Goal: Information Seeking & Learning: Learn about a topic

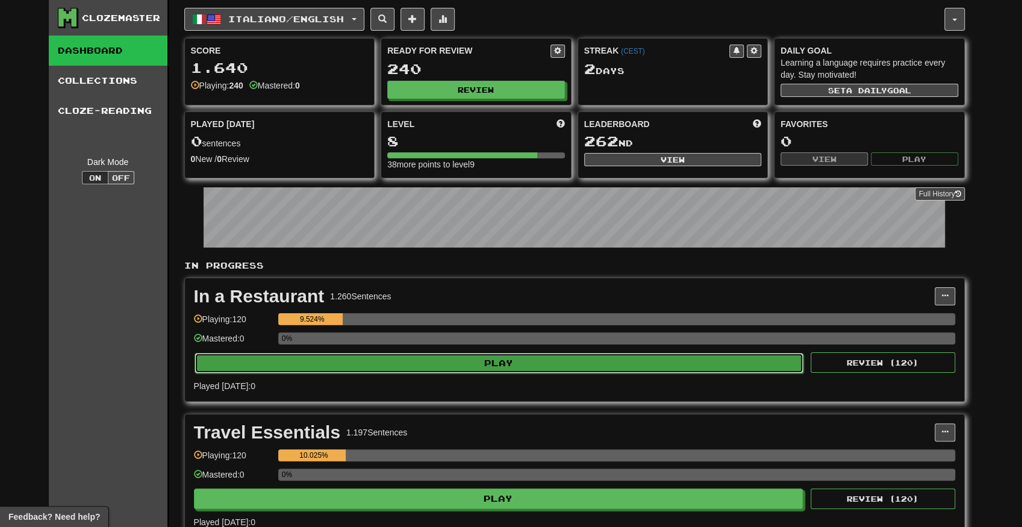
click at [474, 358] on button "Play" at bounding box center [499, 363] width 609 height 20
select select "**"
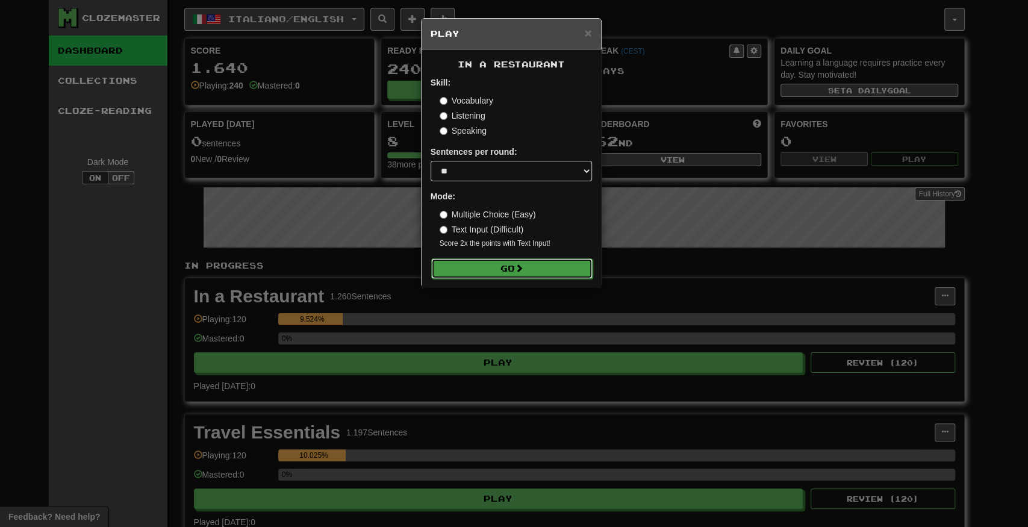
click at [508, 263] on button "Go" at bounding box center [511, 268] width 161 height 20
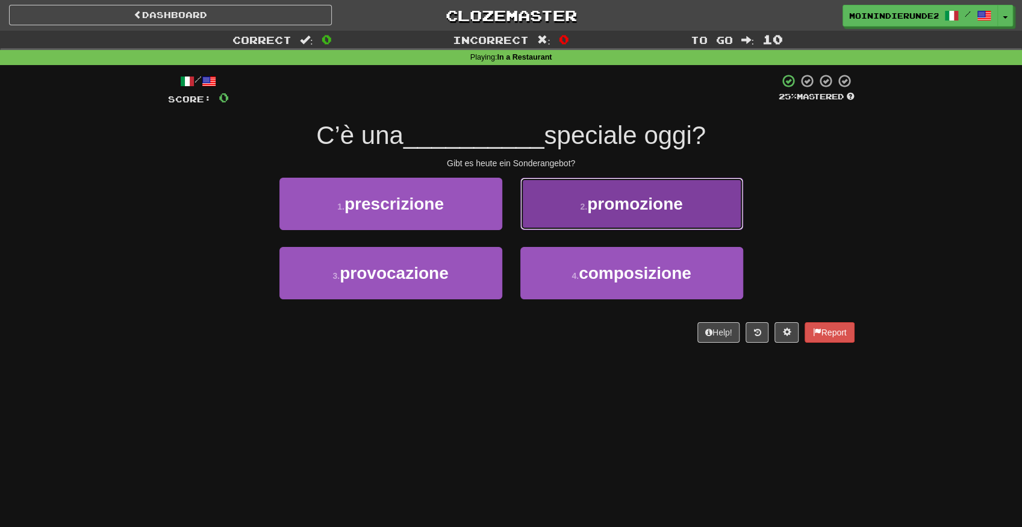
click at [567, 211] on button "2 . promozione" at bounding box center [631, 204] width 223 height 52
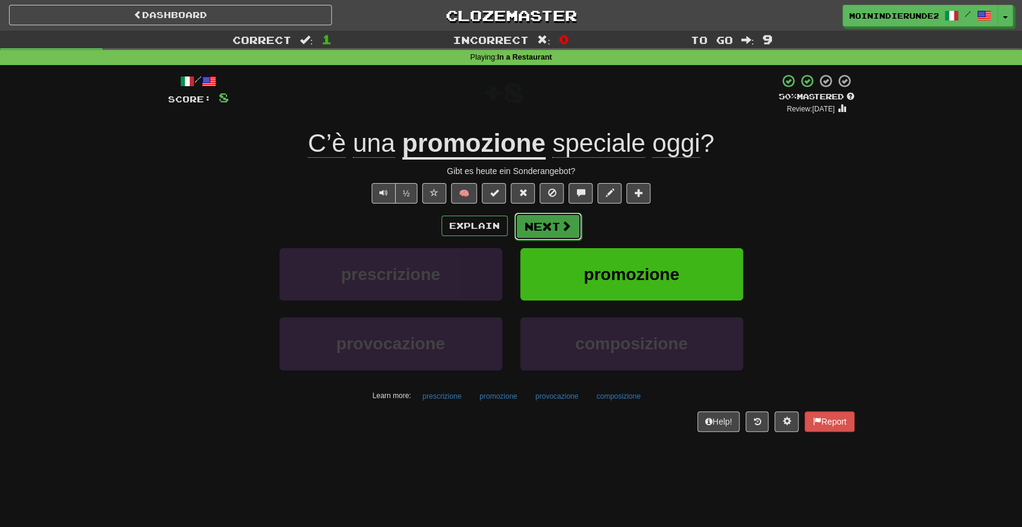
click at [543, 225] on button "Next" at bounding box center [547, 227] width 67 height 28
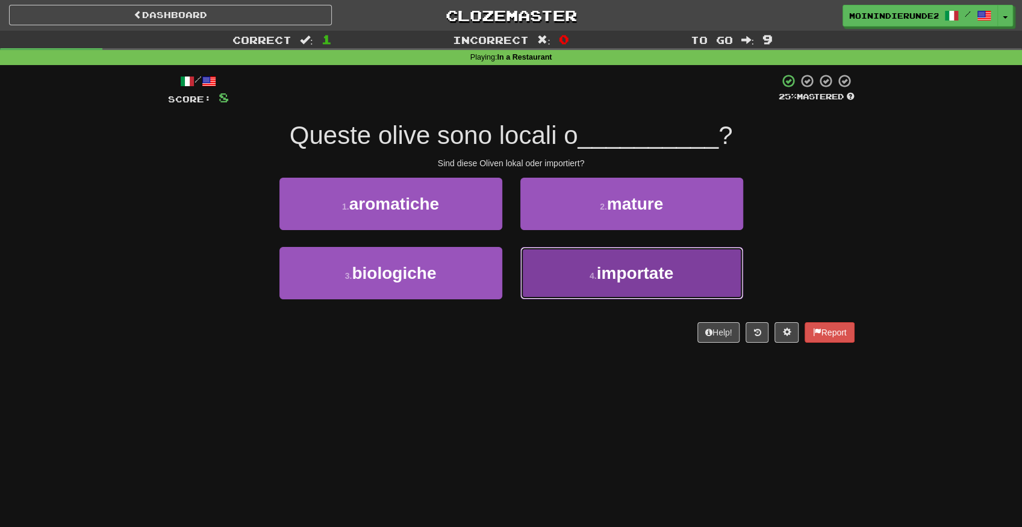
click at [607, 270] on span "importate" at bounding box center [635, 273] width 77 height 19
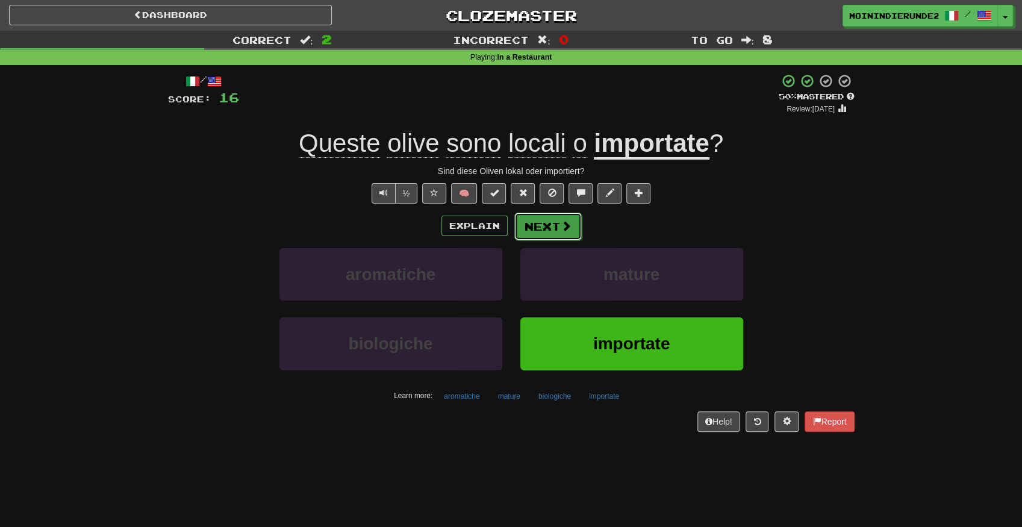
click at [561, 228] on span at bounding box center [566, 225] width 11 height 11
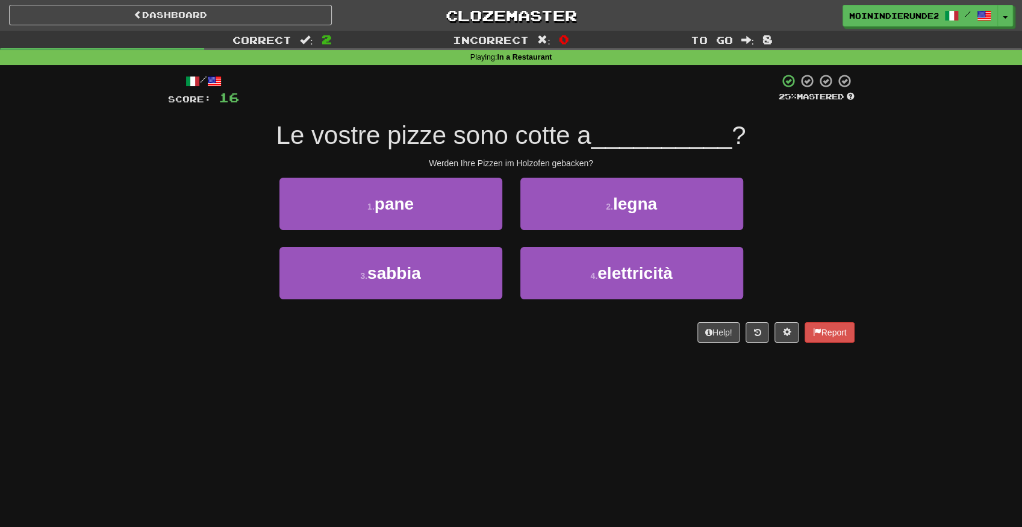
click at [589, 175] on div "/ Score: 16 25 % Mastered Le vostre pizze sono cotte a __________ ? Werden Ihre…" at bounding box center [511, 207] width 687 height 269
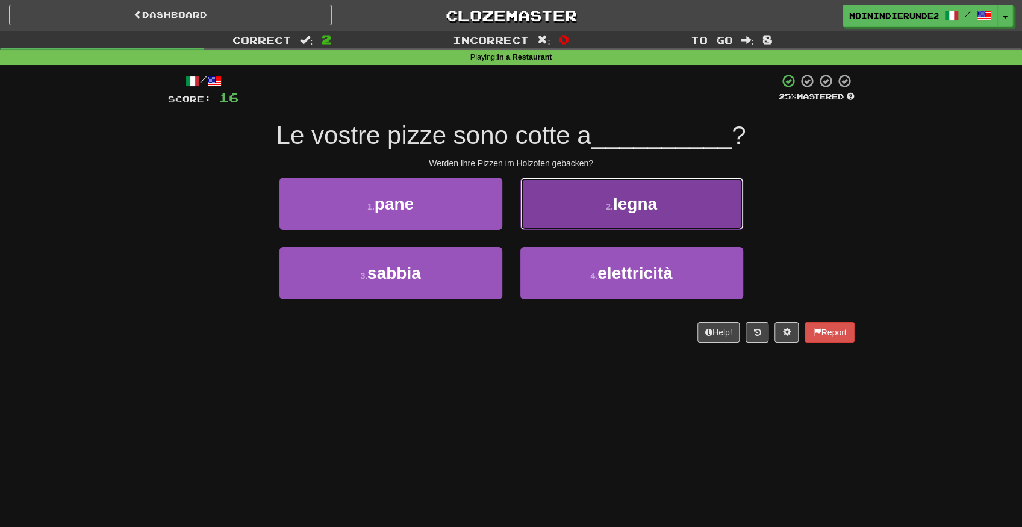
click at [590, 189] on button "2 . legna" at bounding box center [631, 204] width 223 height 52
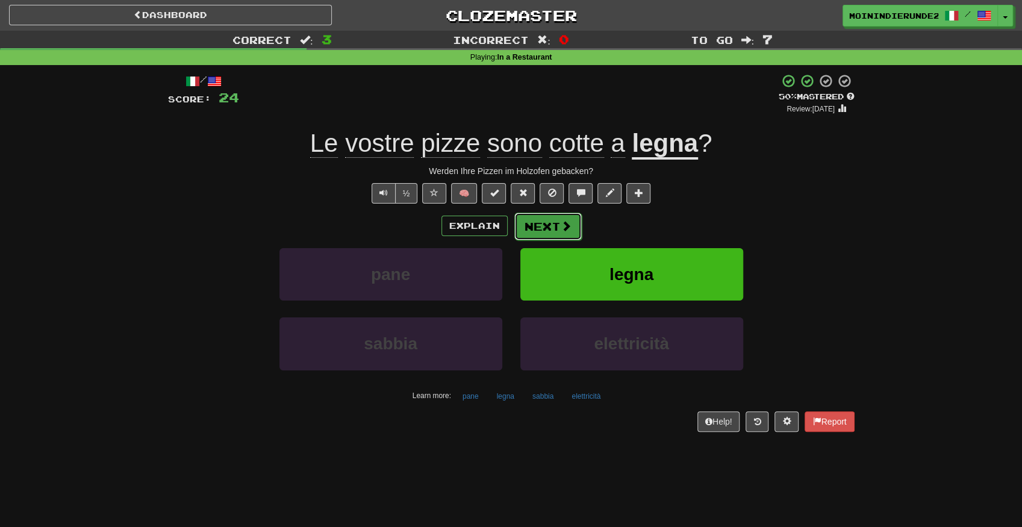
click at [542, 227] on button "Next" at bounding box center [547, 227] width 67 height 28
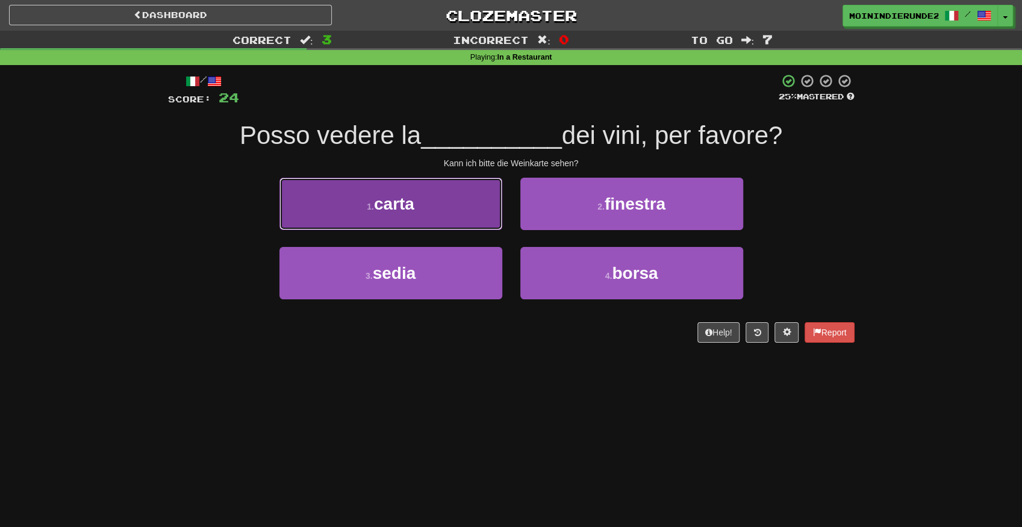
click at [395, 201] on span "carta" at bounding box center [394, 204] width 40 height 19
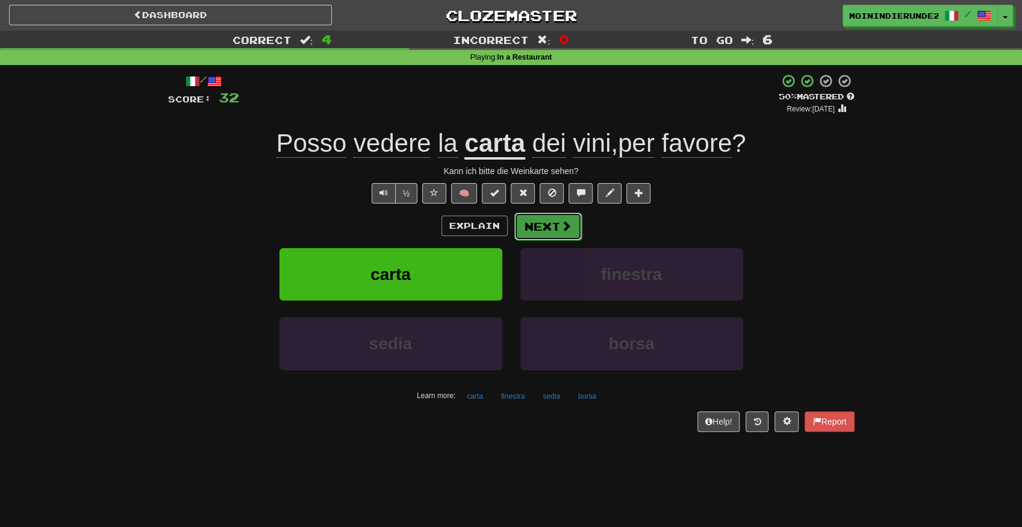
click at [537, 229] on button "Next" at bounding box center [547, 227] width 67 height 28
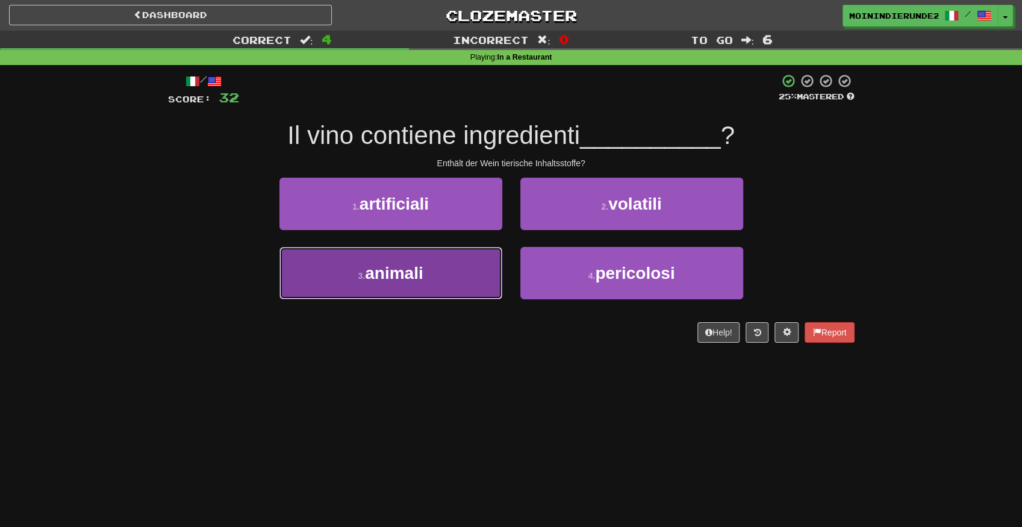
click at [450, 276] on button "3 . animali" at bounding box center [390, 273] width 223 height 52
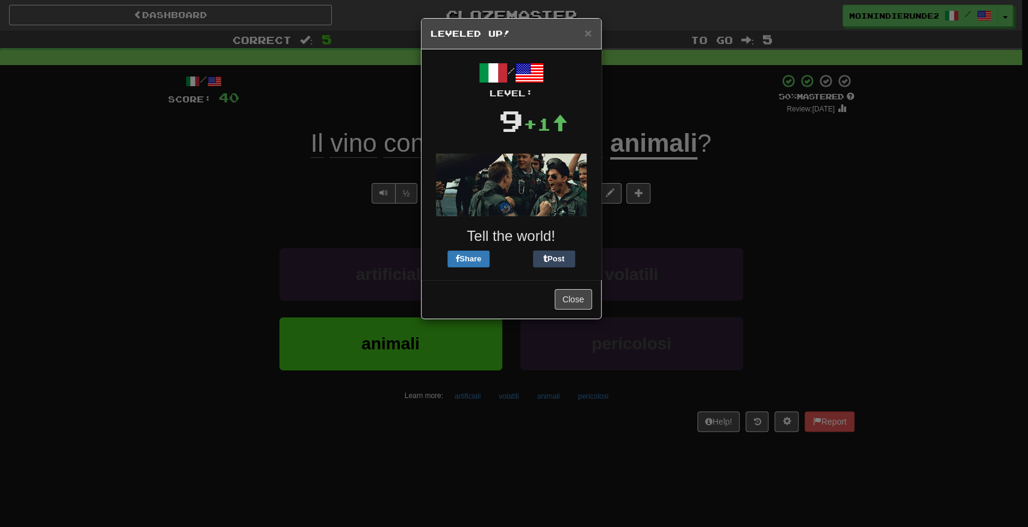
click at [572, 285] on div "Close" at bounding box center [511, 298] width 179 height 39
click at [573, 289] on button "Close" at bounding box center [573, 299] width 37 height 20
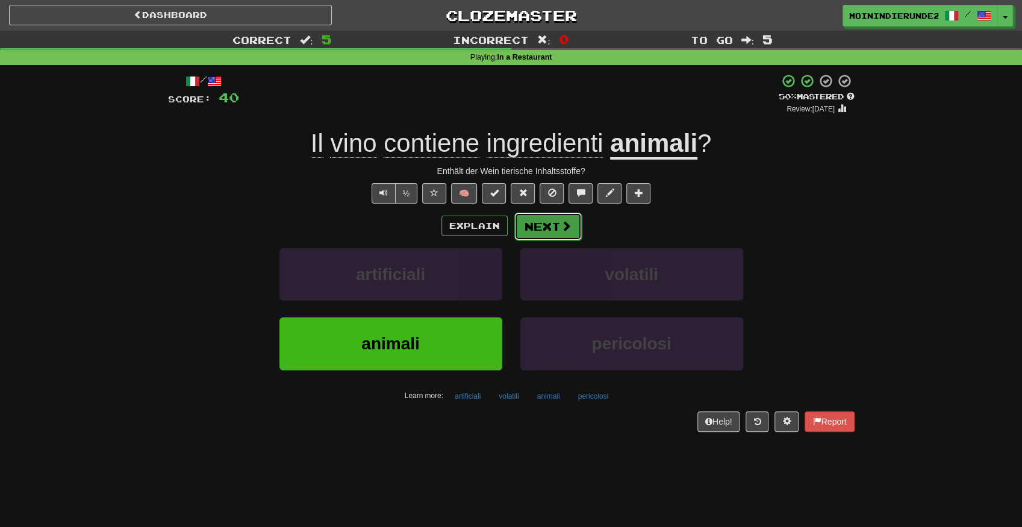
click at [548, 234] on button "Next" at bounding box center [547, 227] width 67 height 28
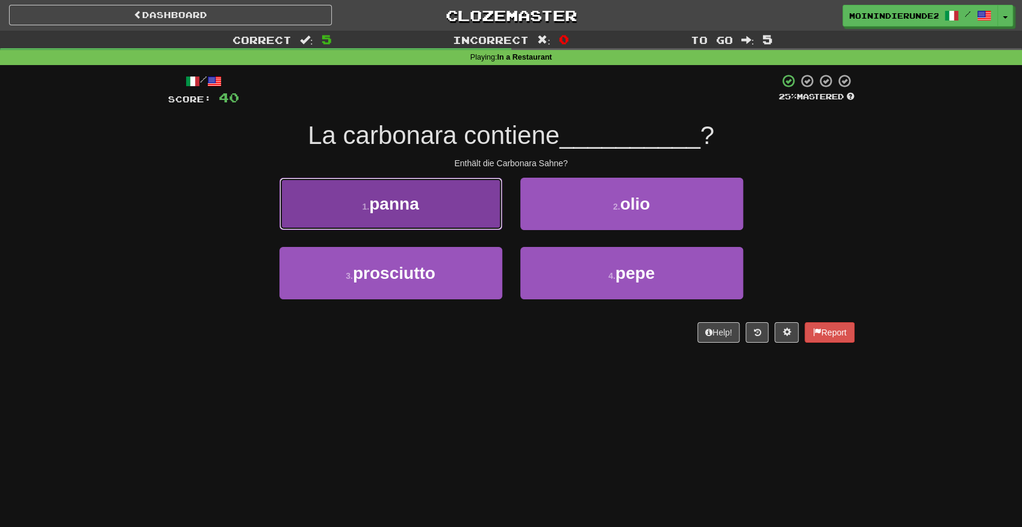
click at [467, 225] on button "1 . panna" at bounding box center [390, 204] width 223 height 52
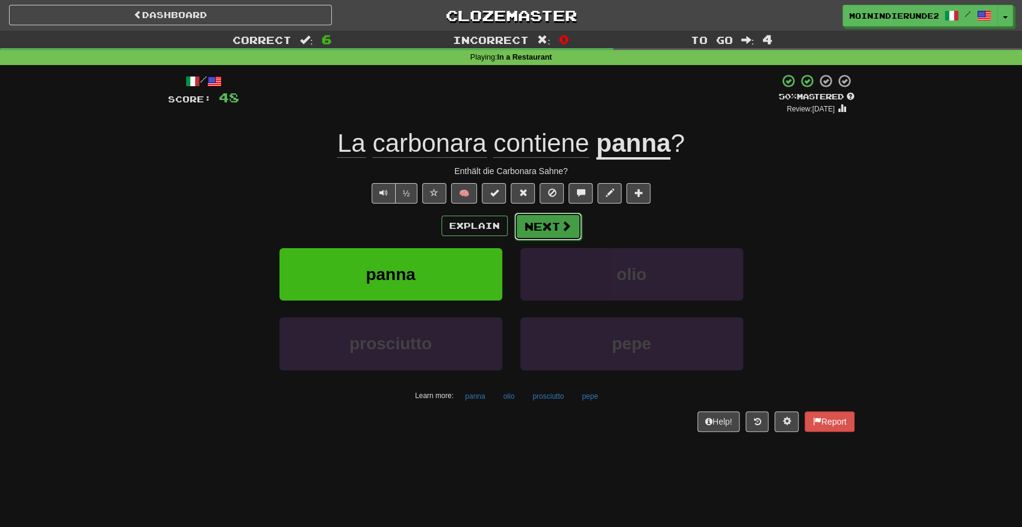
click at [543, 228] on button "Next" at bounding box center [547, 227] width 67 height 28
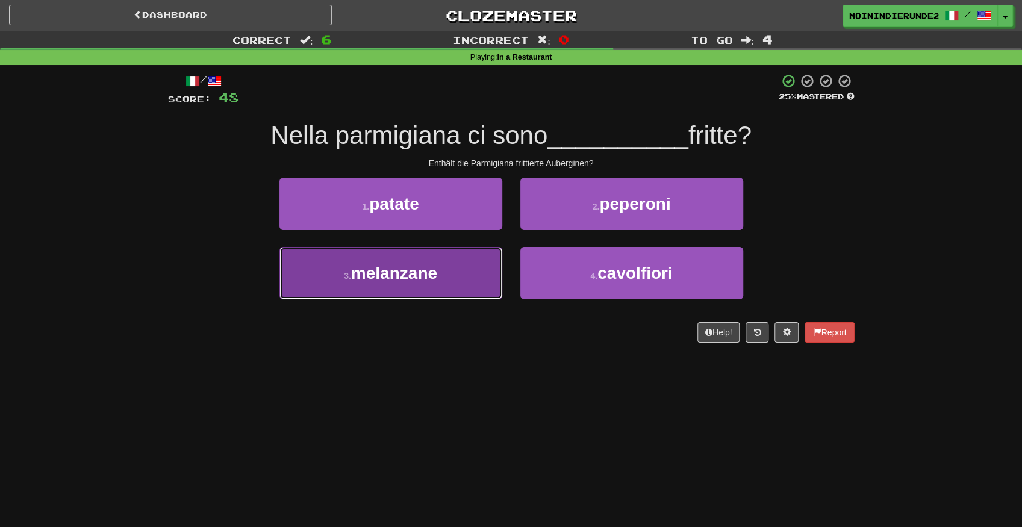
click at [439, 254] on button "3 . melanzane" at bounding box center [390, 273] width 223 height 52
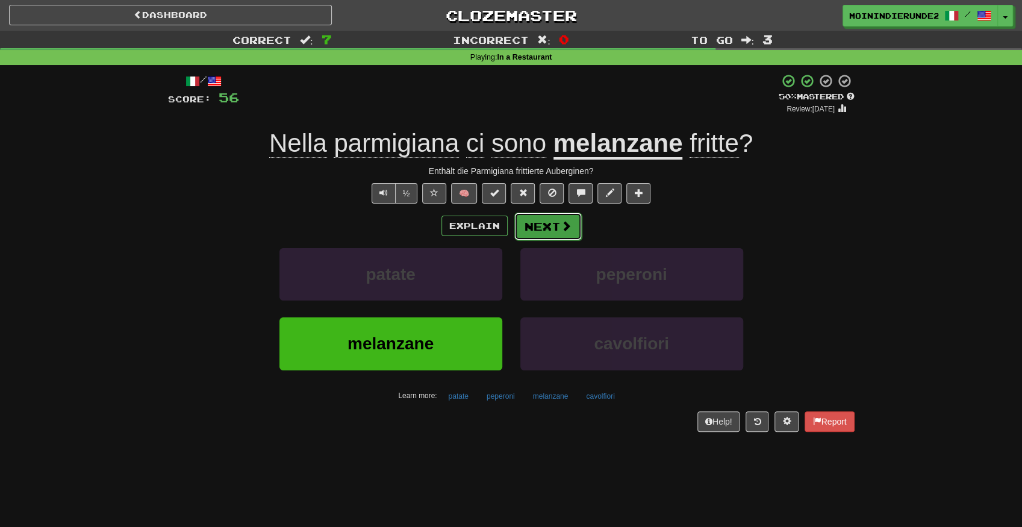
click at [523, 230] on button "Next" at bounding box center [547, 227] width 67 height 28
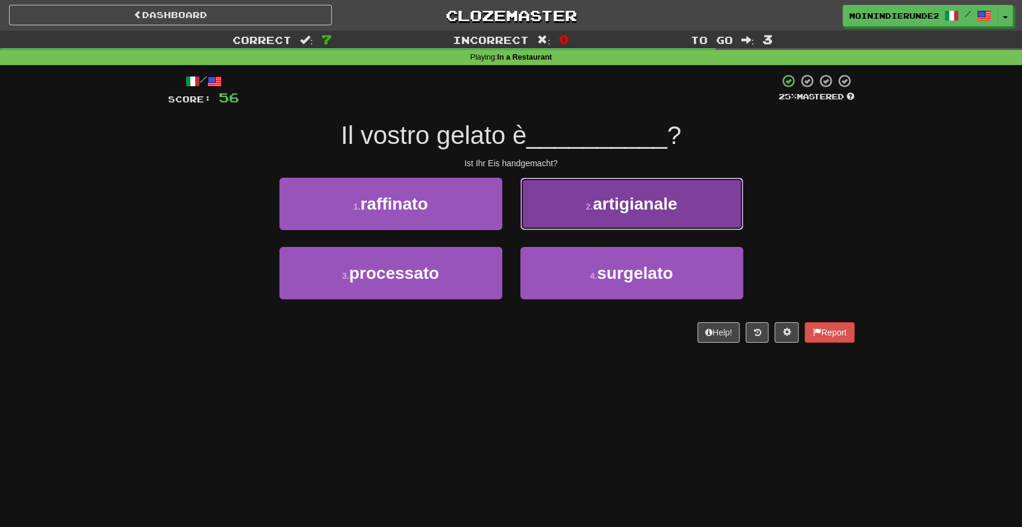
click at [606, 204] on span "artigianale" at bounding box center [635, 204] width 84 height 19
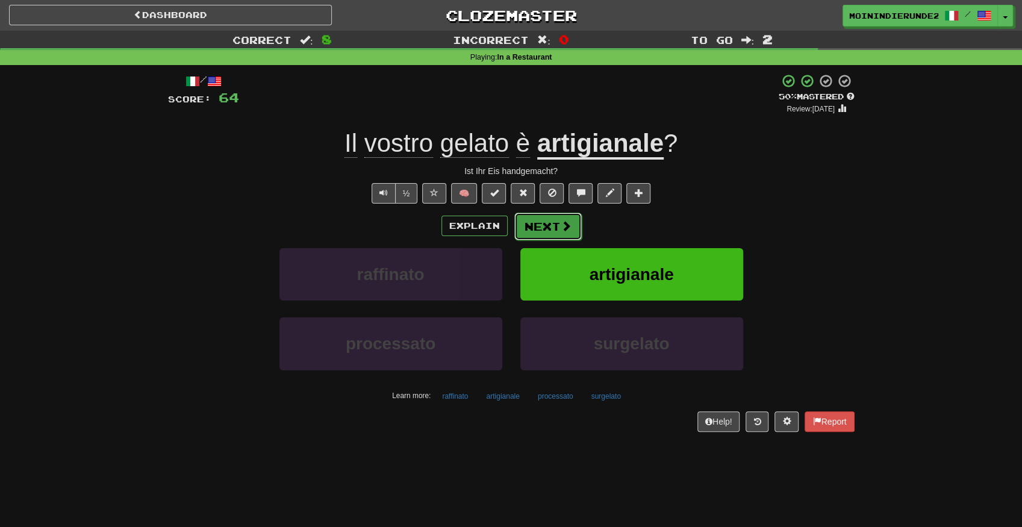
click at [535, 230] on button "Next" at bounding box center [547, 227] width 67 height 28
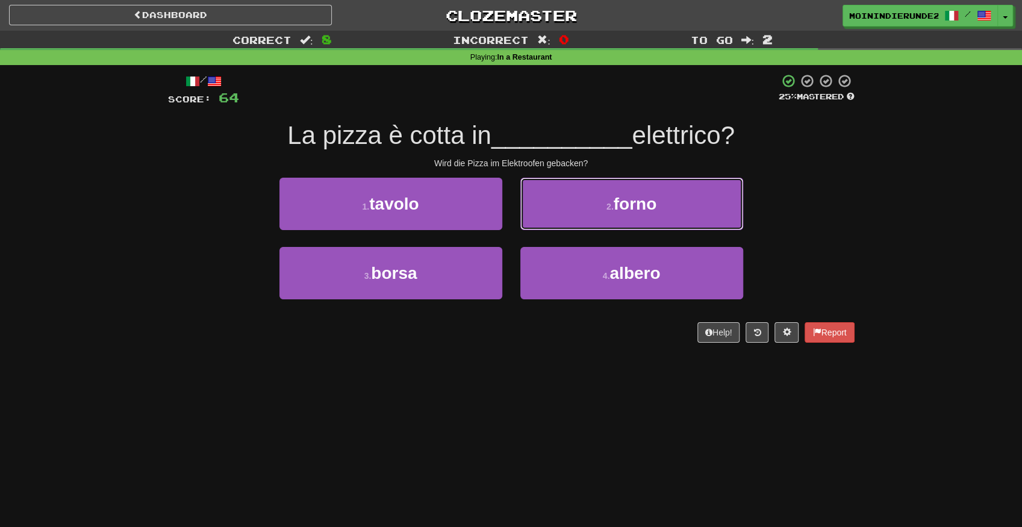
drag, startPoint x: 635, startPoint y: 207, endPoint x: 649, endPoint y: 203, distance: 14.5
click at [638, 206] on span "forno" at bounding box center [635, 204] width 43 height 19
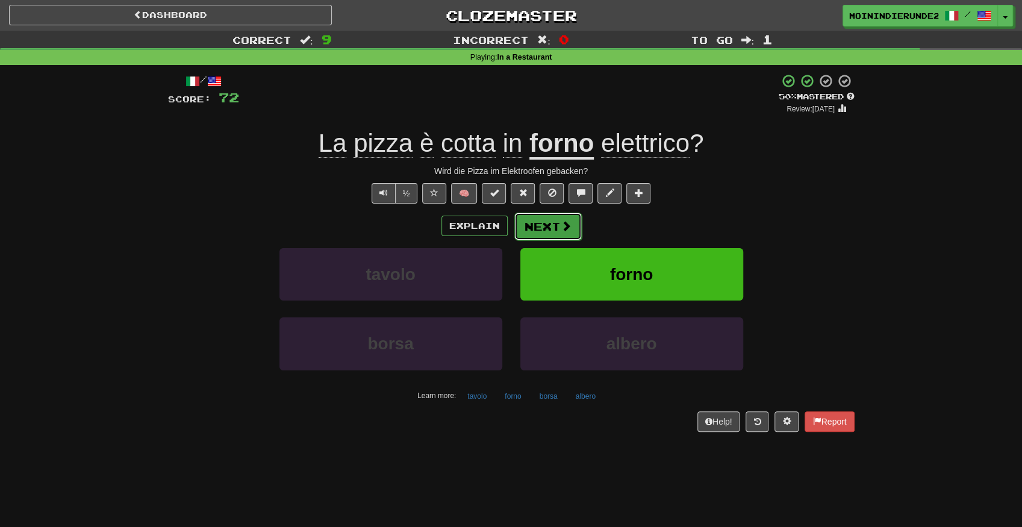
click at [536, 234] on button "Next" at bounding box center [547, 227] width 67 height 28
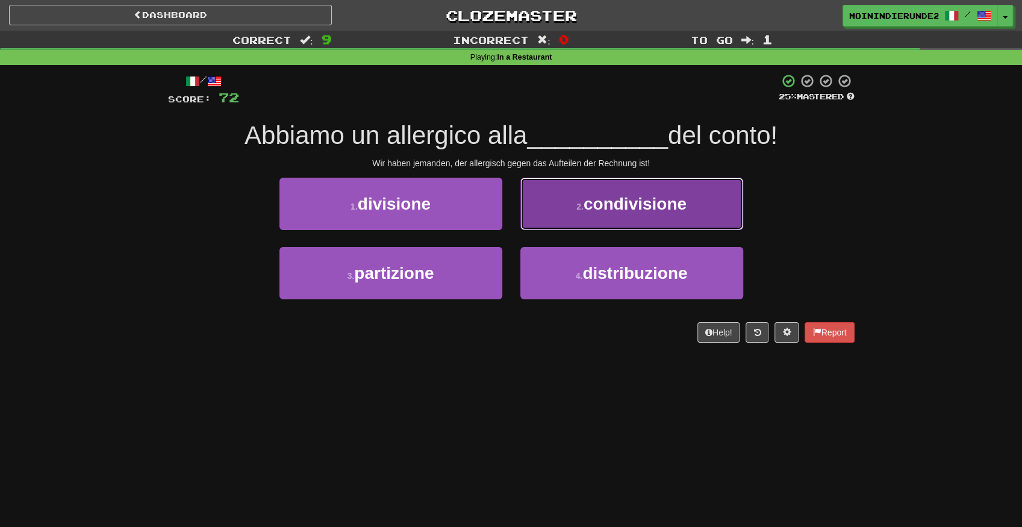
click at [617, 214] on button "2 . condivisione" at bounding box center [631, 204] width 223 height 52
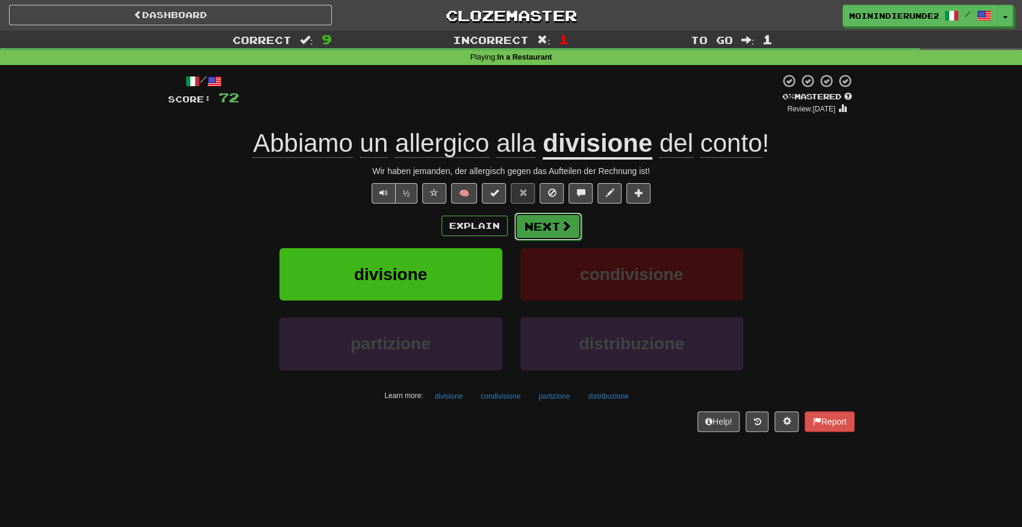
click at [548, 225] on button "Next" at bounding box center [547, 227] width 67 height 28
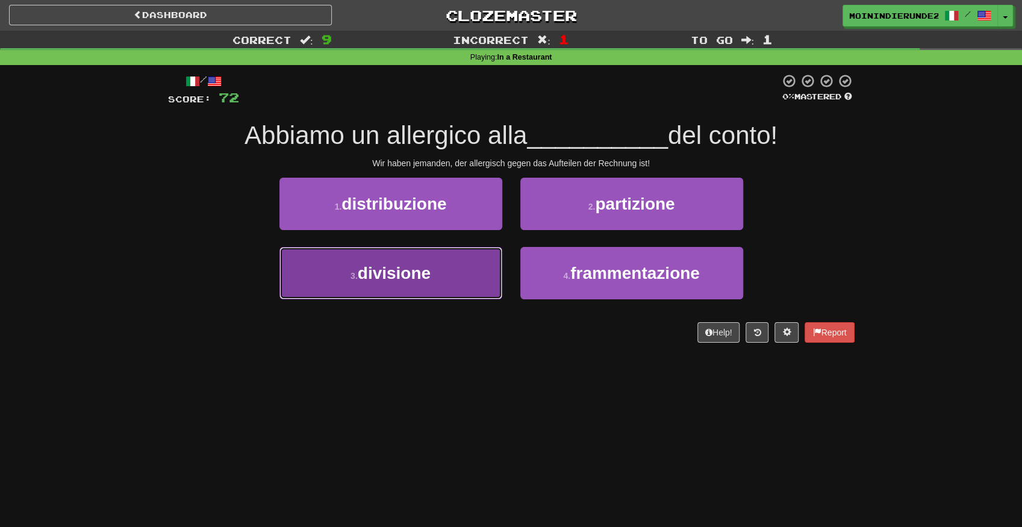
click at [370, 270] on span "divisione" at bounding box center [394, 273] width 73 height 19
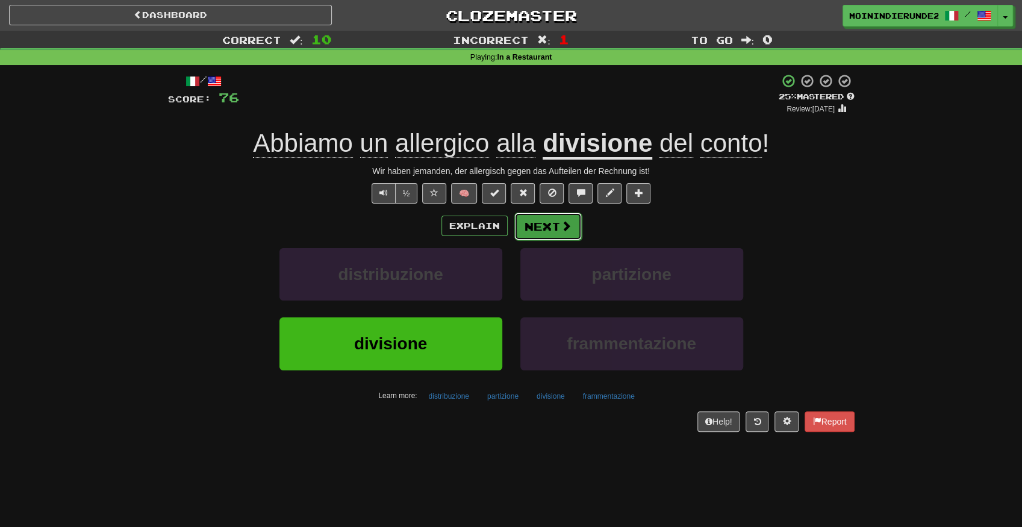
click at [550, 229] on button "Next" at bounding box center [547, 227] width 67 height 28
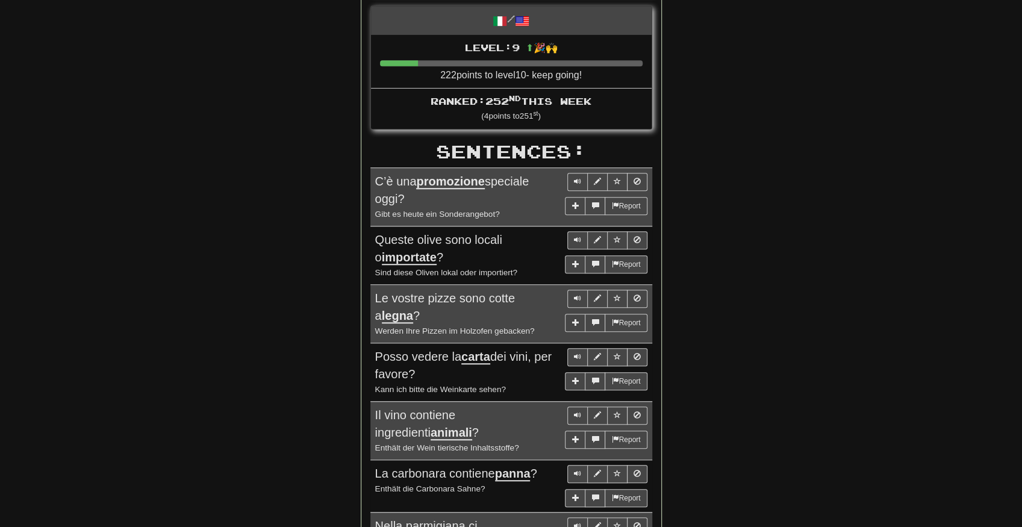
drag, startPoint x: 720, startPoint y: 383, endPoint x: 696, endPoint y: 334, distance: 54.7
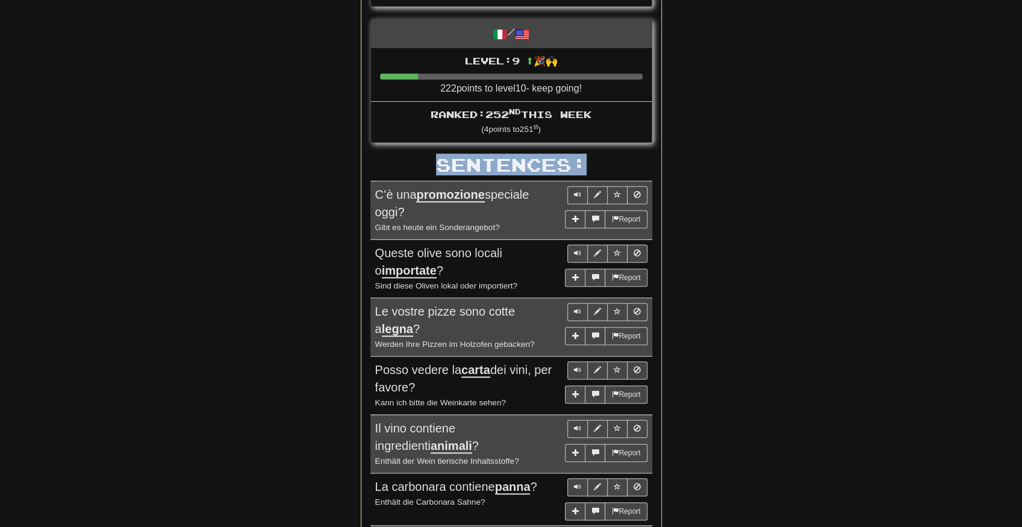
drag, startPoint x: 512, startPoint y: 154, endPoint x: 307, endPoint y: 151, distance: 204.8
click at [307, 151] on div "Round Results Stats: Score: + 76 Time: 1 : 27 New: 0 Review: 10 Correct: 10 Inc…" at bounding box center [511, 233] width 687 height 1094
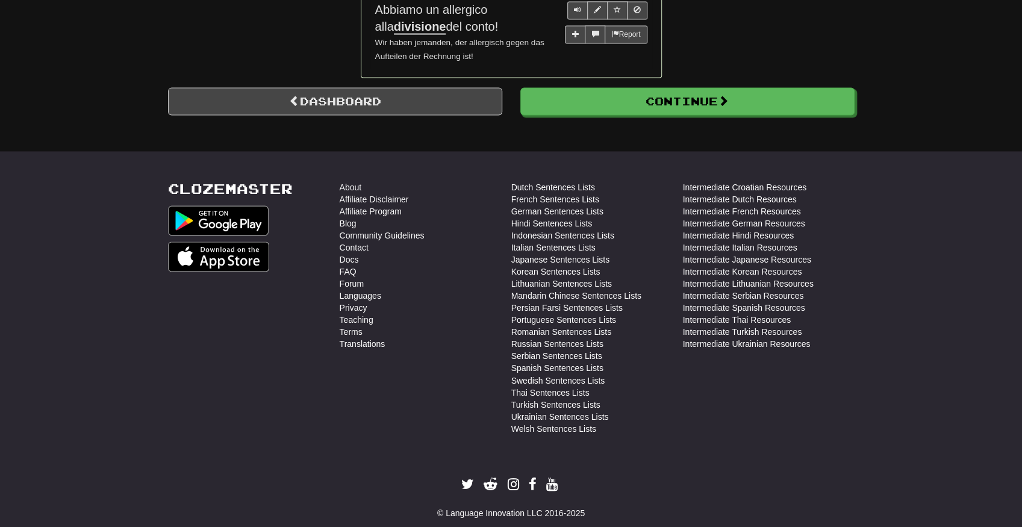
drag, startPoint x: 762, startPoint y: 354, endPoint x: 731, endPoint y: 479, distance: 128.4
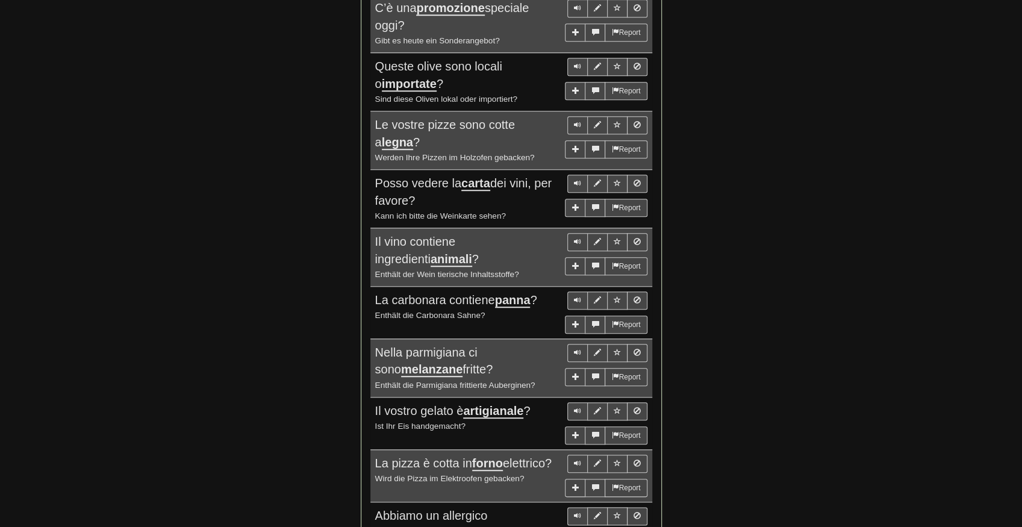
drag, startPoint x: 698, startPoint y: 390, endPoint x: 677, endPoint y: 339, distance: 55.4
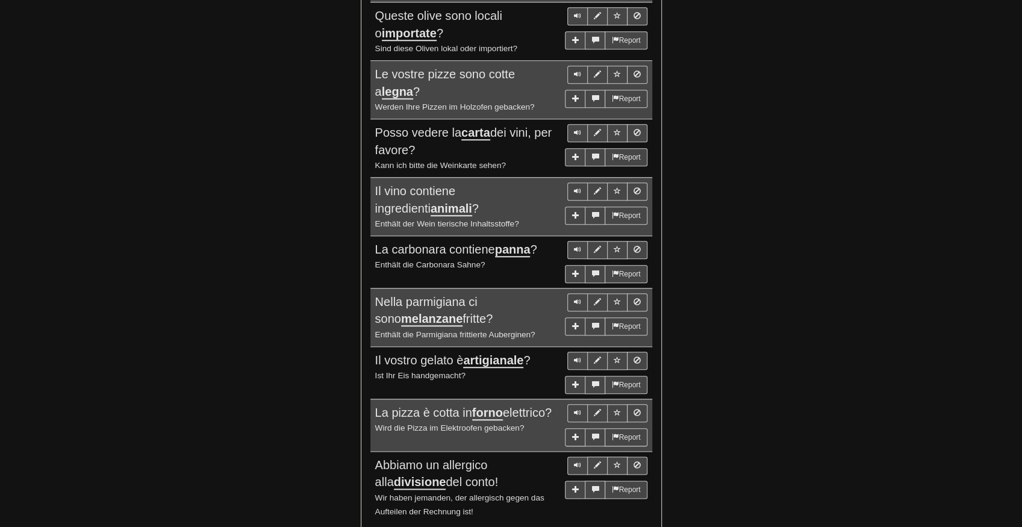
drag, startPoint x: 677, startPoint y: 345, endPoint x: 673, endPoint y: 330, distance: 15.6
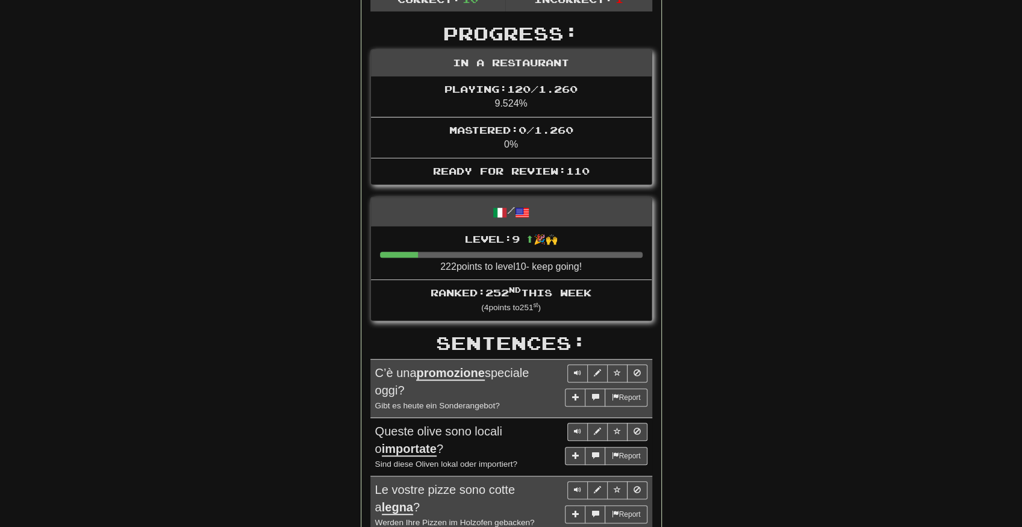
scroll to position [0, 0]
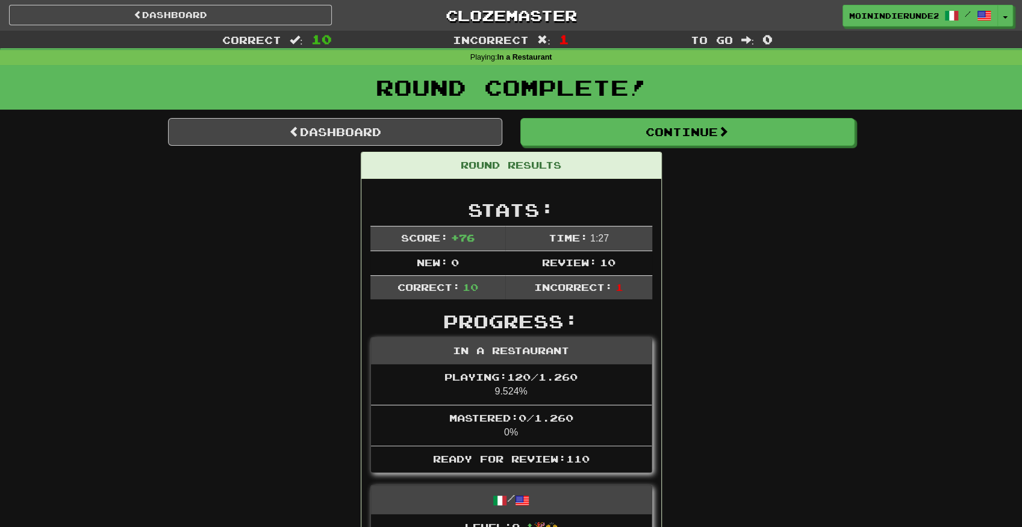
drag, startPoint x: 693, startPoint y: 358, endPoint x: 703, endPoint y: 172, distance: 185.8
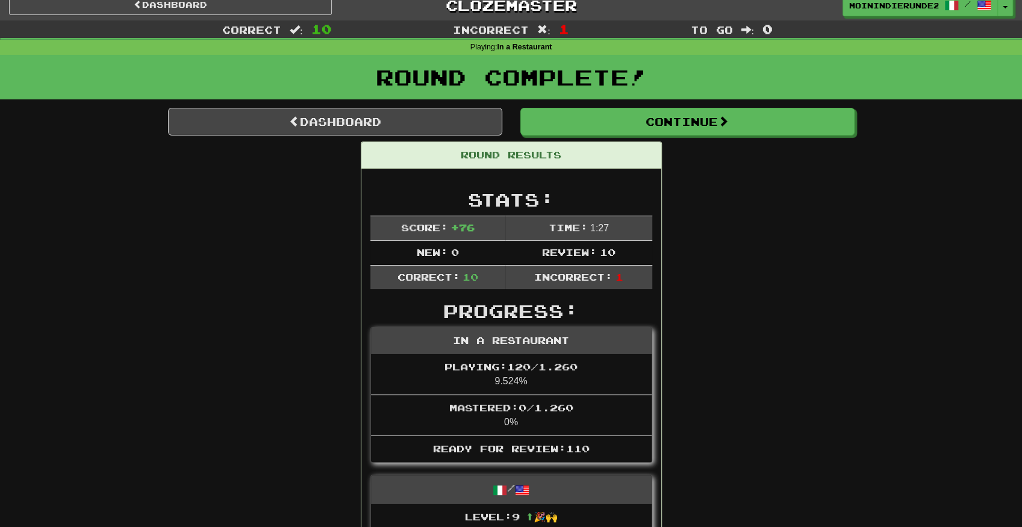
drag, startPoint x: 703, startPoint y: 172, endPoint x: 703, endPoint y: 195, distance: 22.3
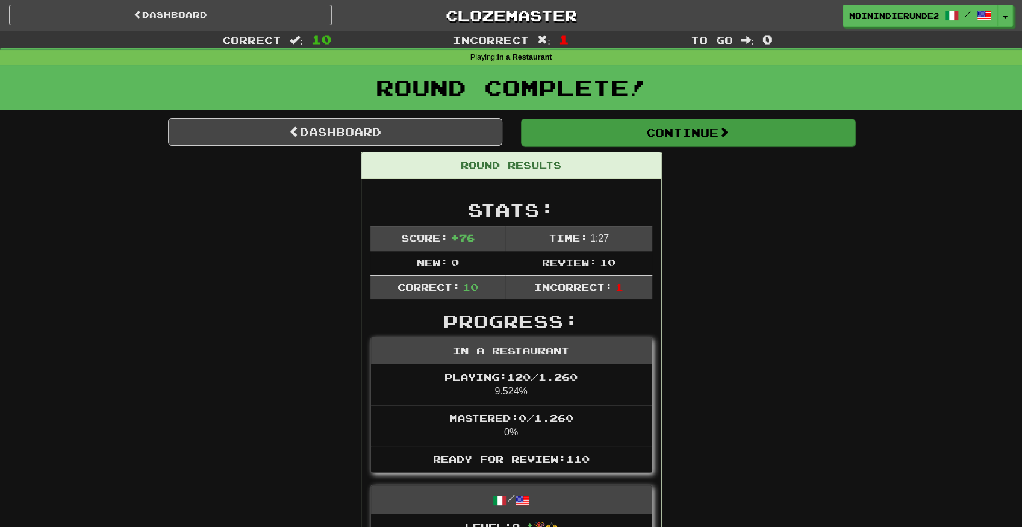
drag, startPoint x: 703, startPoint y: 185, endPoint x: 702, endPoint y: 143, distance: 42.2
drag, startPoint x: 702, startPoint y: 143, endPoint x: 793, endPoint y: 306, distance: 186.3
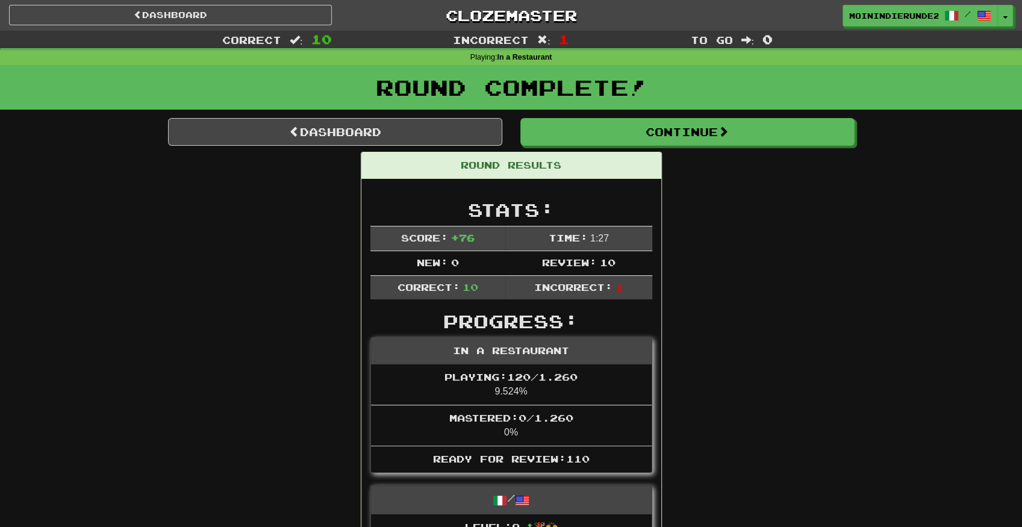
drag, startPoint x: 793, startPoint y: 306, endPoint x: 709, endPoint y: 311, distance: 83.3
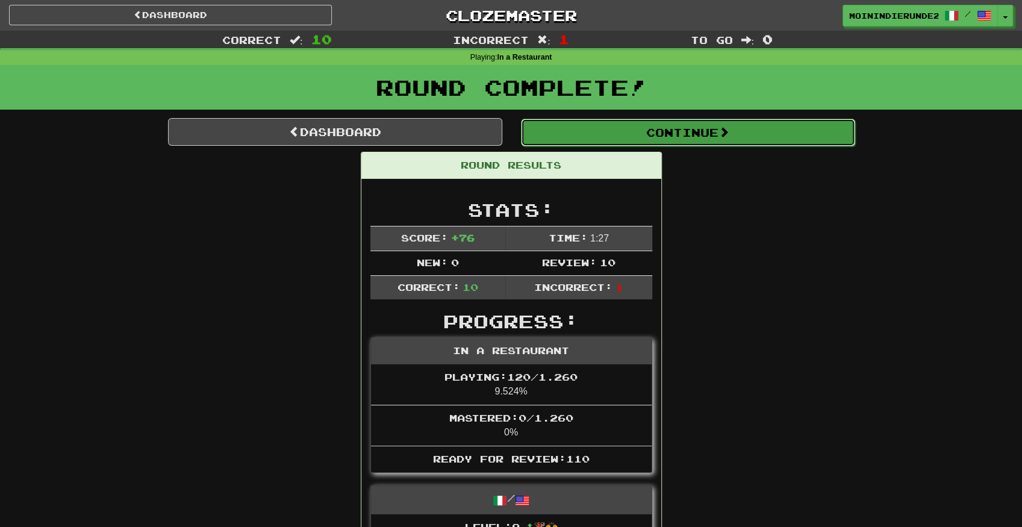
click at [682, 135] on button "Continue" at bounding box center [688, 133] width 334 height 28
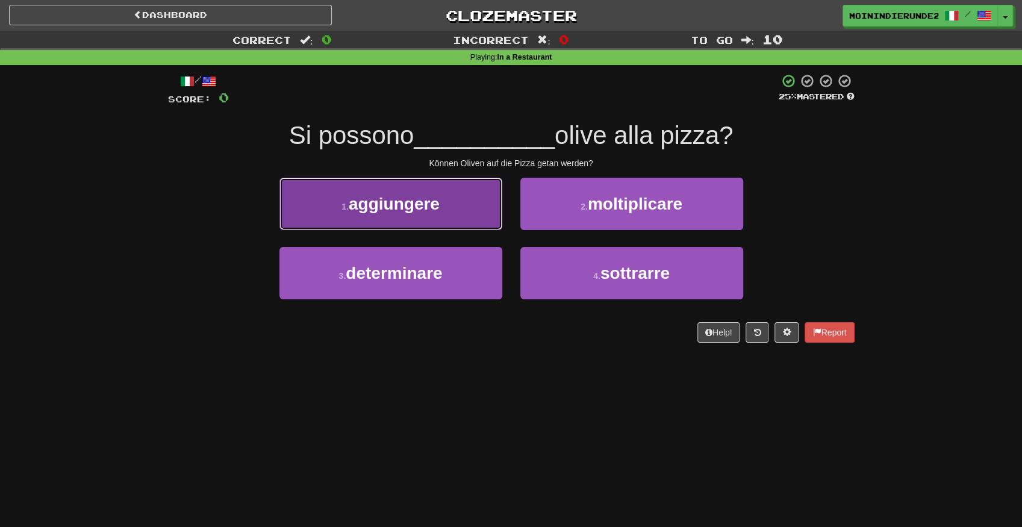
click at [376, 201] on span "aggiungere" at bounding box center [394, 204] width 91 height 19
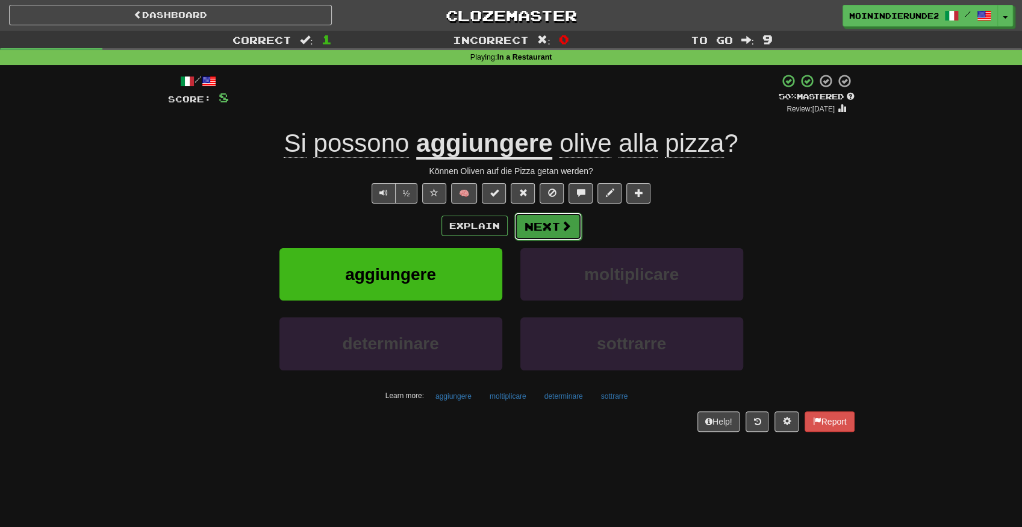
click at [563, 223] on span at bounding box center [566, 225] width 11 height 11
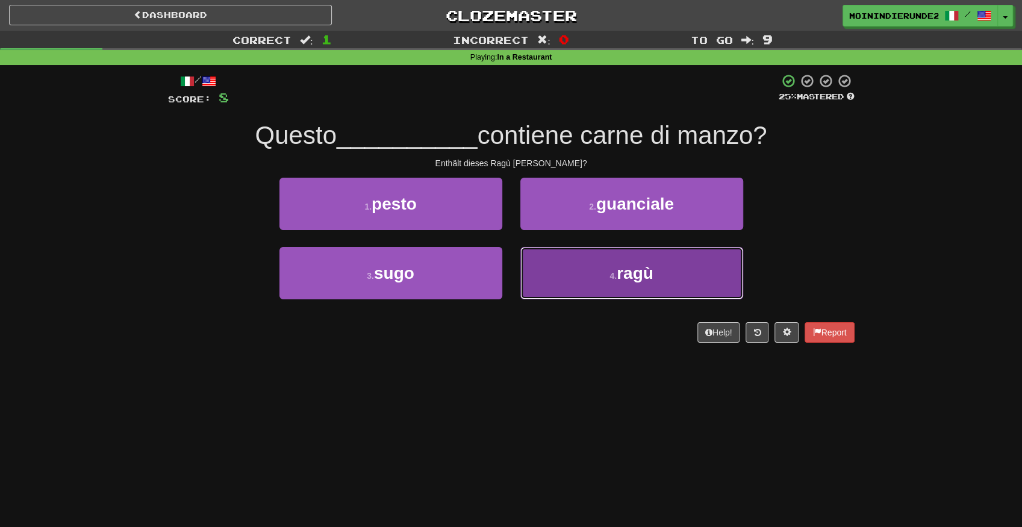
click at [629, 278] on span "ragù" at bounding box center [635, 273] width 37 height 19
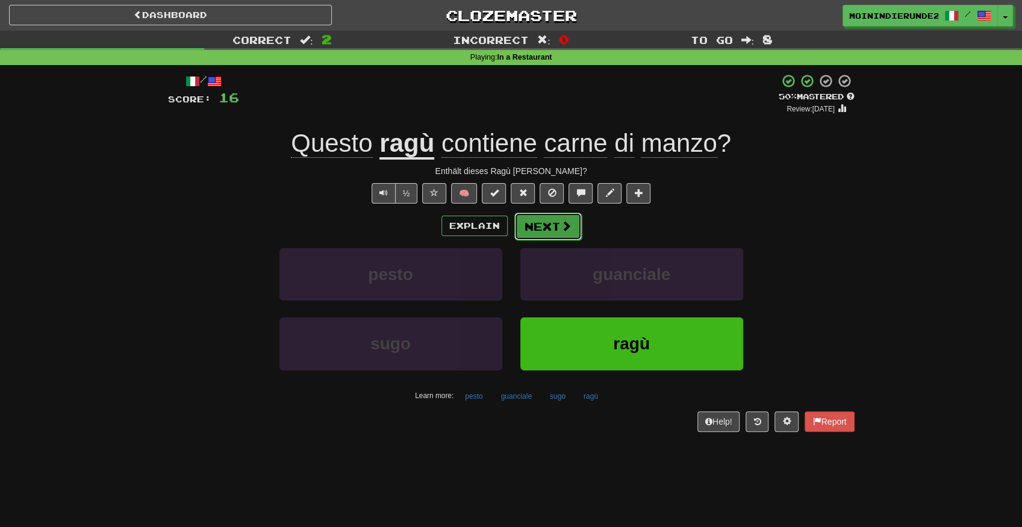
click at [554, 230] on button "Next" at bounding box center [547, 227] width 67 height 28
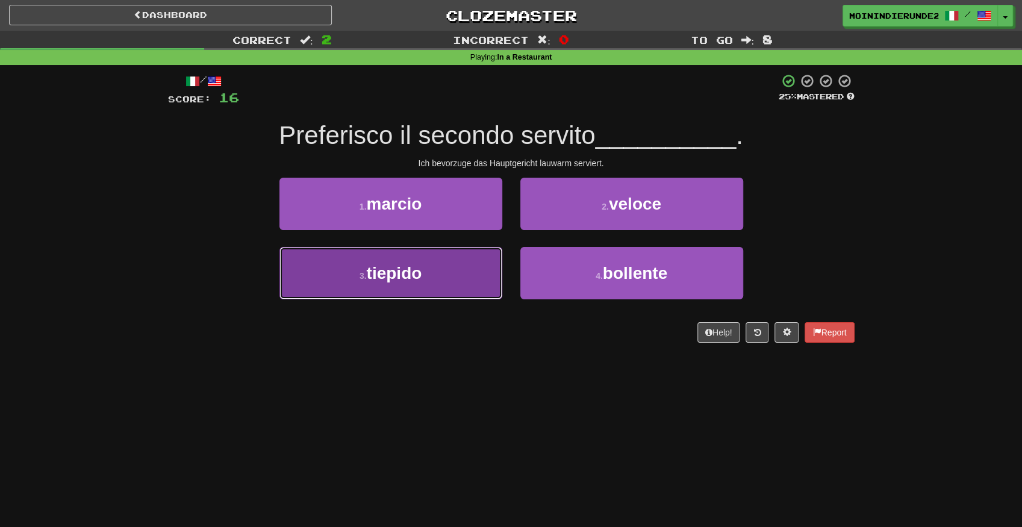
click at [464, 269] on button "3 . tiepido" at bounding box center [390, 273] width 223 height 52
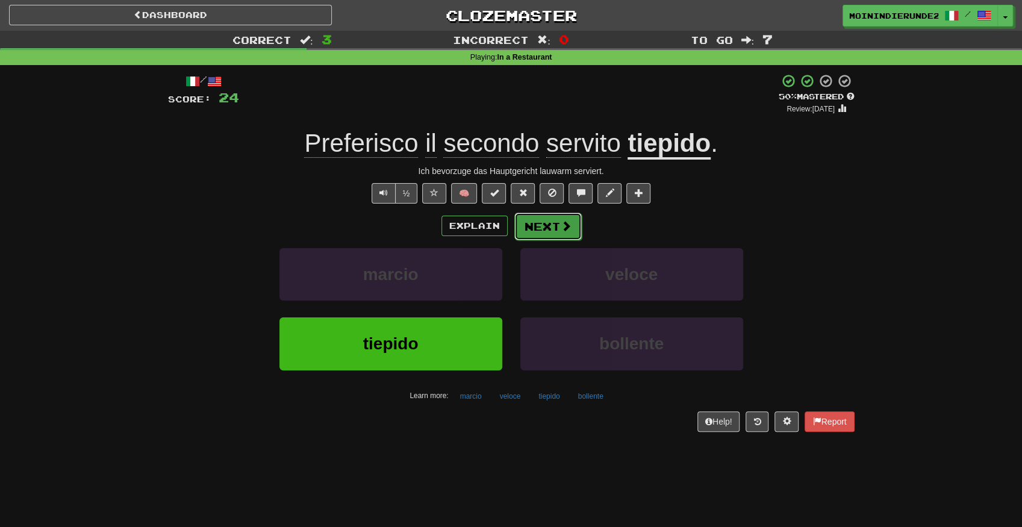
click at [534, 231] on button "Next" at bounding box center [547, 227] width 67 height 28
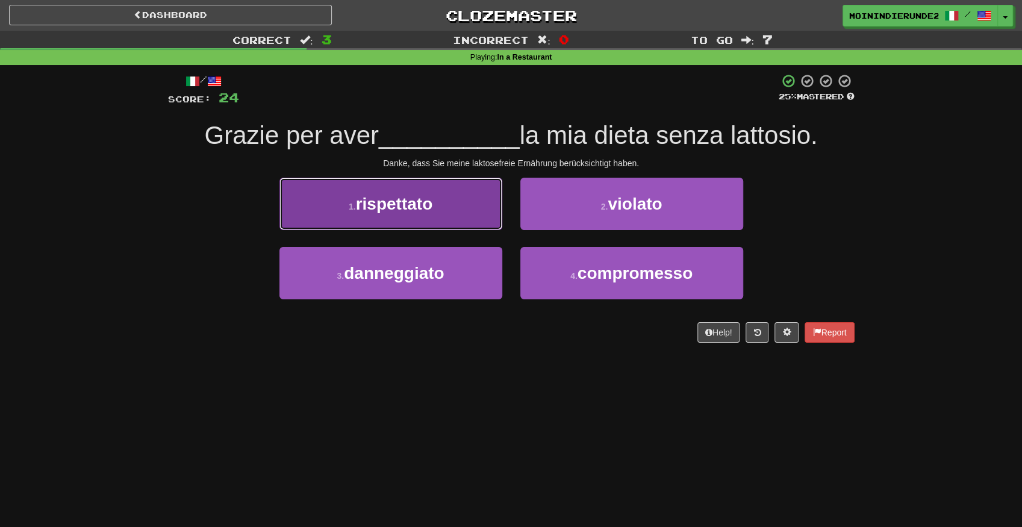
click at [434, 204] on button "1 . rispettato" at bounding box center [390, 204] width 223 height 52
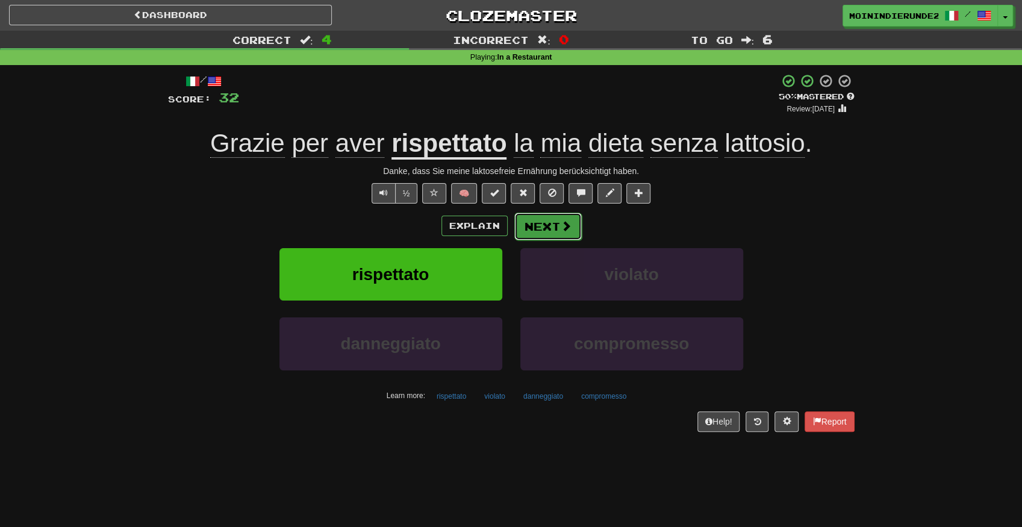
click at [546, 223] on button "Next" at bounding box center [547, 227] width 67 height 28
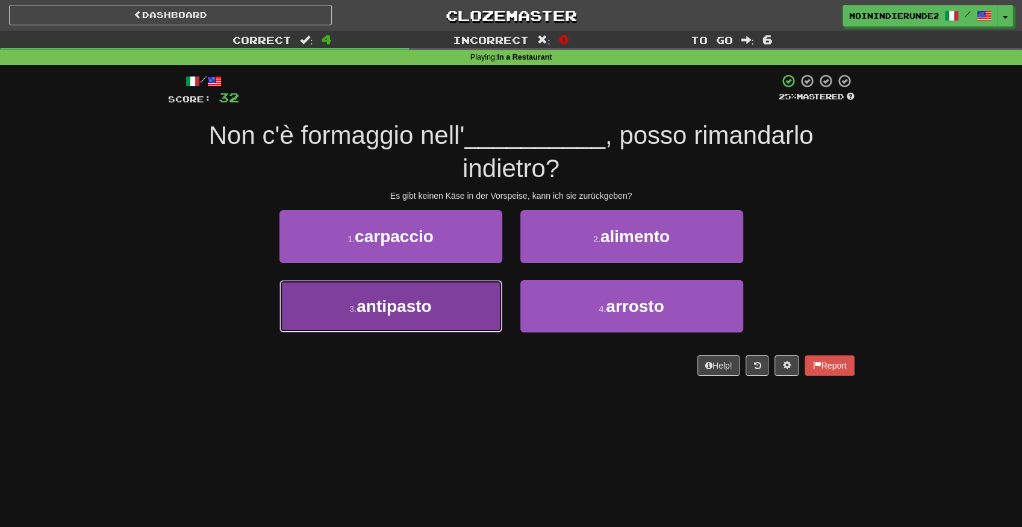
click at [410, 311] on span "antipasto" at bounding box center [394, 306] width 75 height 19
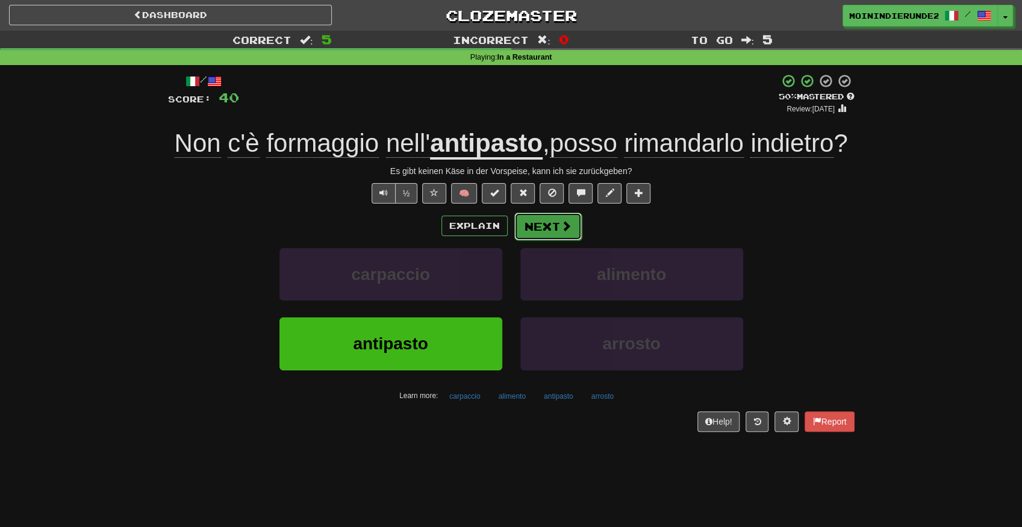
click at [546, 225] on button "Next" at bounding box center [547, 227] width 67 height 28
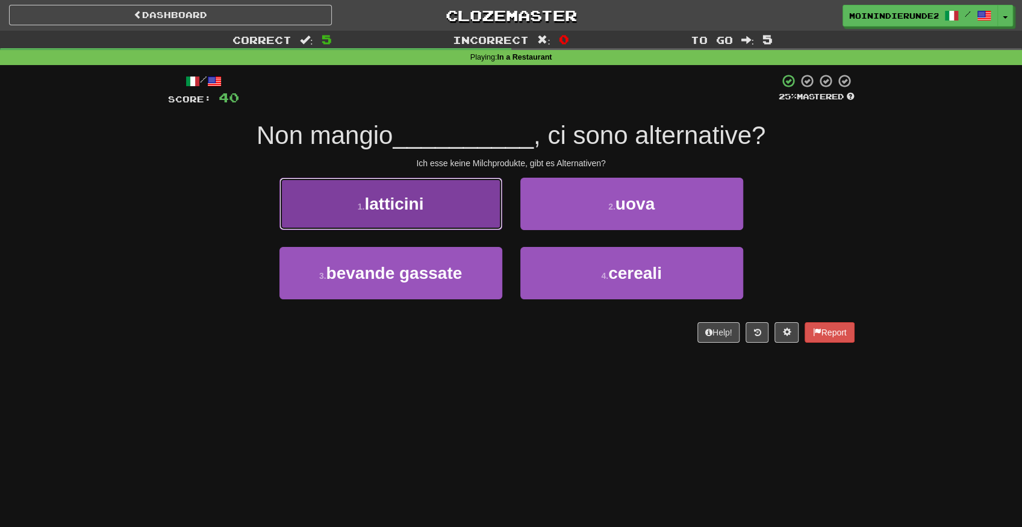
click at [420, 201] on span "latticini" at bounding box center [393, 204] width 59 height 19
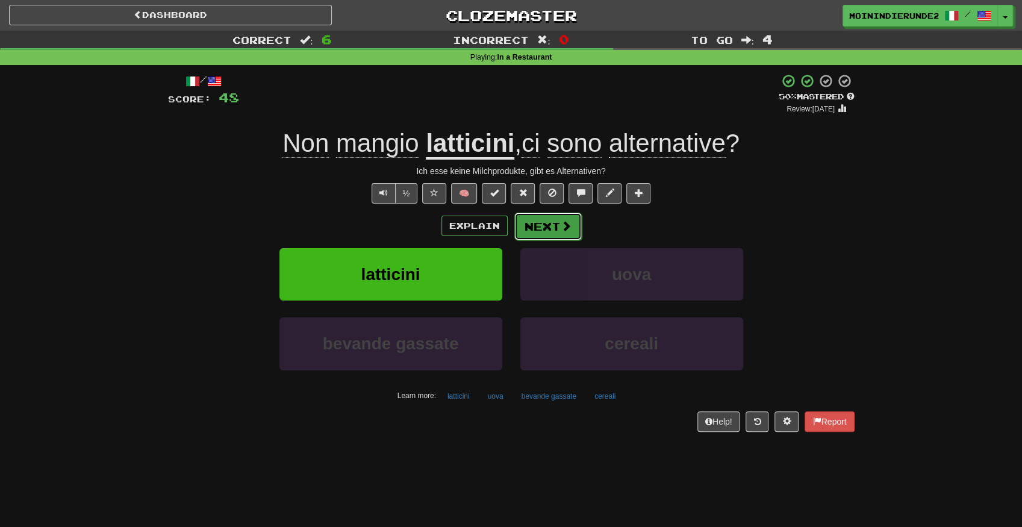
click at [544, 227] on button "Next" at bounding box center [547, 227] width 67 height 28
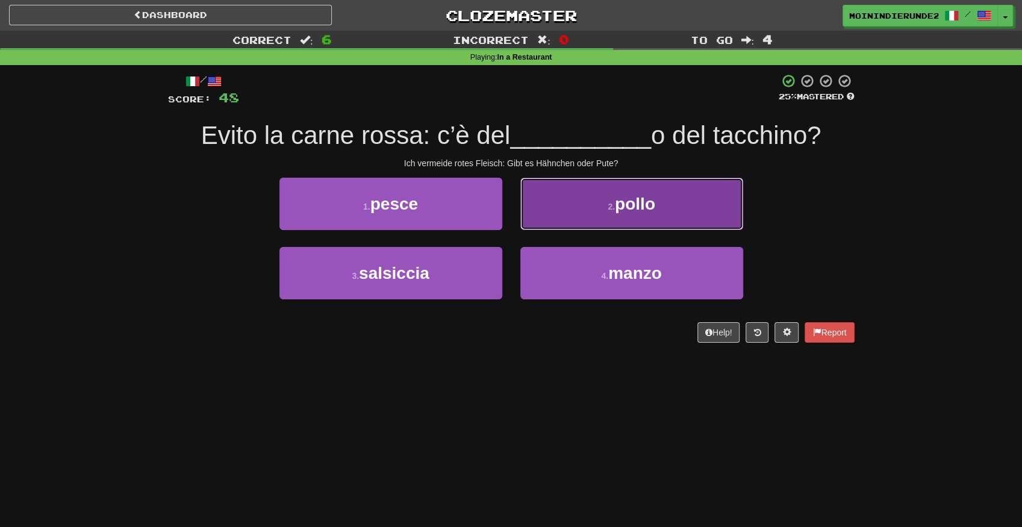
click at [605, 213] on button "2 . pollo" at bounding box center [631, 204] width 223 height 52
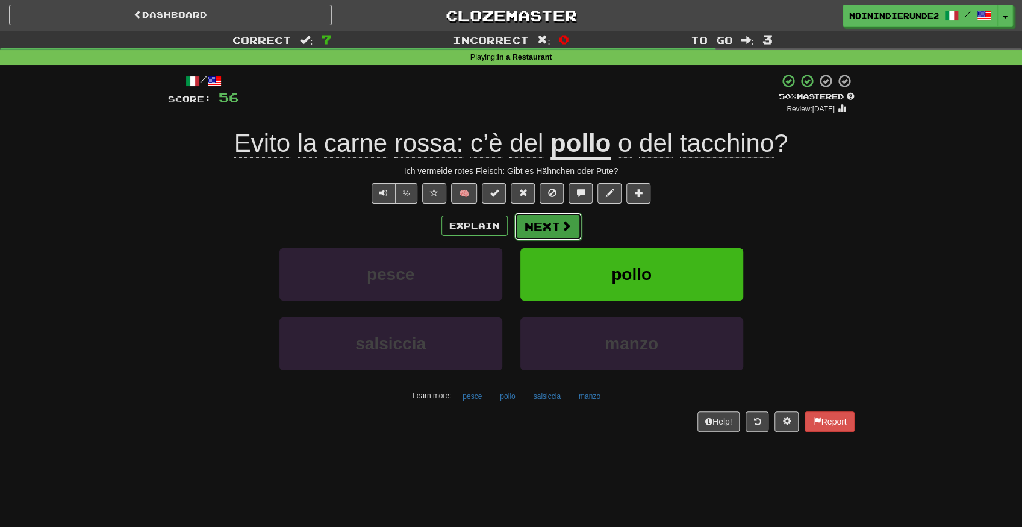
click at [542, 229] on button "Next" at bounding box center [547, 227] width 67 height 28
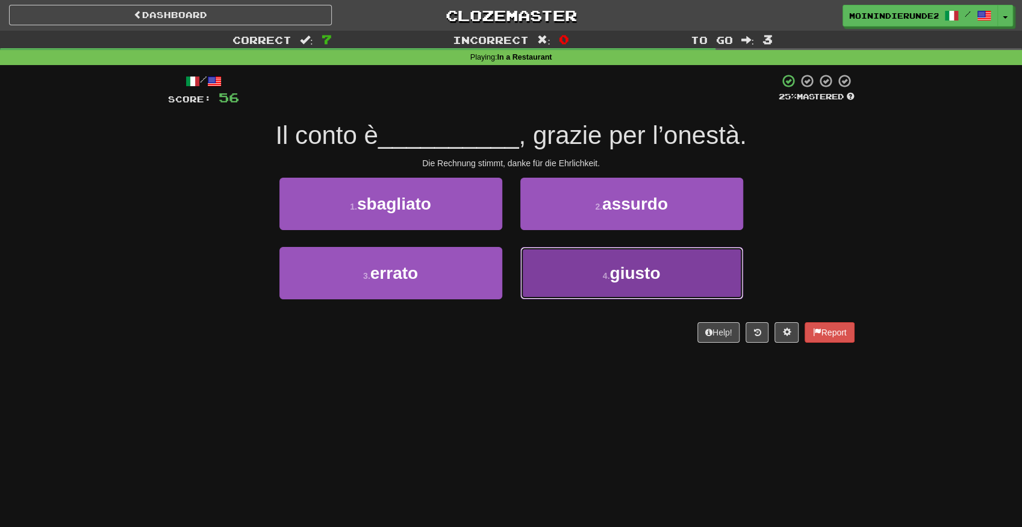
click at [631, 279] on span "giusto" at bounding box center [634, 273] width 51 height 19
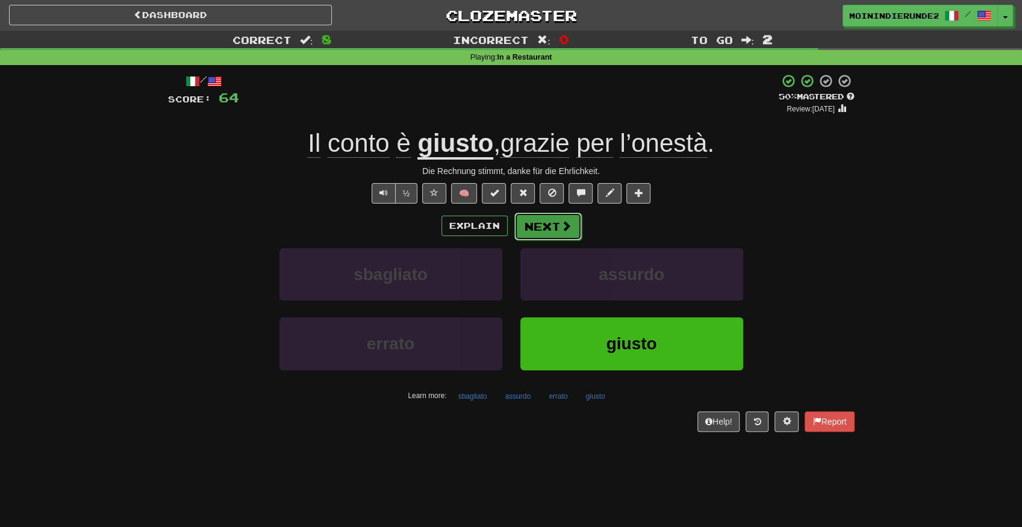
click at [541, 227] on button "Next" at bounding box center [547, 227] width 67 height 28
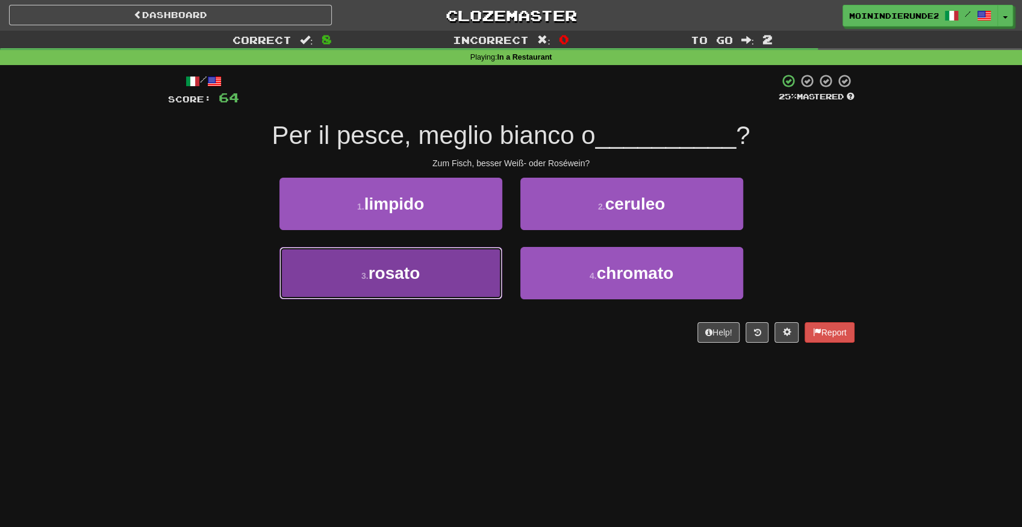
click at [381, 283] on button "3 . rosato" at bounding box center [390, 273] width 223 height 52
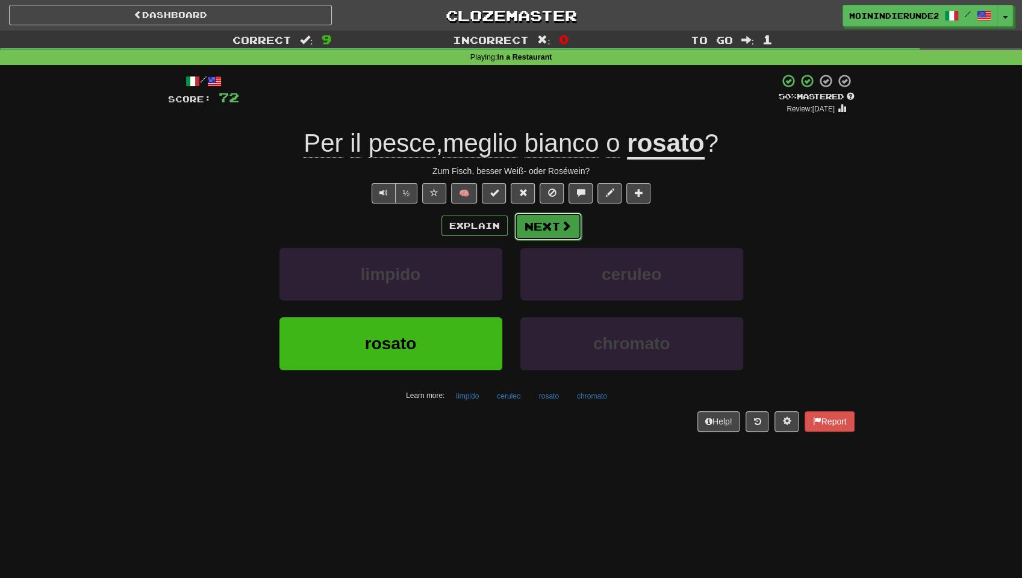
click at [561, 225] on span at bounding box center [566, 225] width 11 height 11
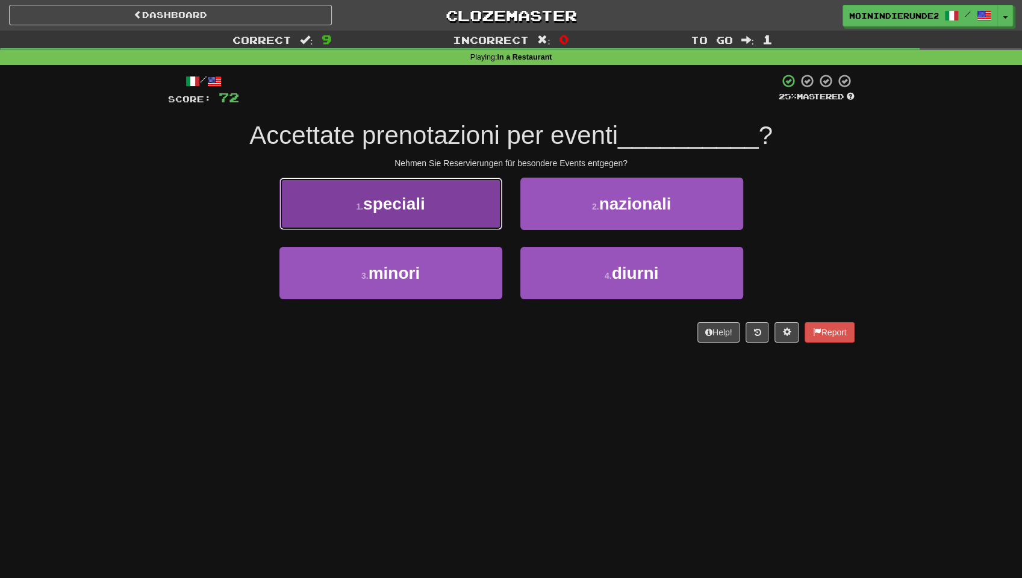
click at [393, 205] on span "speciali" at bounding box center [394, 204] width 62 height 19
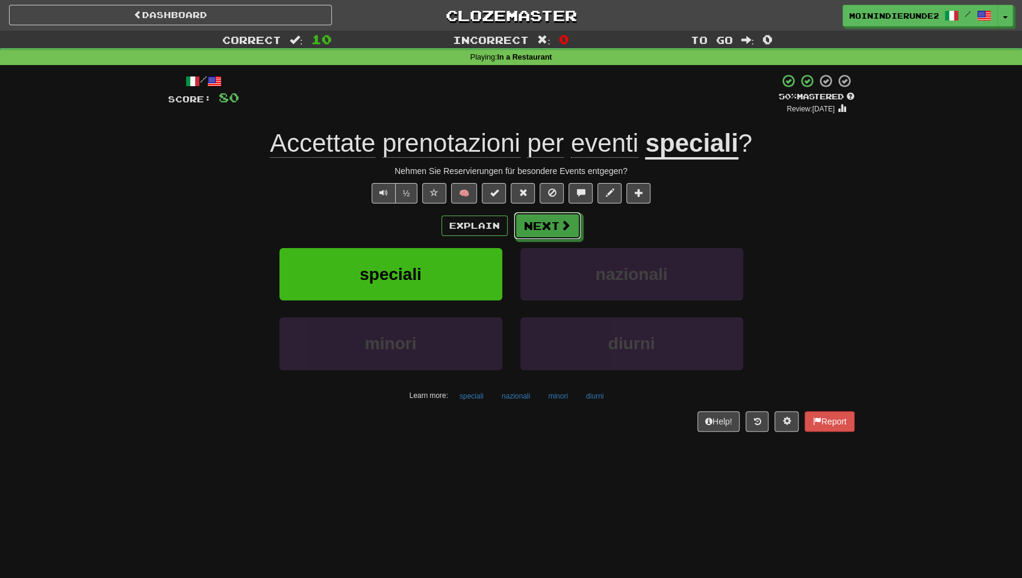
click at [541, 223] on button "Next" at bounding box center [547, 226] width 67 height 28
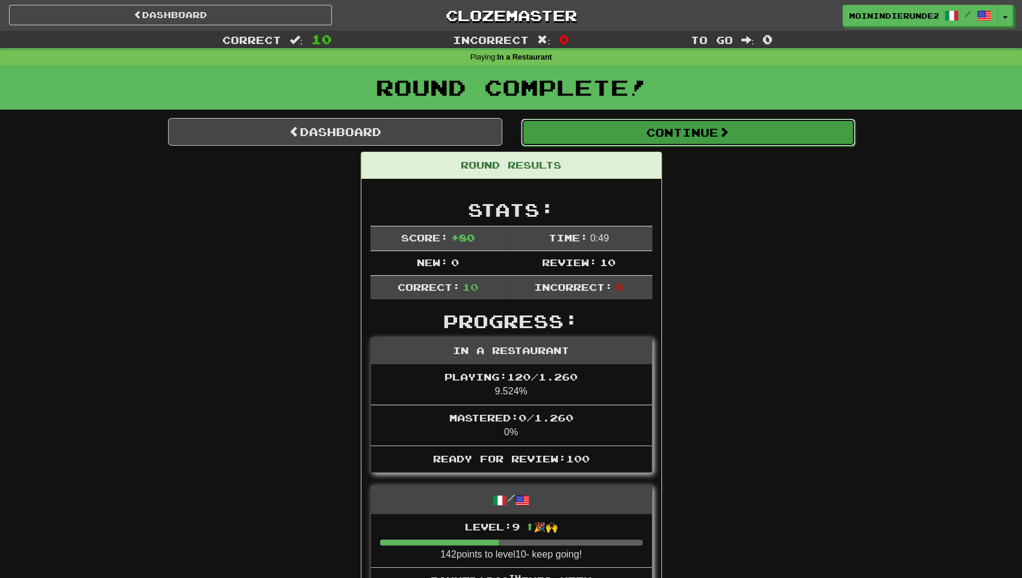
click at [636, 130] on button "Continue" at bounding box center [688, 133] width 334 height 28
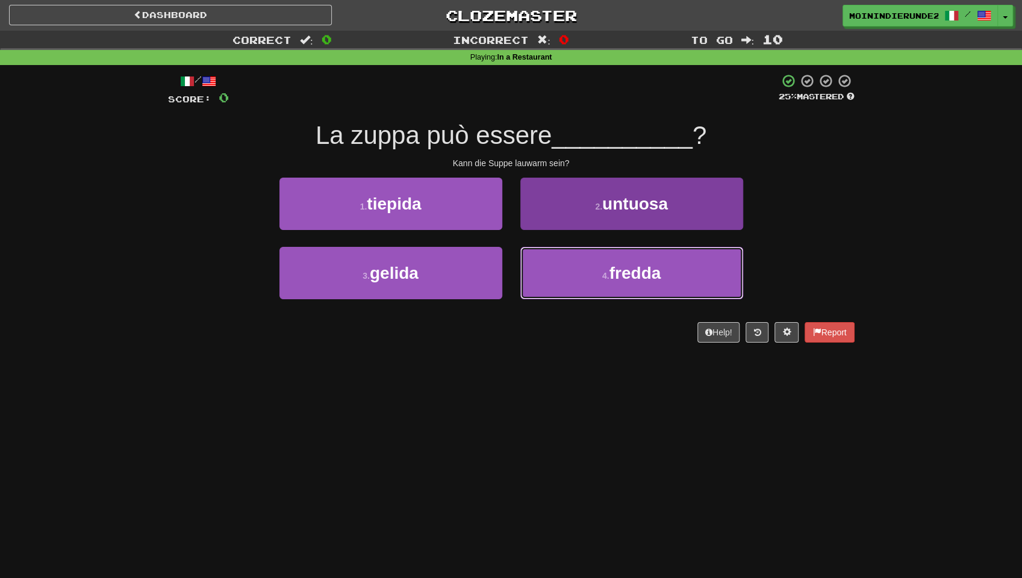
click at [589, 264] on button "4 . fredda" at bounding box center [631, 273] width 223 height 52
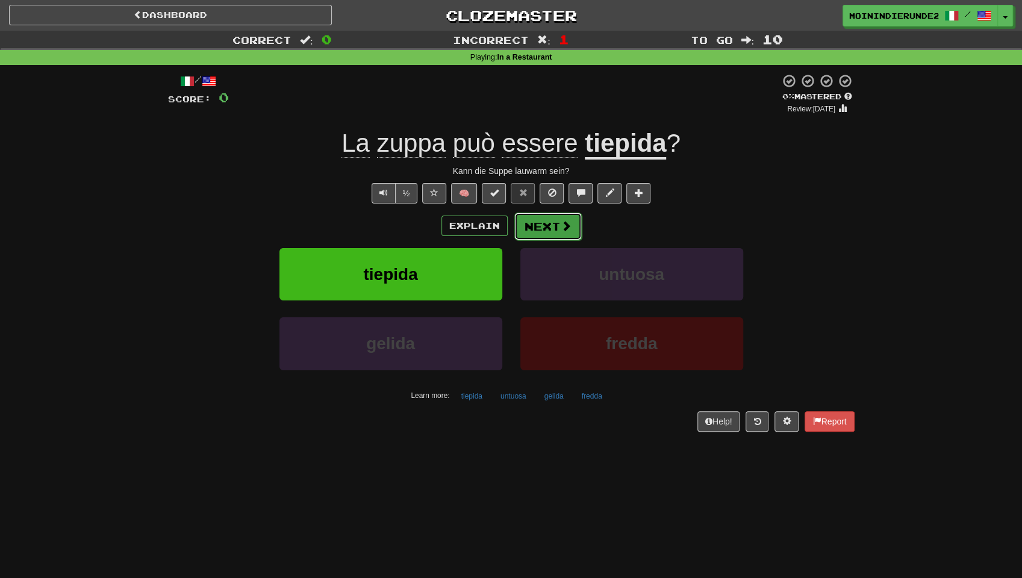
click at [549, 228] on button "Next" at bounding box center [547, 227] width 67 height 28
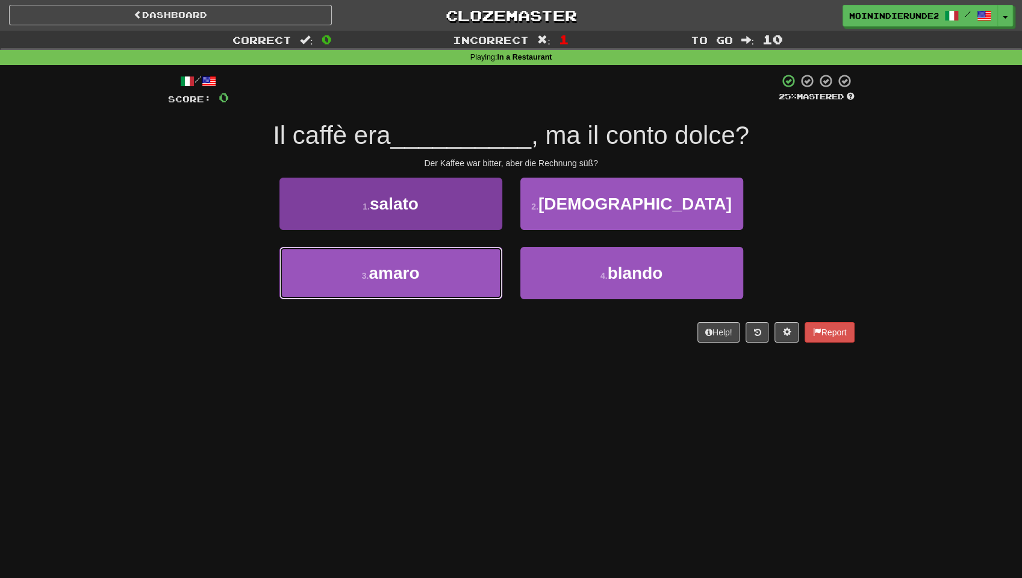
click at [430, 278] on button "3 . amaro" at bounding box center [390, 273] width 223 height 52
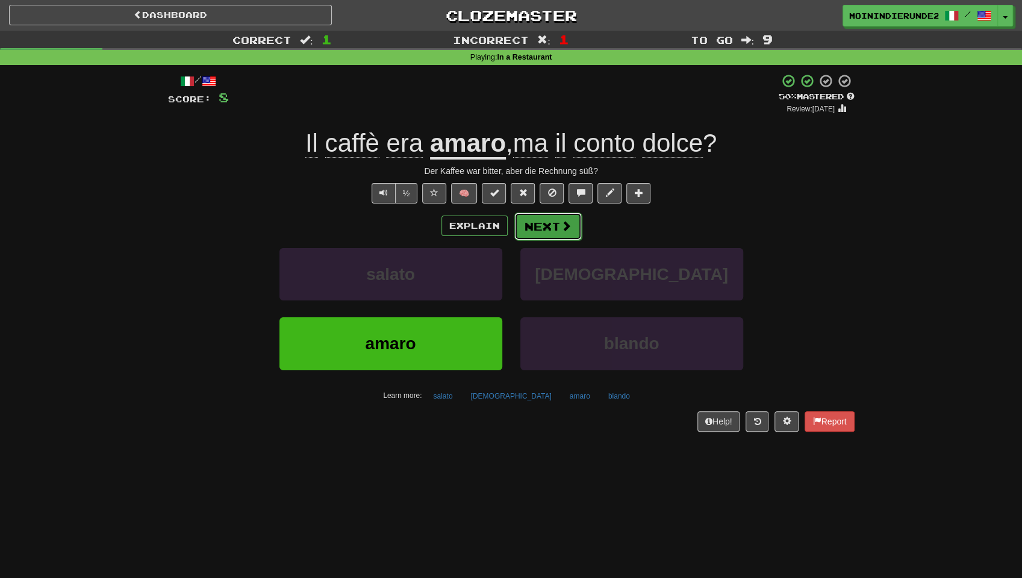
click at [542, 222] on button "Next" at bounding box center [547, 227] width 67 height 28
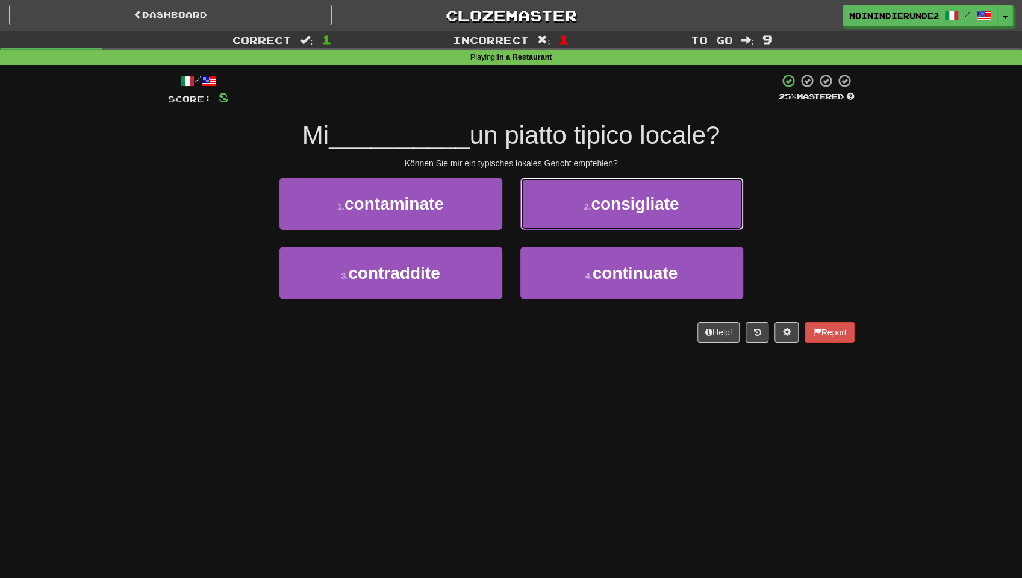
click at [542, 222] on button "2 . consigliate" at bounding box center [631, 204] width 223 height 52
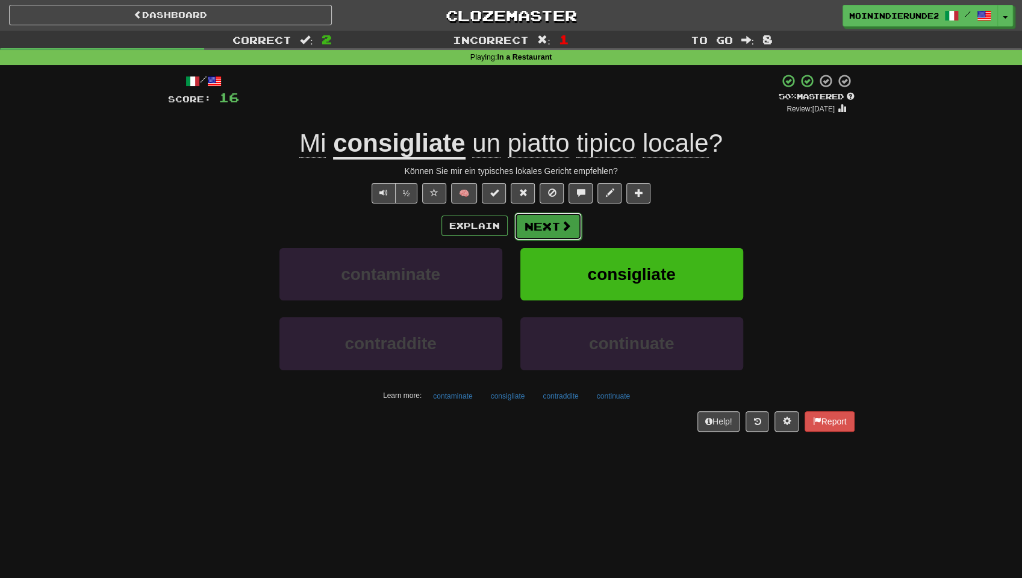
click at [542, 224] on button "Next" at bounding box center [547, 227] width 67 height 28
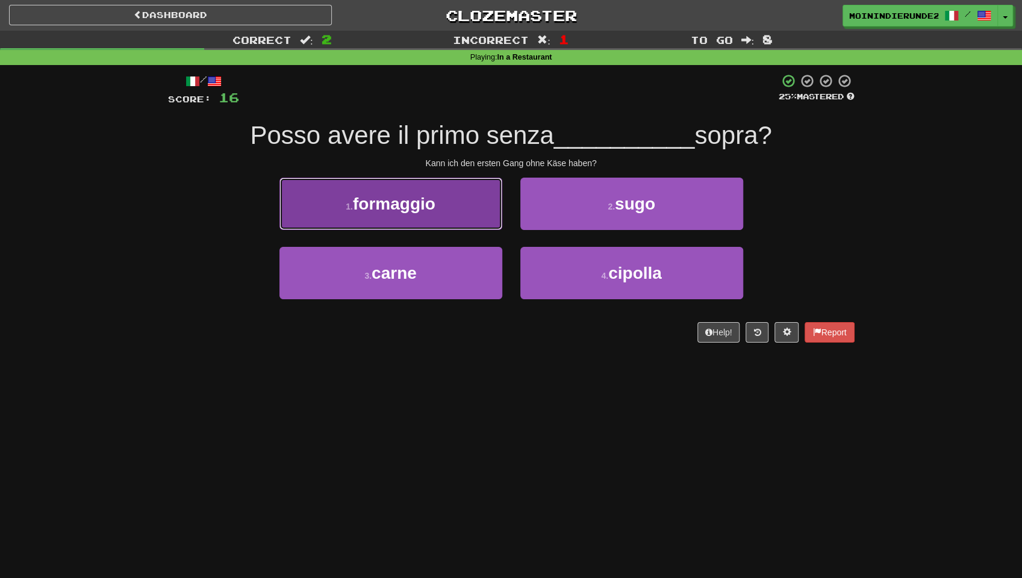
click at [426, 210] on span "formaggio" at bounding box center [394, 204] width 83 height 19
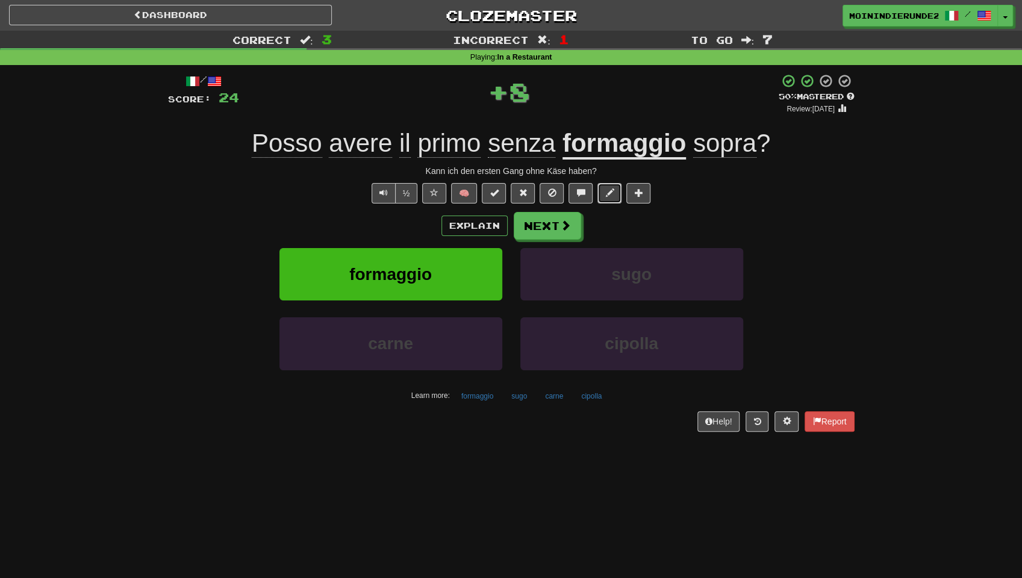
click at [602, 190] on button at bounding box center [609, 193] width 24 height 20
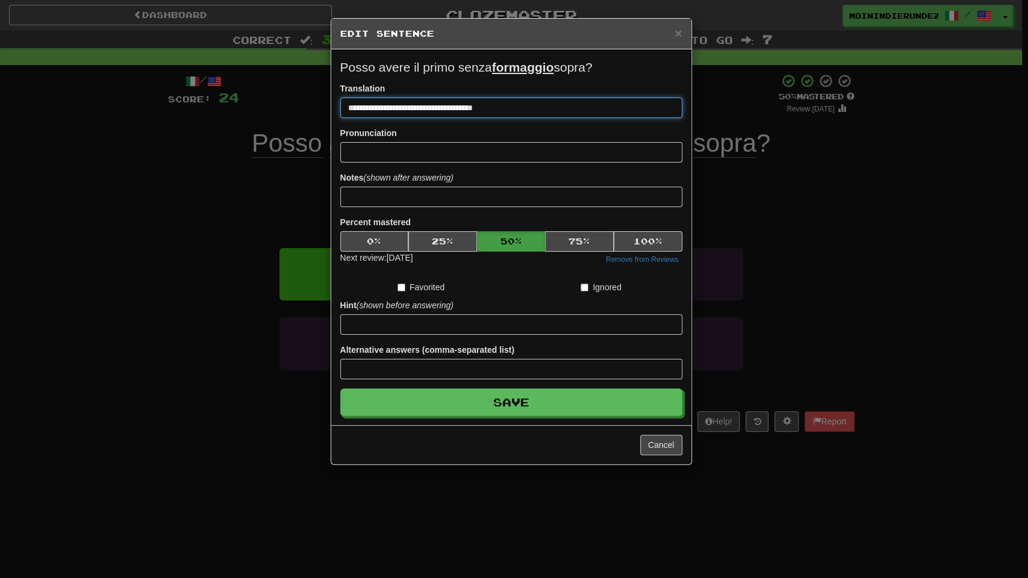
click at [488, 108] on input "**********" at bounding box center [511, 108] width 342 height 20
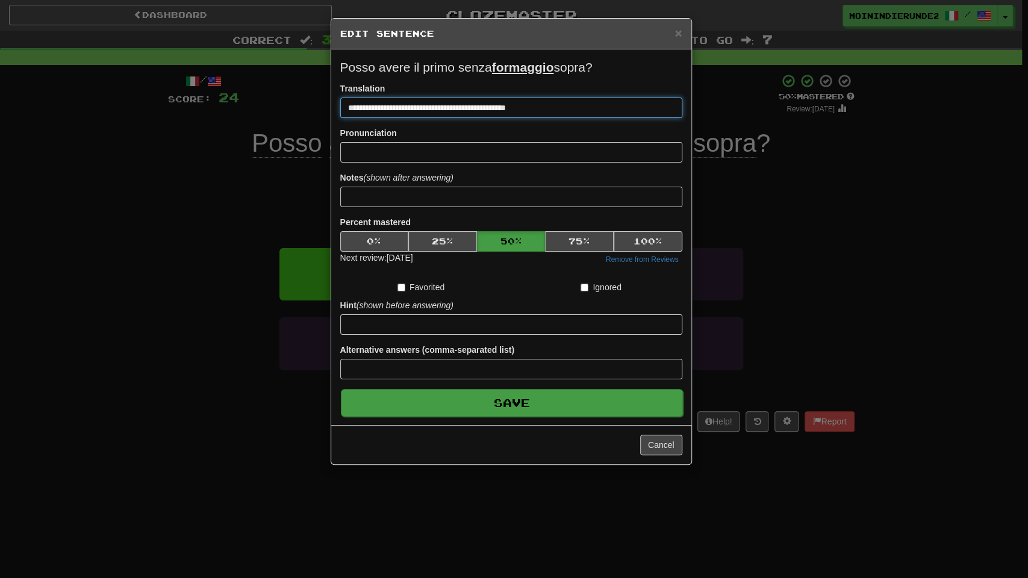
type input "**********"
click at [517, 396] on button "Save" at bounding box center [512, 403] width 342 height 28
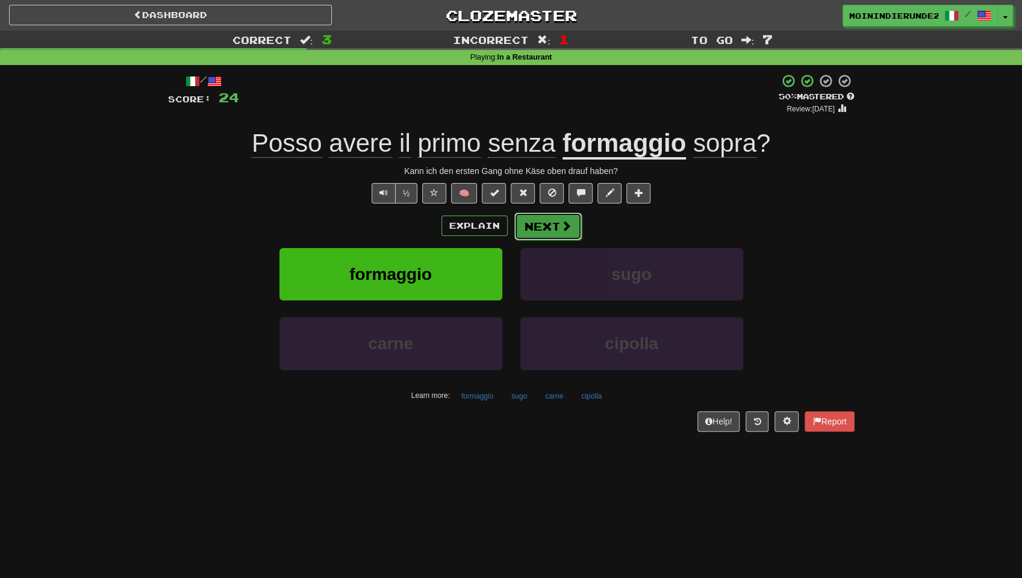
click at [536, 224] on button "Next" at bounding box center [547, 227] width 67 height 28
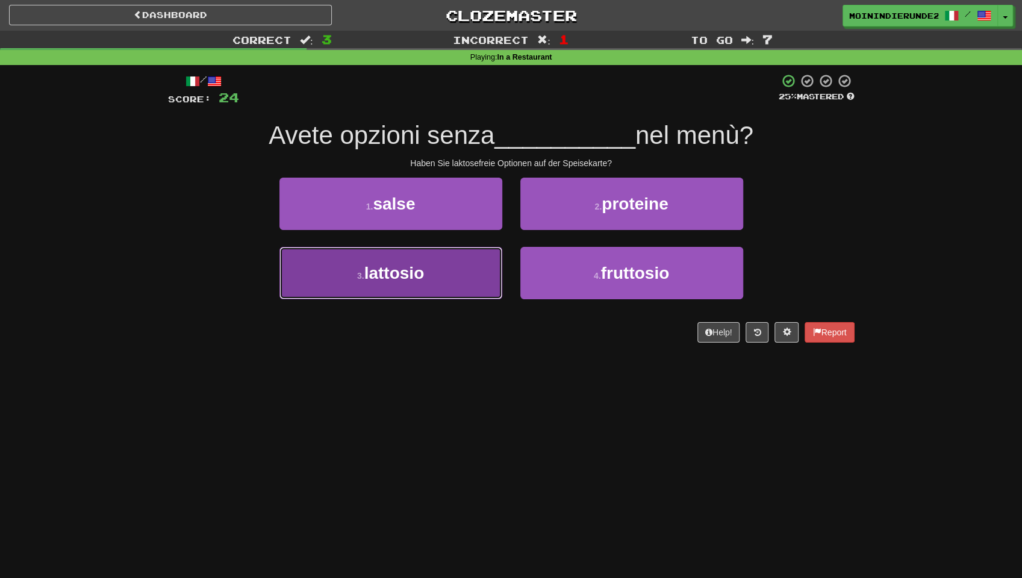
click at [374, 278] on span "lattosio" at bounding box center [394, 273] width 60 height 19
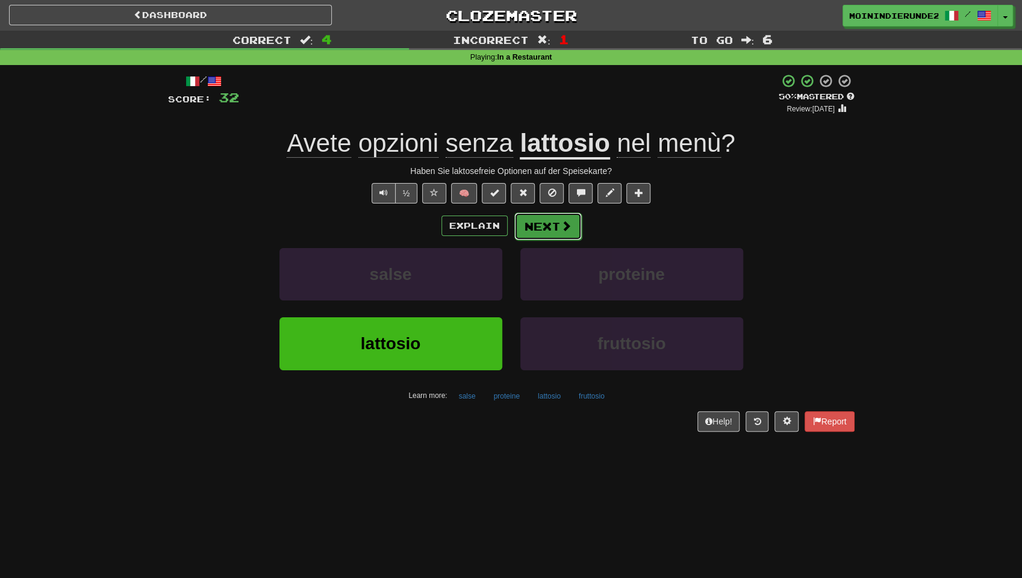
click at [546, 224] on button "Next" at bounding box center [547, 227] width 67 height 28
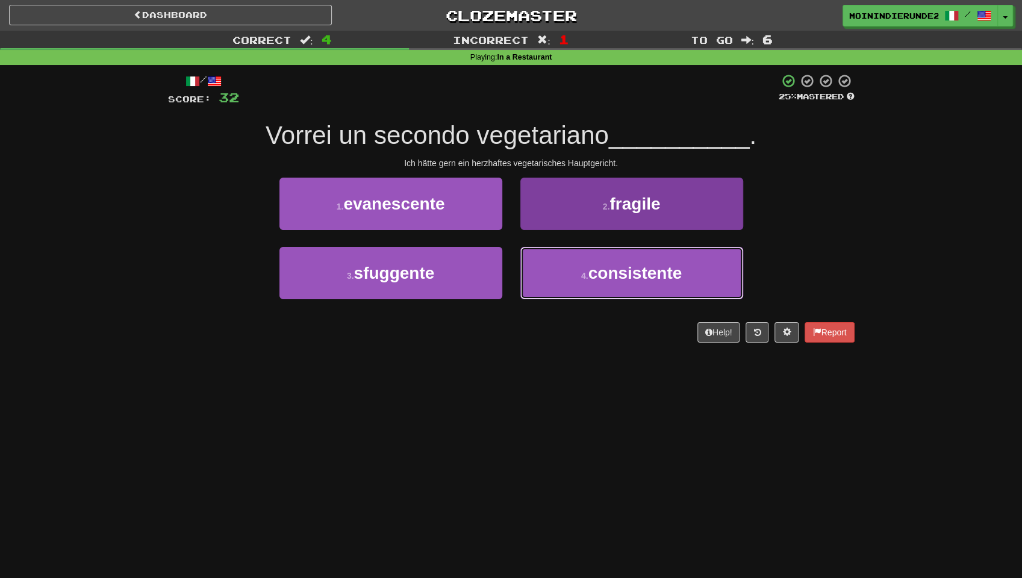
drag, startPoint x: 617, startPoint y: 278, endPoint x: 629, endPoint y: 276, distance: 12.2
click at [617, 277] on span "consistente" at bounding box center [635, 273] width 94 height 19
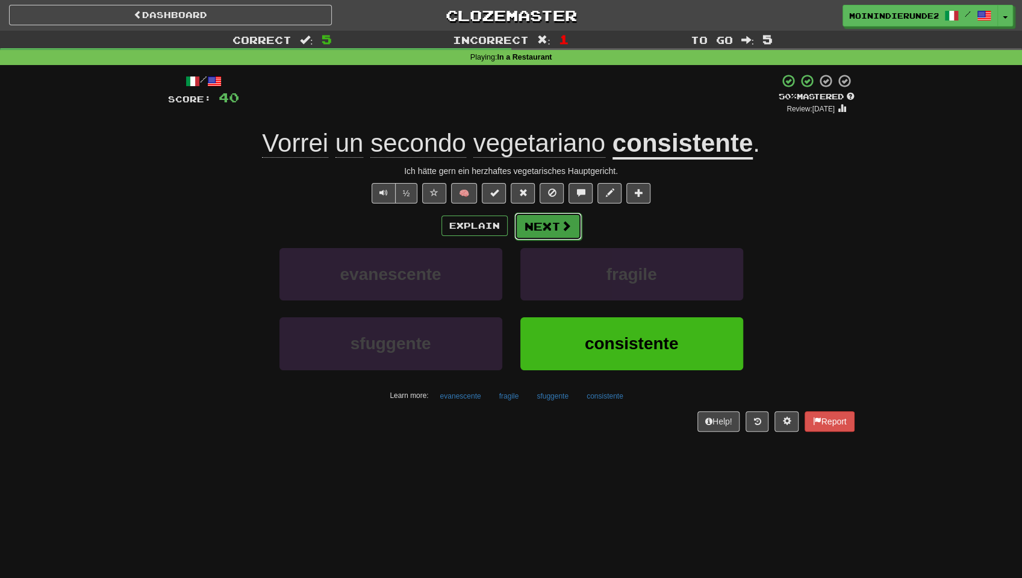
click at [547, 223] on button "Next" at bounding box center [547, 227] width 67 height 28
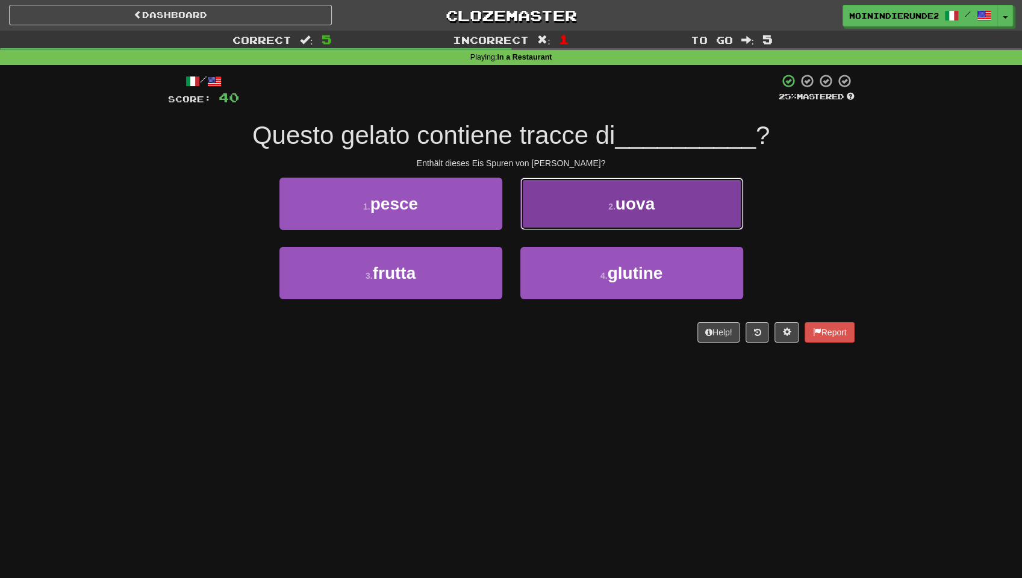
click at [597, 202] on button "2 . uova" at bounding box center [631, 204] width 223 height 52
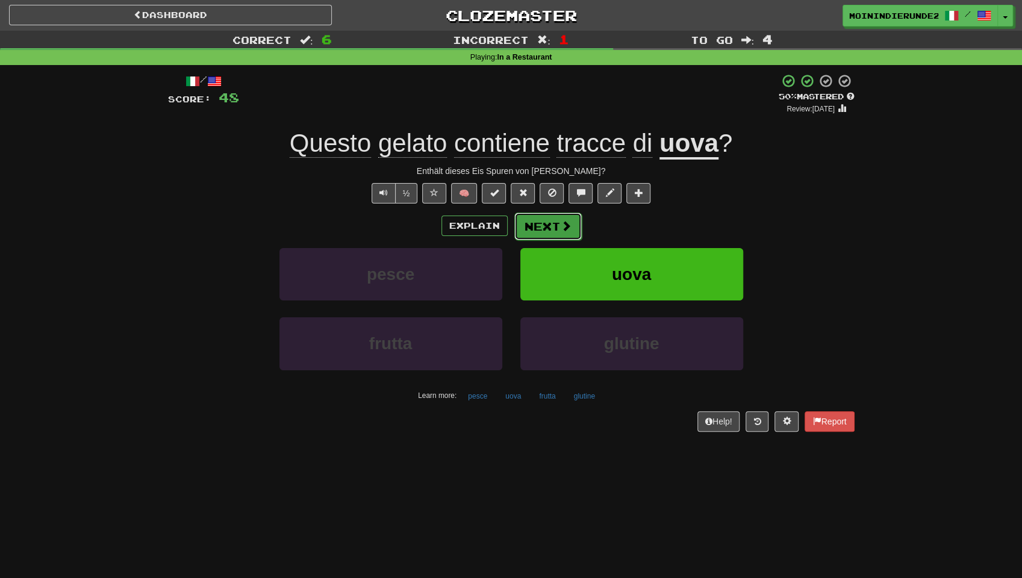
click at [543, 223] on button "Next" at bounding box center [547, 227] width 67 height 28
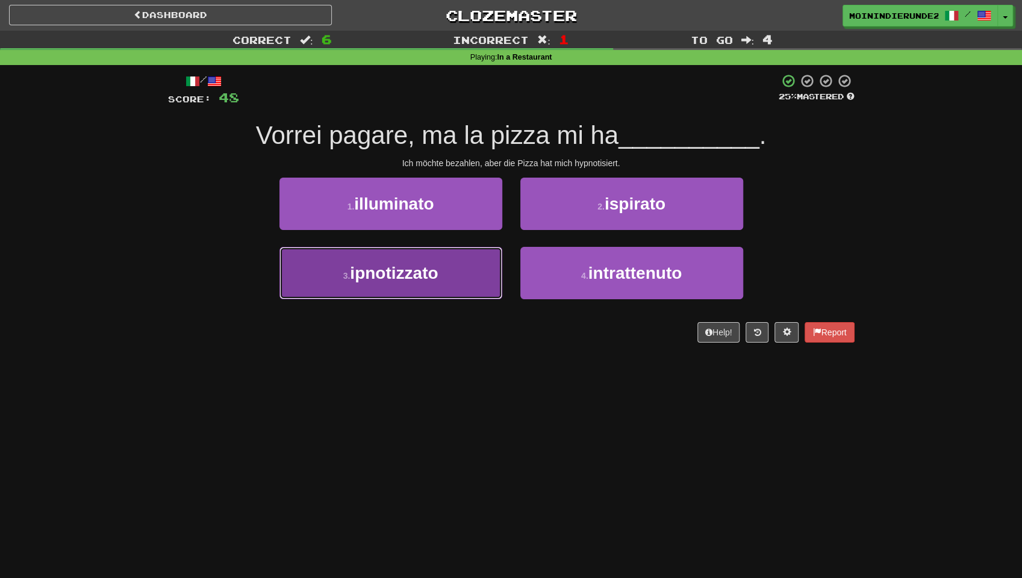
click at [413, 256] on button "3 . ipnotizzato" at bounding box center [390, 273] width 223 height 52
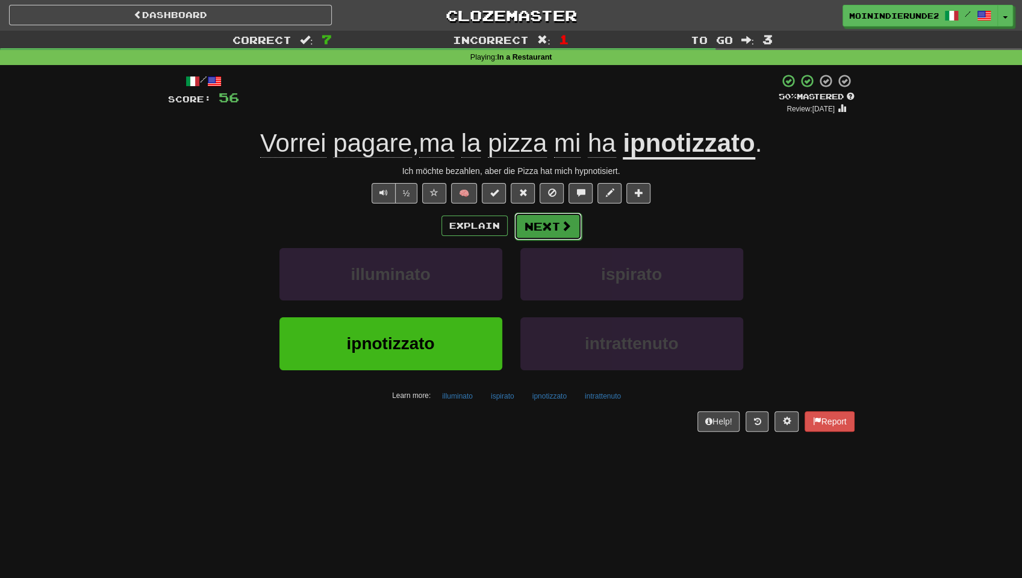
click at [530, 222] on button "Next" at bounding box center [547, 227] width 67 height 28
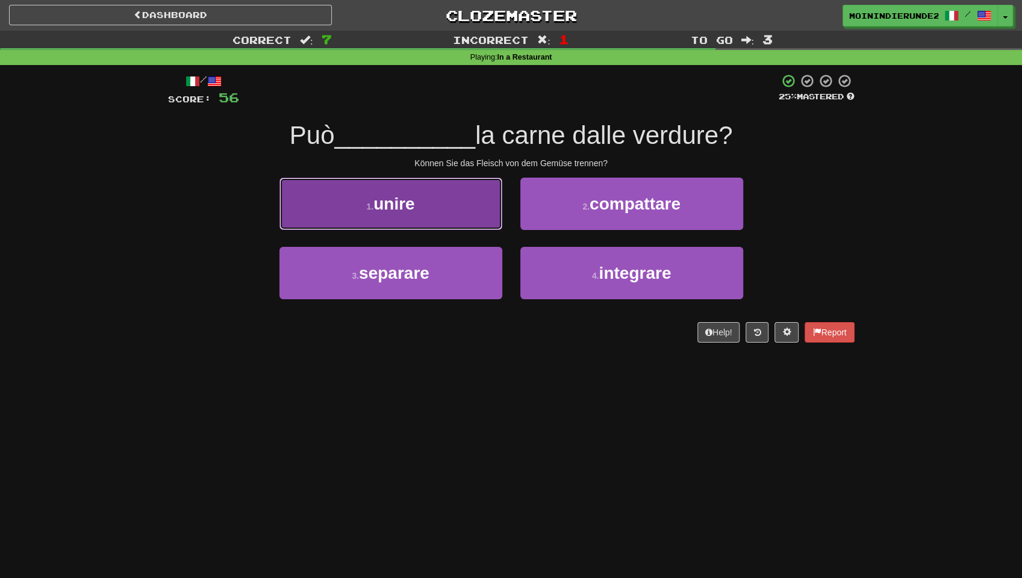
click at [383, 201] on span "unire" at bounding box center [393, 204] width 41 height 19
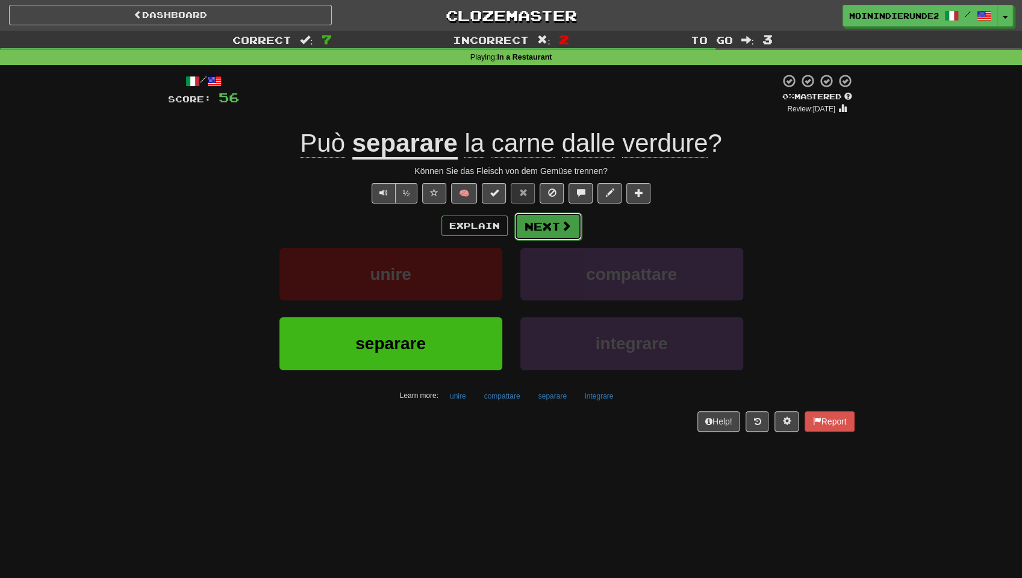
click at [556, 234] on button "Next" at bounding box center [547, 227] width 67 height 28
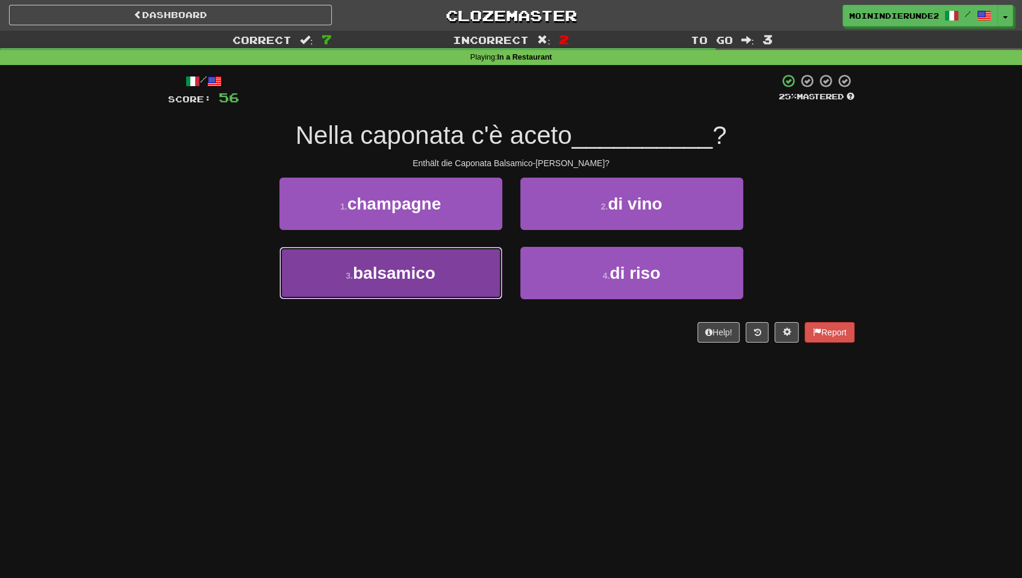
click at [459, 275] on button "3 . balsamico" at bounding box center [390, 273] width 223 height 52
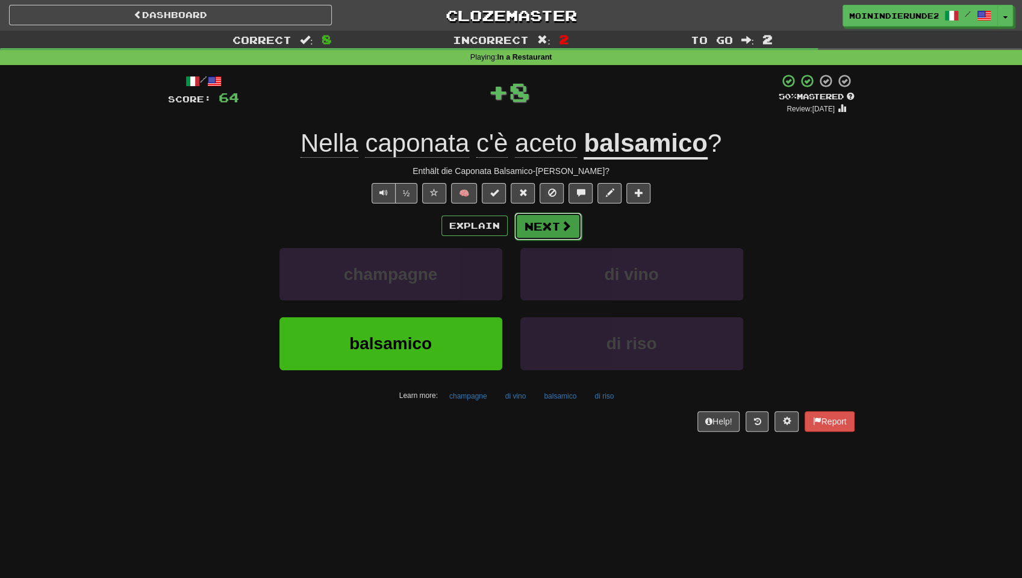
click at [552, 224] on button "Next" at bounding box center [547, 227] width 67 height 28
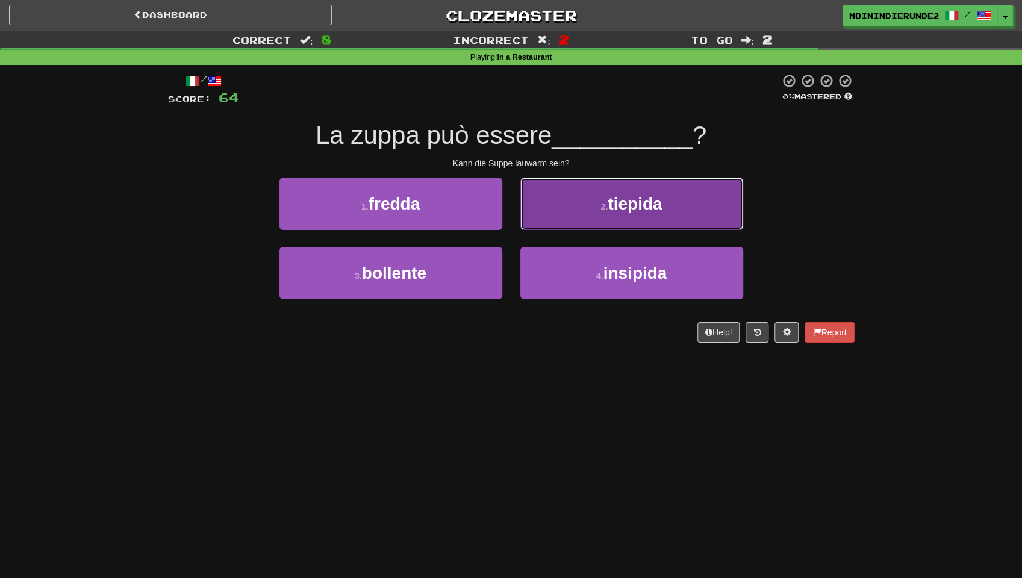
click at [581, 200] on button "2 . tiepida" at bounding box center [631, 204] width 223 height 52
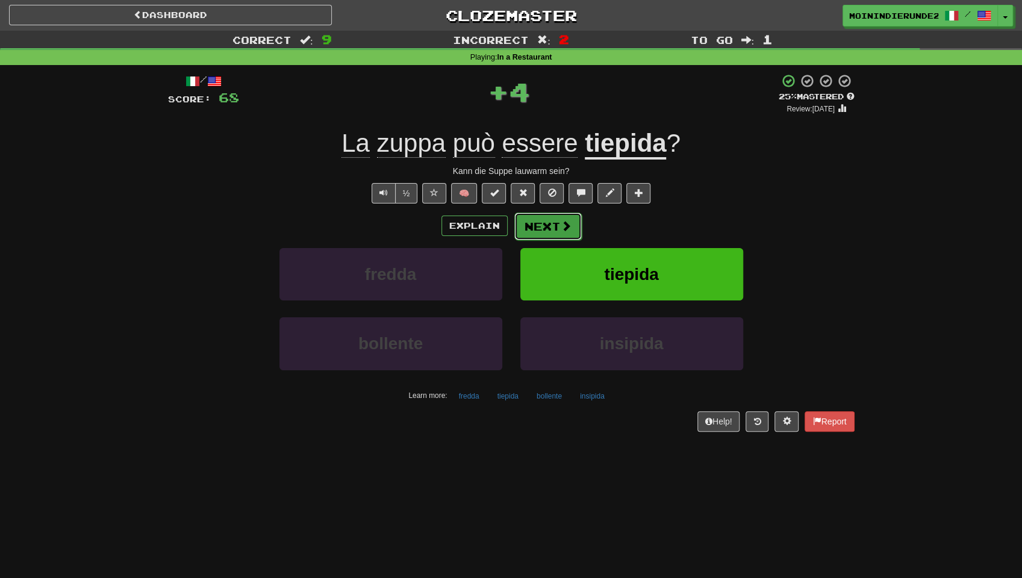
click at [544, 224] on button "Next" at bounding box center [547, 227] width 67 height 28
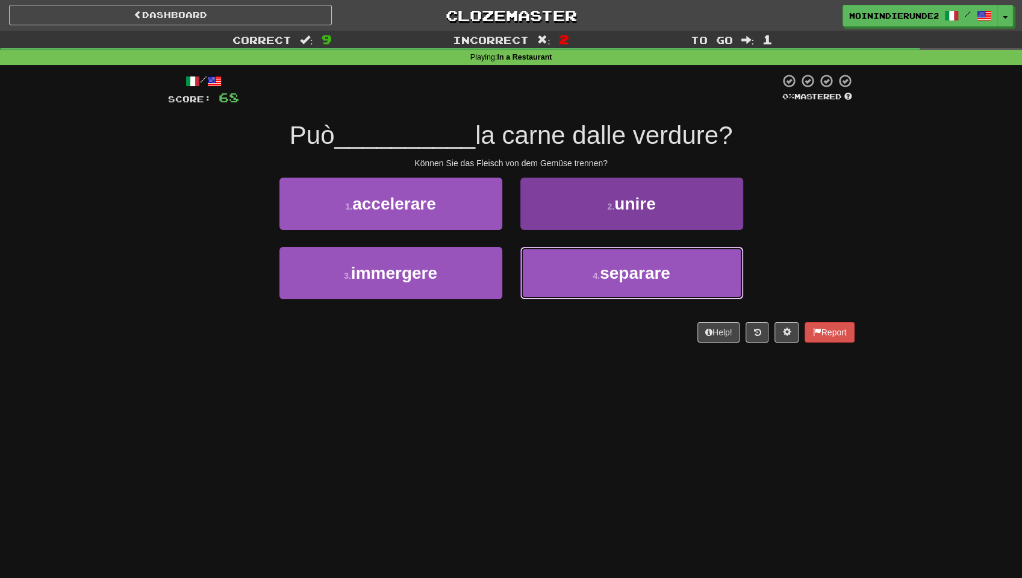
click at [569, 280] on button "4 . separare" at bounding box center [631, 273] width 223 height 52
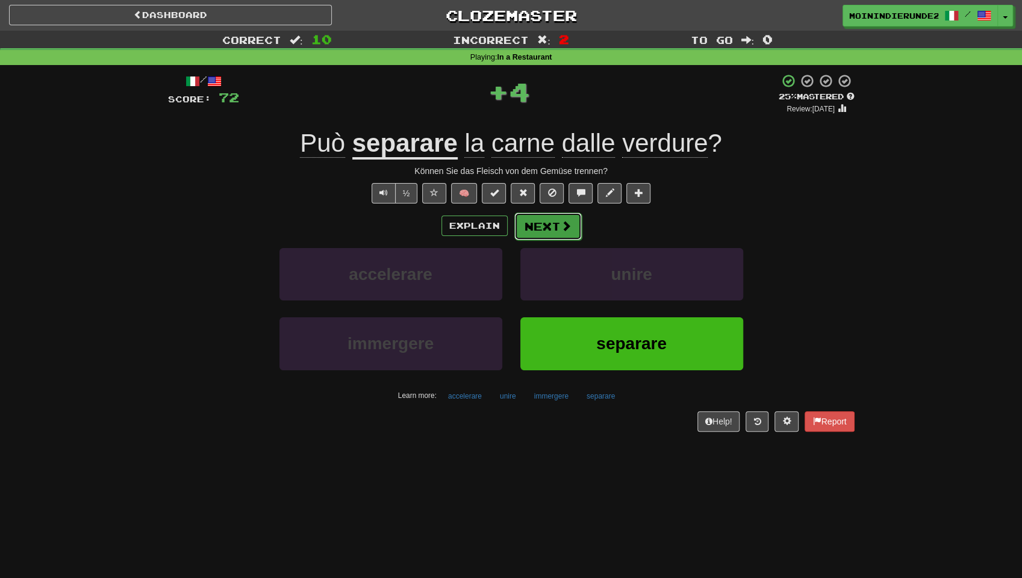
click at [544, 232] on button "Next" at bounding box center [547, 227] width 67 height 28
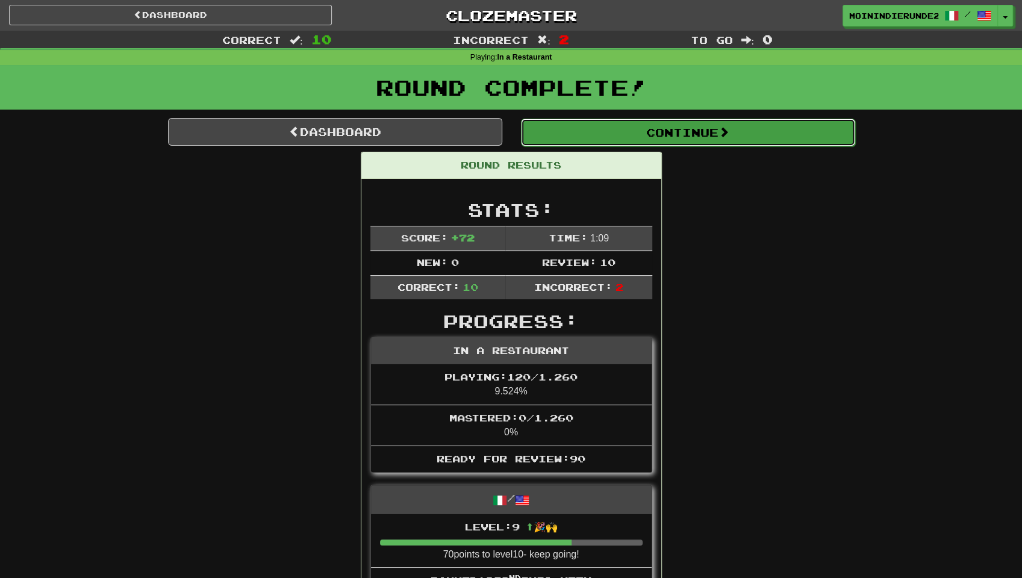
click at [617, 141] on button "Continue" at bounding box center [688, 133] width 334 height 28
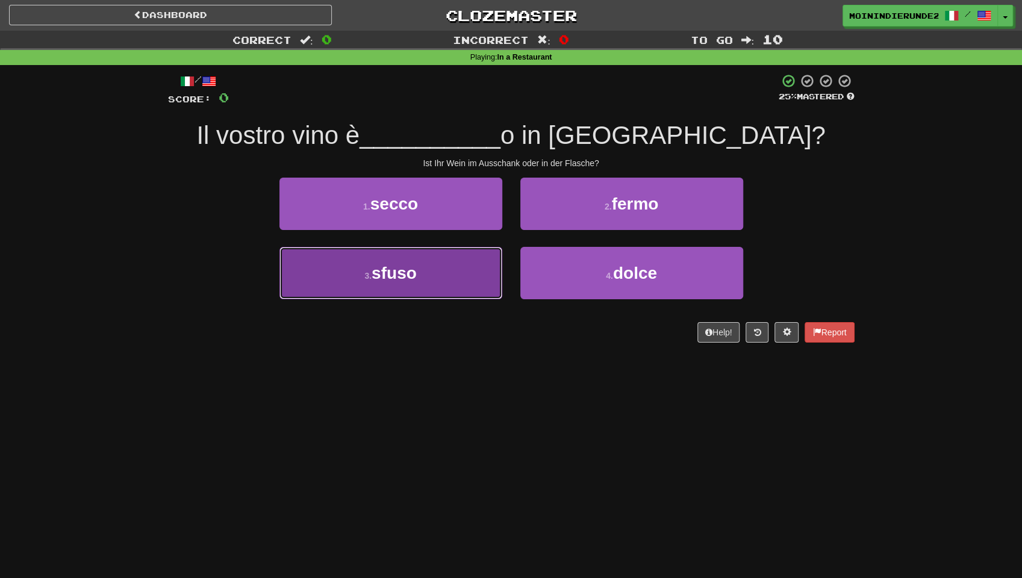
click at [385, 272] on span "sfuso" at bounding box center [394, 273] width 45 height 19
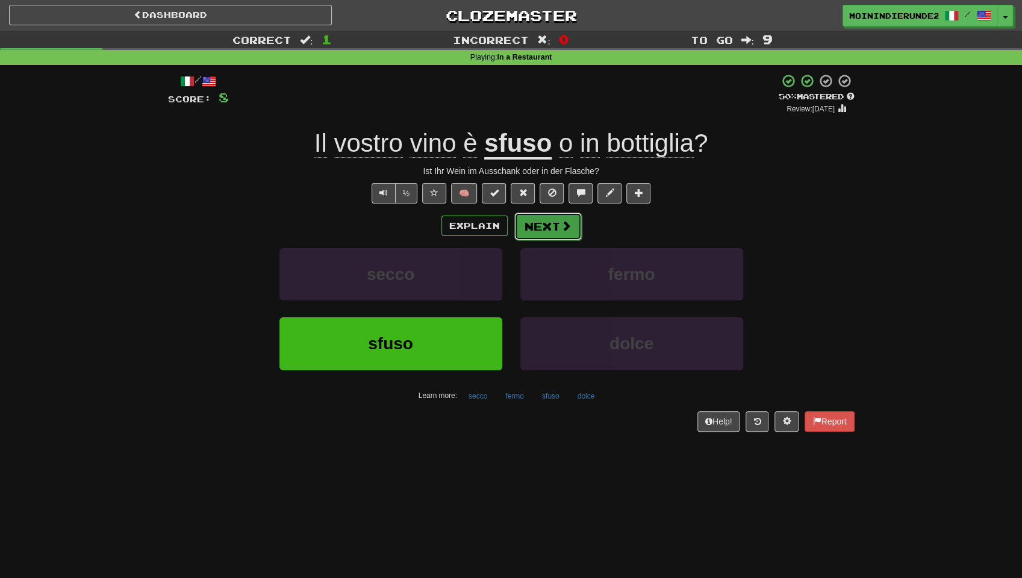
click at [538, 226] on button "Next" at bounding box center [547, 227] width 67 height 28
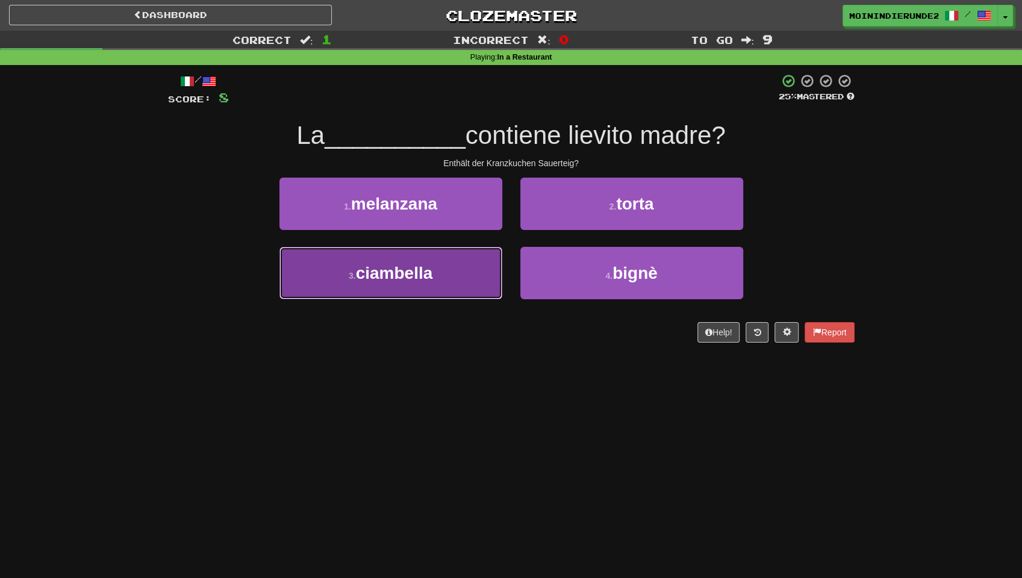
click at [454, 256] on button "3 . ciambella" at bounding box center [390, 273] width 223 height 52
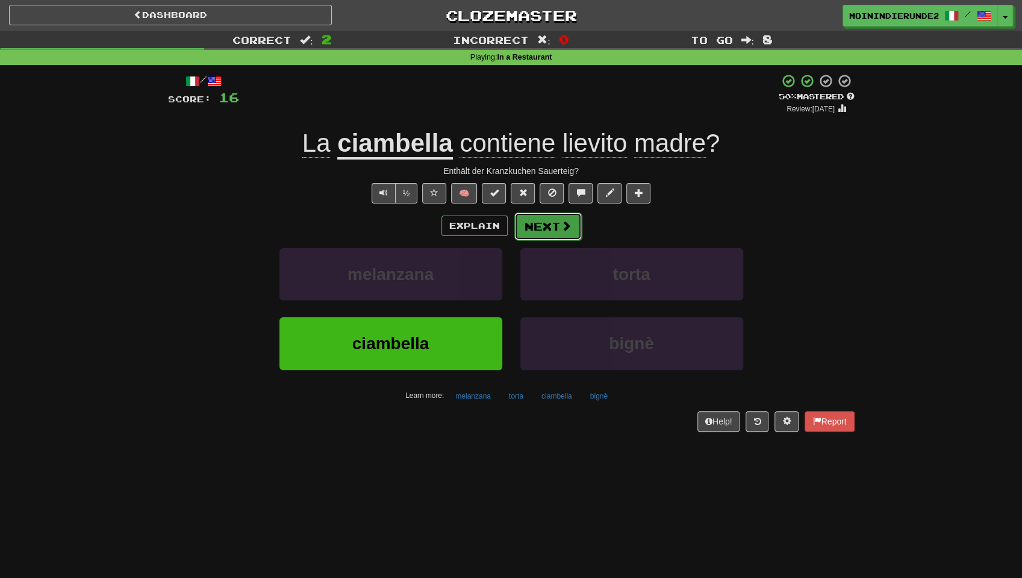
click at [544, 229] on button "Next" at bounding box center [547, 227] width 67 height 28
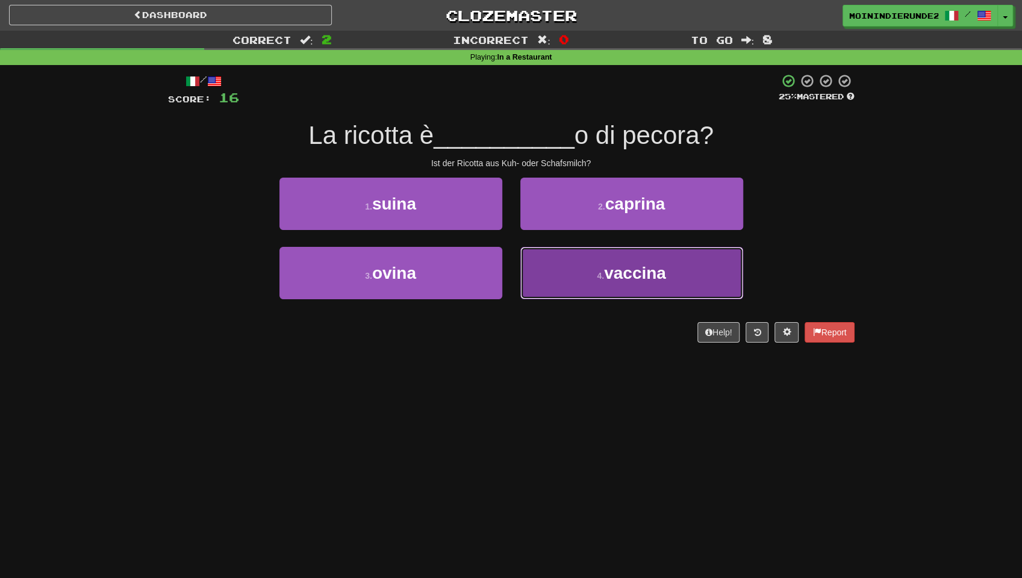
click at [581, 259] on button "4 . vaccina" at bounding box center [631, 273] width 223 height 52
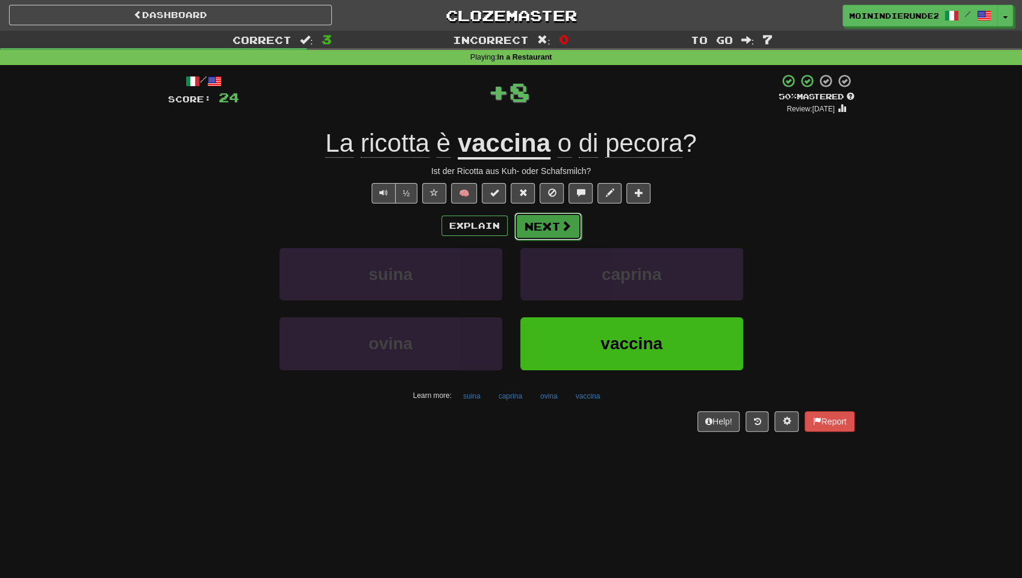
click at [542, 222] on button "Next" at bounding box center [547, 227] width 67 height 28
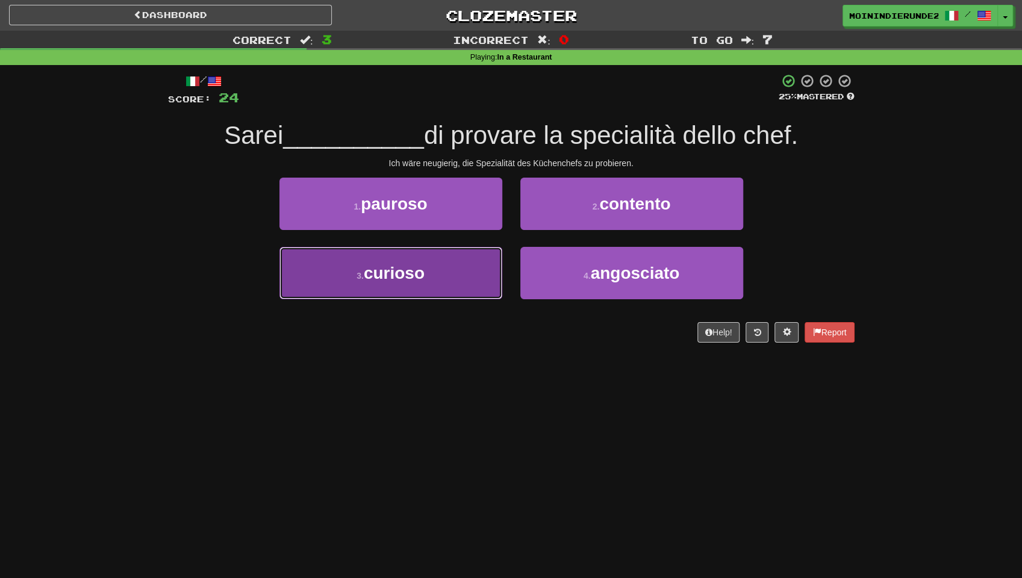
click at [448, 283] on button "3 . curioso" at bounding box center [390, 273] width 223 height 52
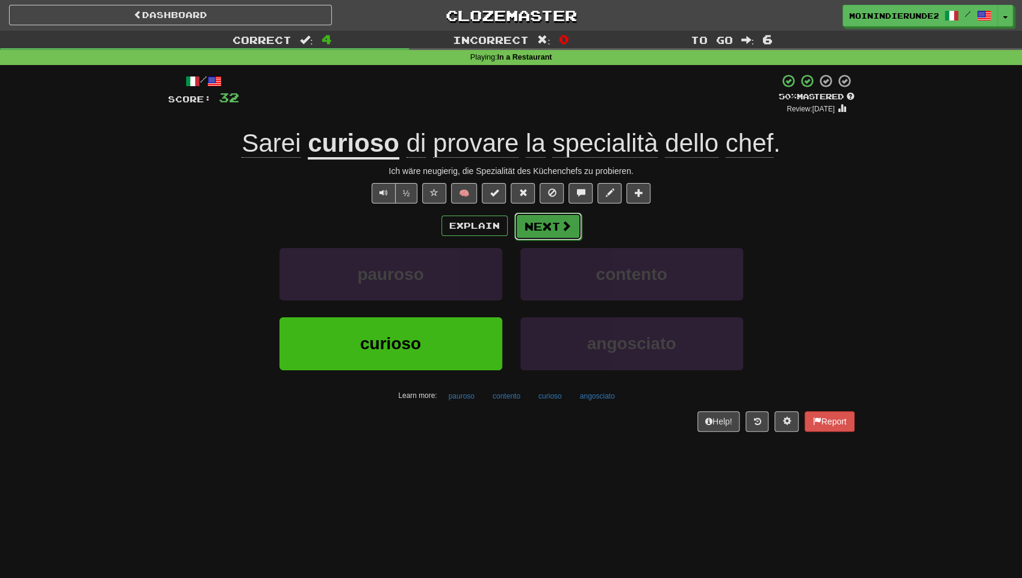
click at [547, 233] on button "Next" at bounding box center [547, 227] width 67 height 28
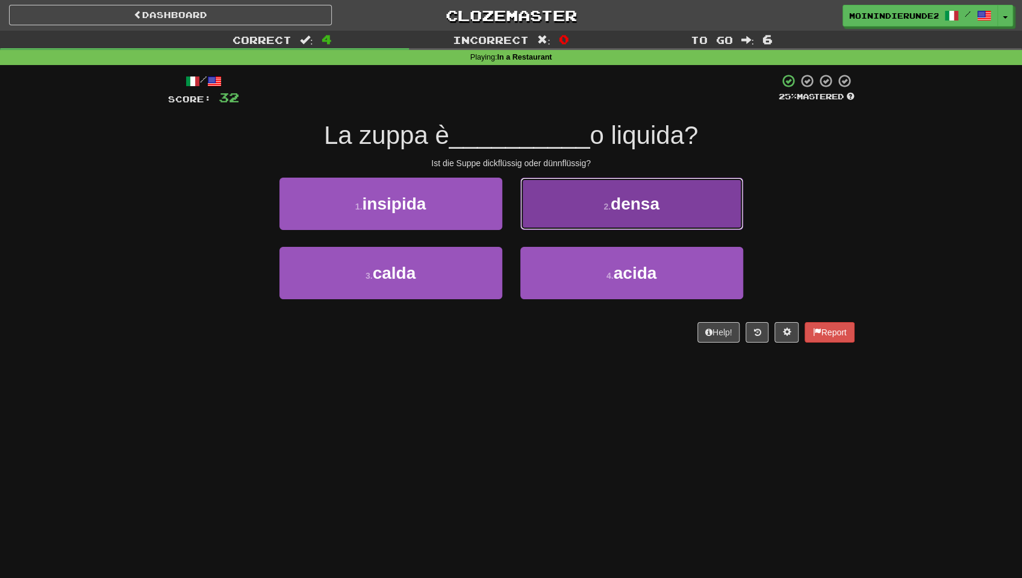
click at [646, 199] on span "densa" at bounding box center [635, 204] width 49 height 19
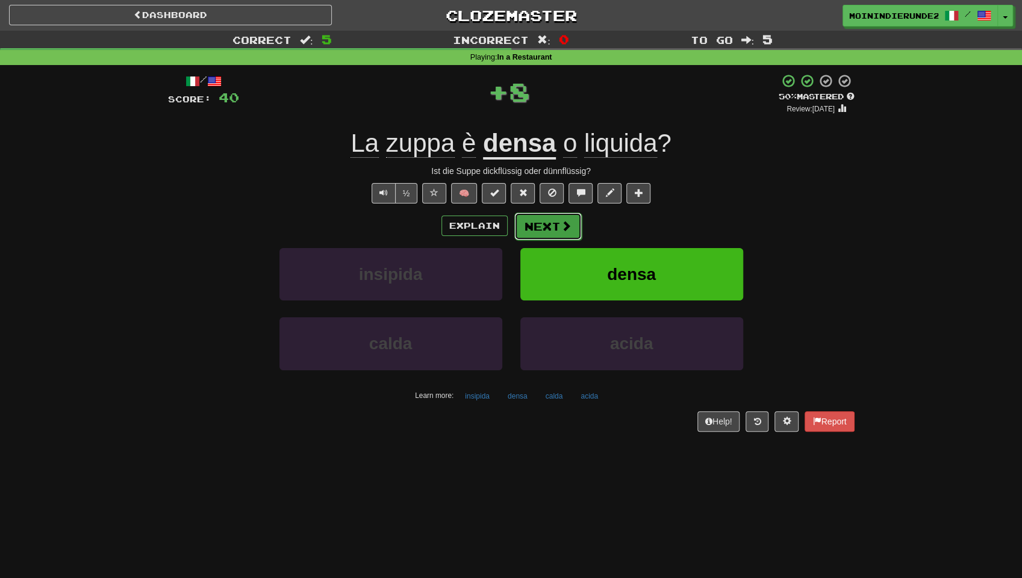
click at [547, 220] on button "Next" at bounding box center [547, 227] width 67 height 28
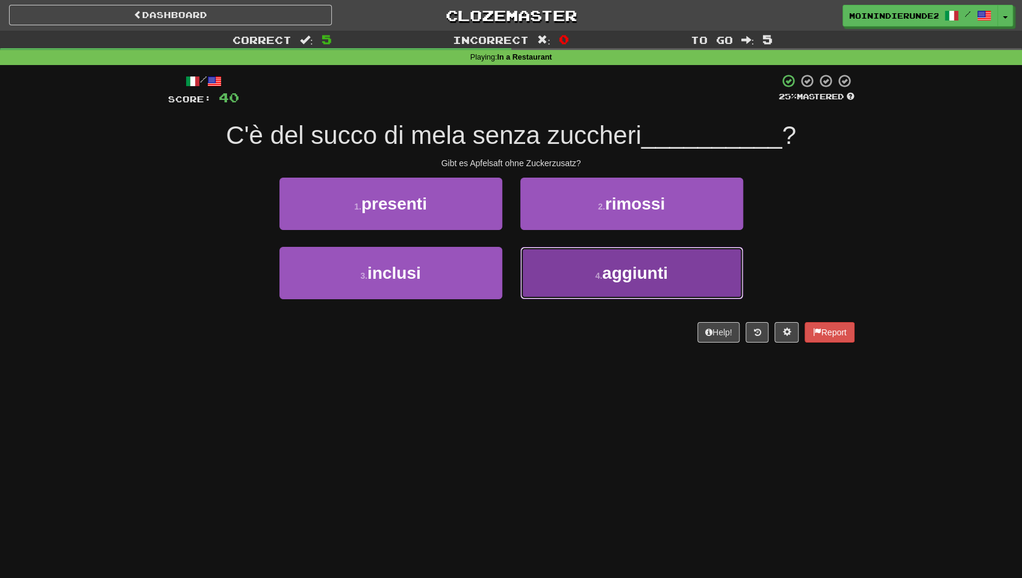
click at [566, 271] on button "4 . aggiunti" at bounding box center [631, 273] width 223 height 52
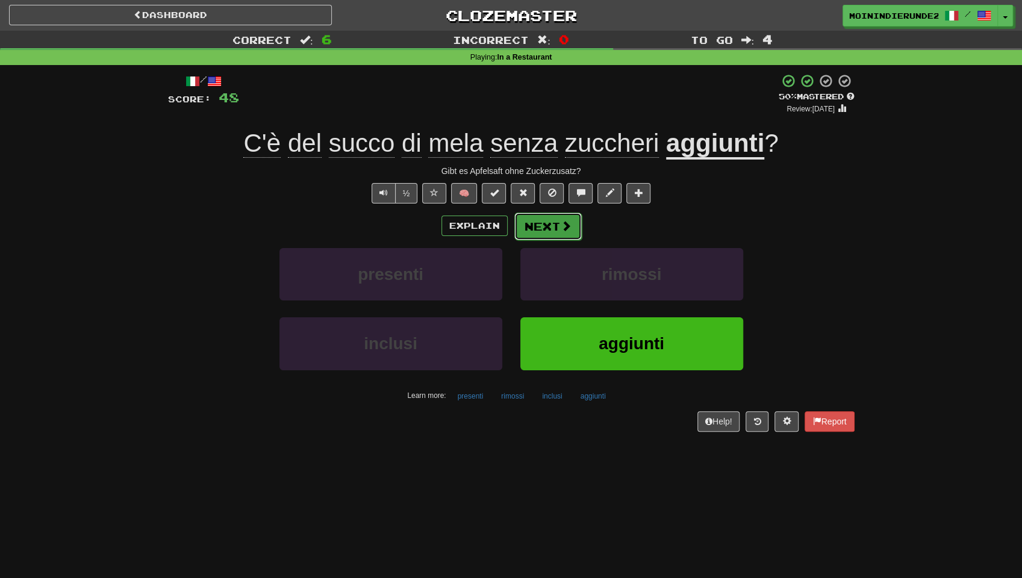
click at [567, 231] on span at bounding box center [566, 225] width 11 height 11
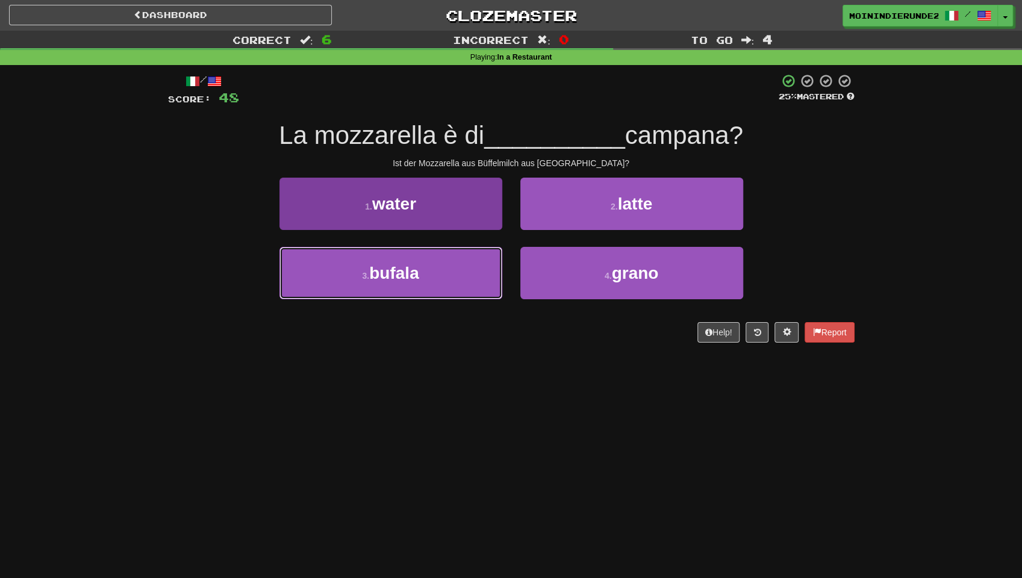
click at [436, 266] on button "3 . bufala" at bounding box center [390, 273] width 223 height 52
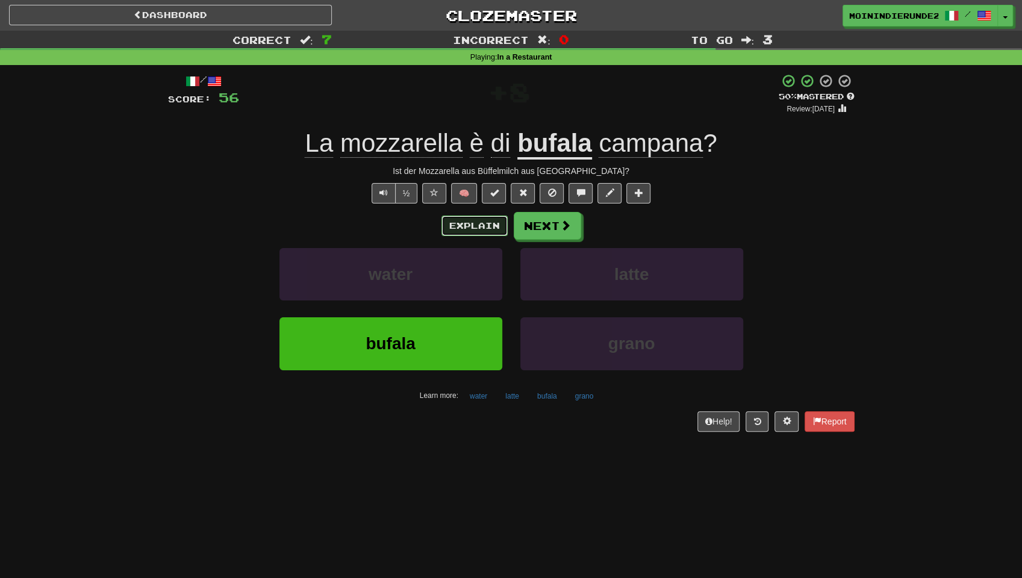
click at [482, 229] on button "Explain" at bounding box center [474, 226] width 66 height 20
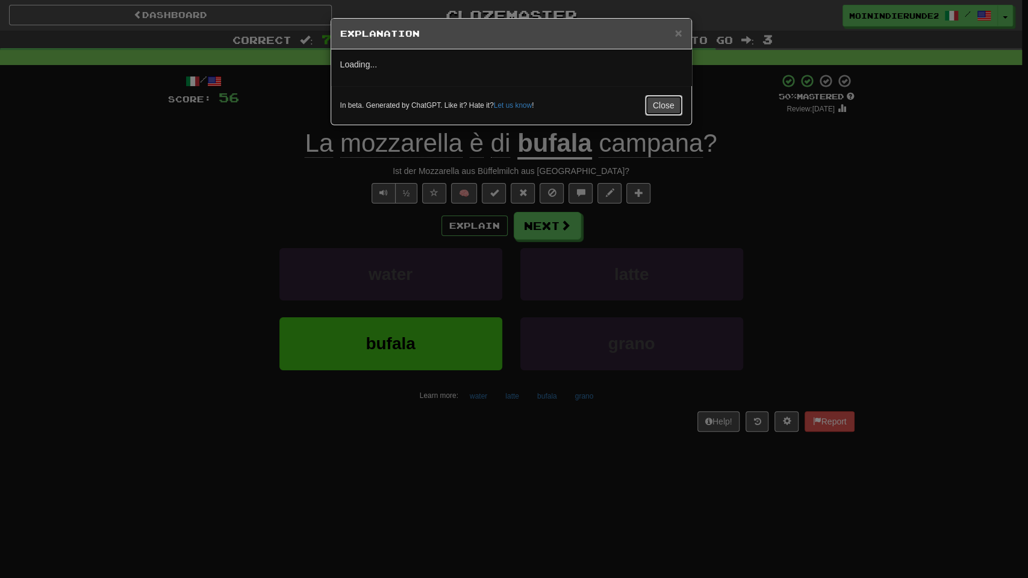
click at [675, 105] on button "Close" at bounding box center [663, 105] width 37 height 20
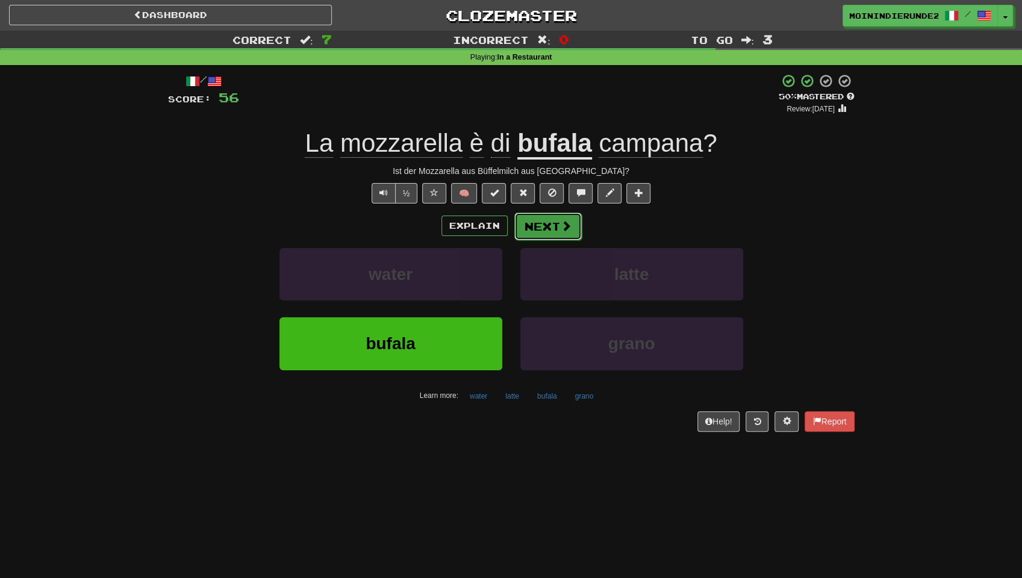
click at [548, 225] on button "Next" at bounding box center [547, 227] width 67 height 28
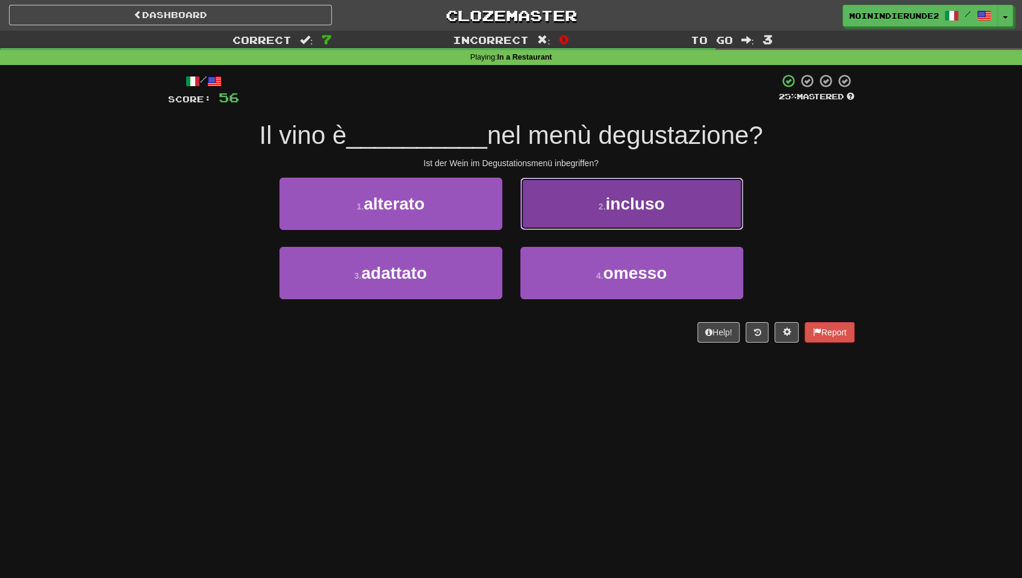
click at [601, 204] on small "2 ." at bounding box center [602, 207] width 7 height 10
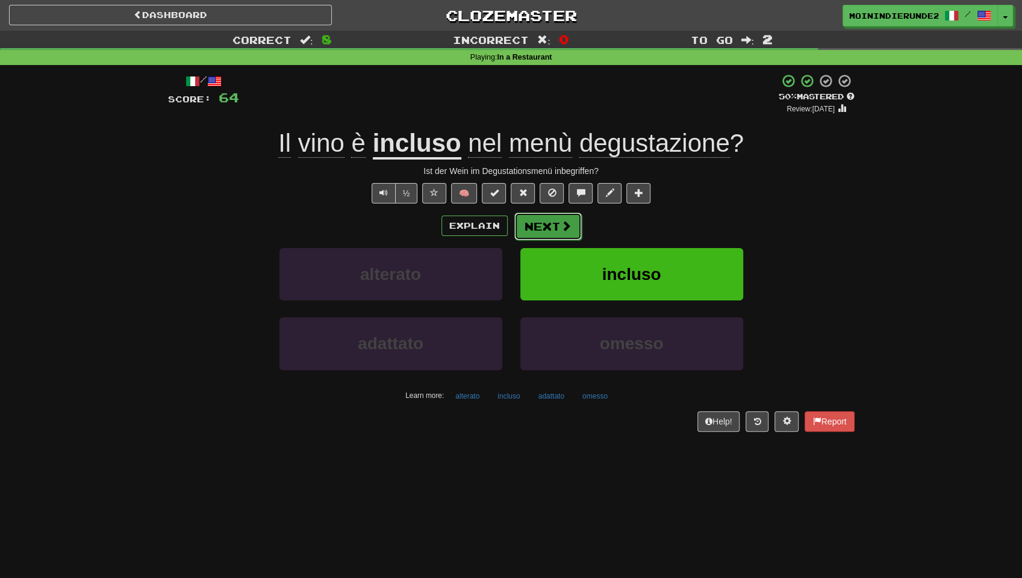
click at [555, 232] on button "Next" at bounding box center [547, 227] width 67 height 28
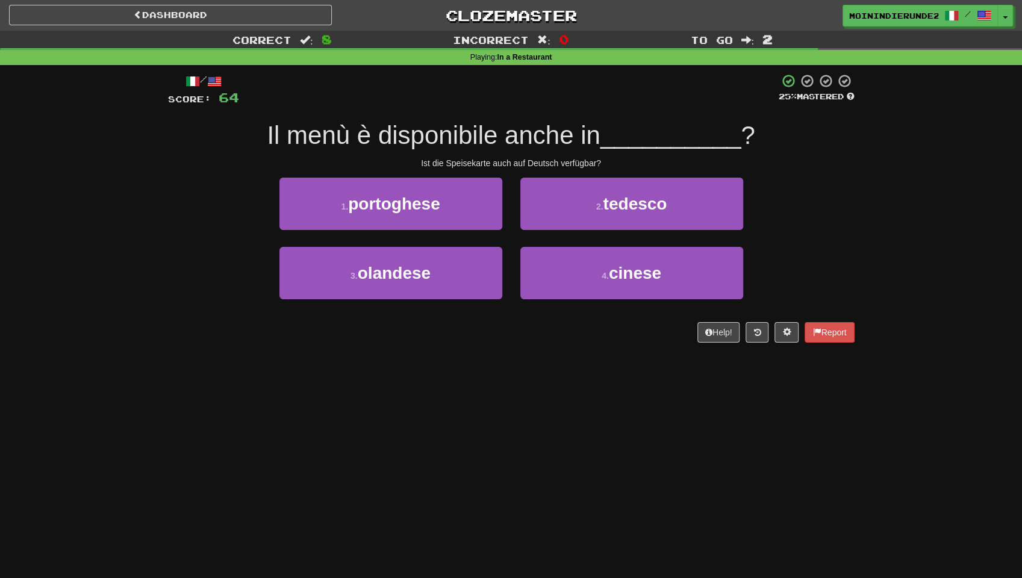
click at [547, 349] on div "/ Score: 64 25 % Mastered Il menù è disponibile anche in __________ ? Ist die S…" at bounding box center [511, 212] width 687 height 295
click at [590, 164] on div "Ist die Speisekarte auch auf Deutsch verfügbar?" at bounding box center [511, 163] width 687 height 12
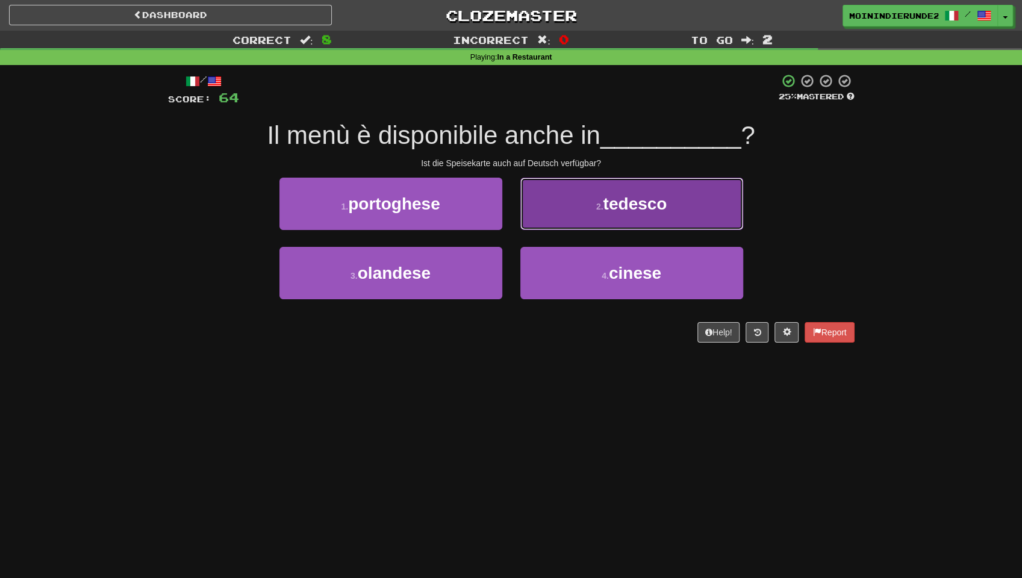
click at [590, 193] on button "2 . tedesco" at bounding box center [631, 204] width 223 height 52
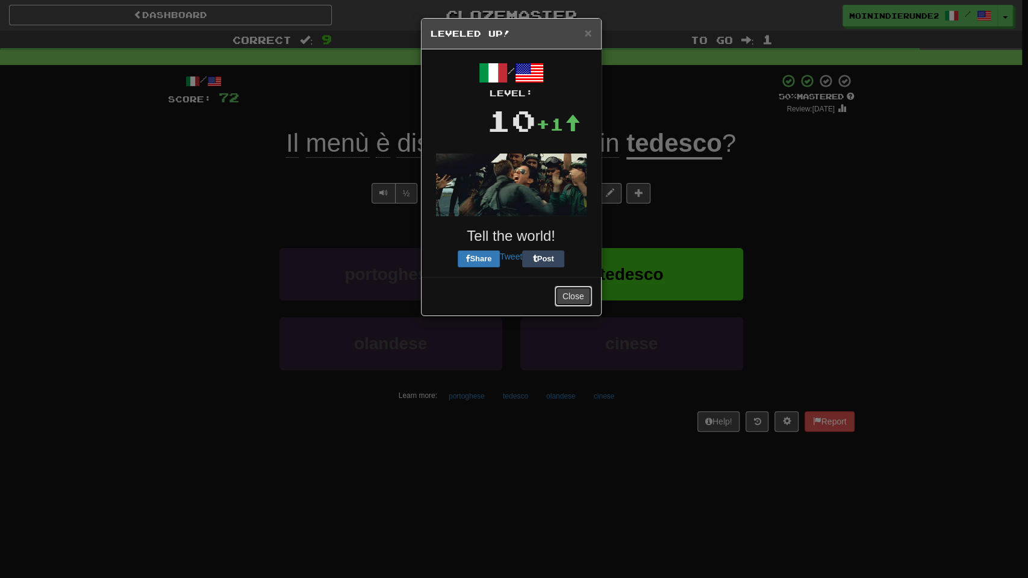
click at [581, 293] on button "Close" at bounding box center [573, 296] width 37 height 20
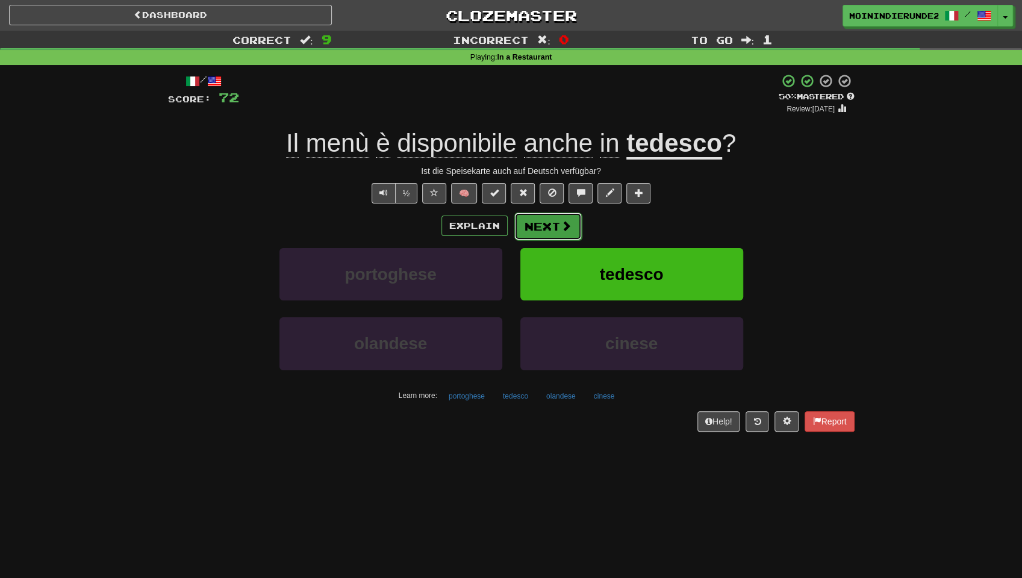
click at [542, 227] on button "Next" at bounding box center [547, 227] width 67 height 28
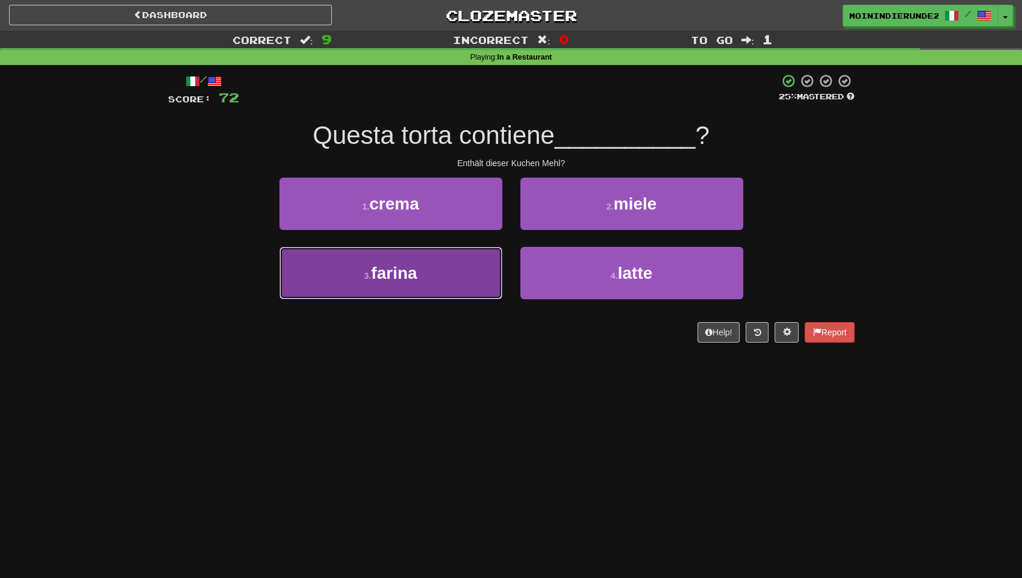
click at [441, 248] on button "3 . farina" at bounding box center [390, 273] width 223 height 52
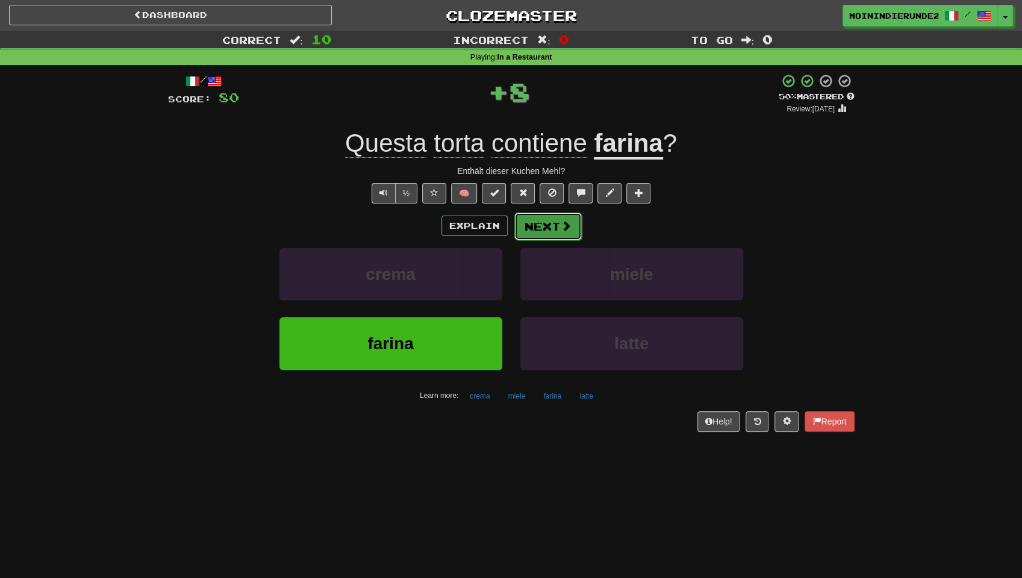
click at [542, 222] on button "Next" at bounding box center [547, 227] width 67 height 28
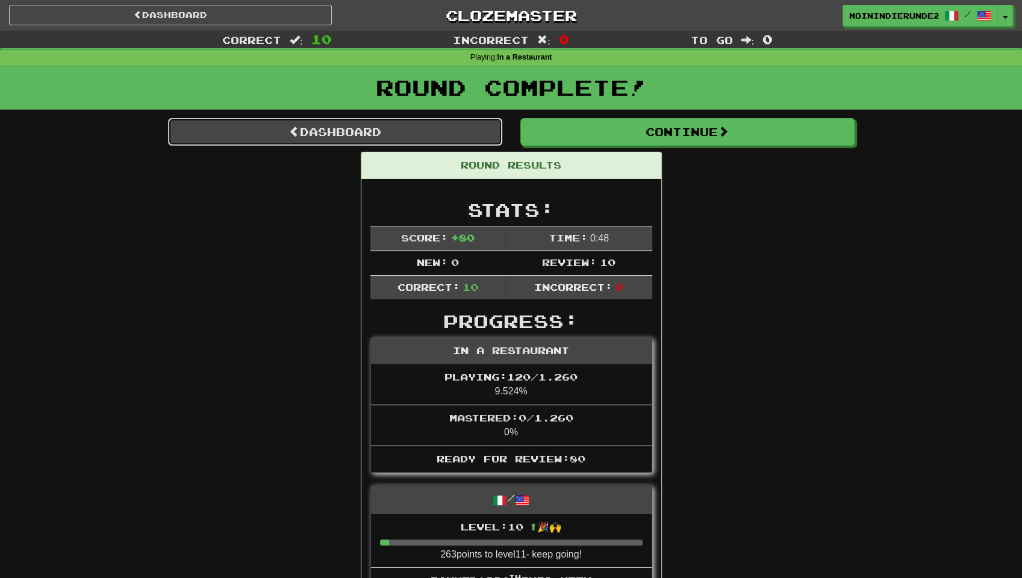
click at [343, 126] on link "Dashboard" at bounding box center [335, 132] width 334 height 28
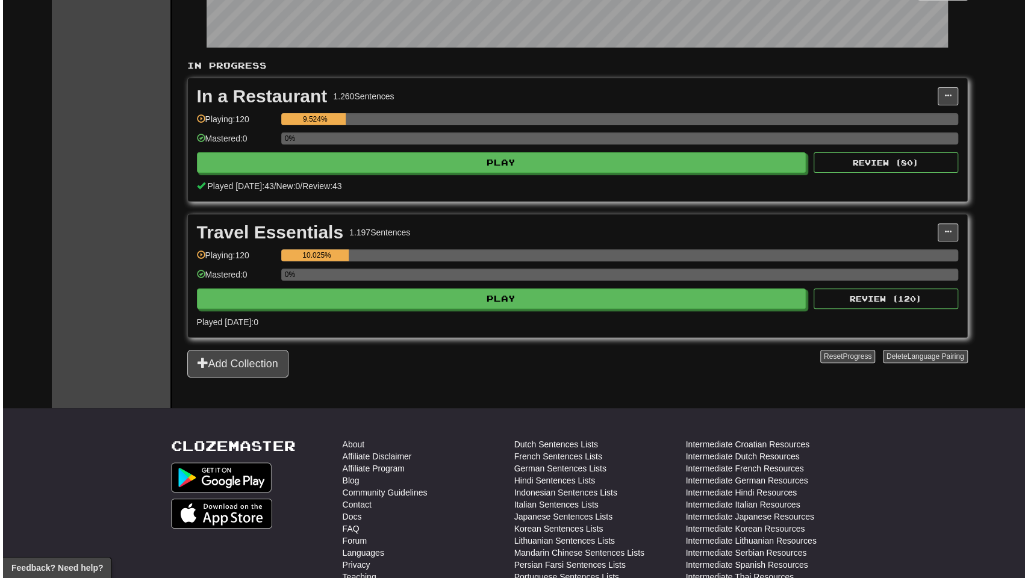
scroll to position [201, 0]
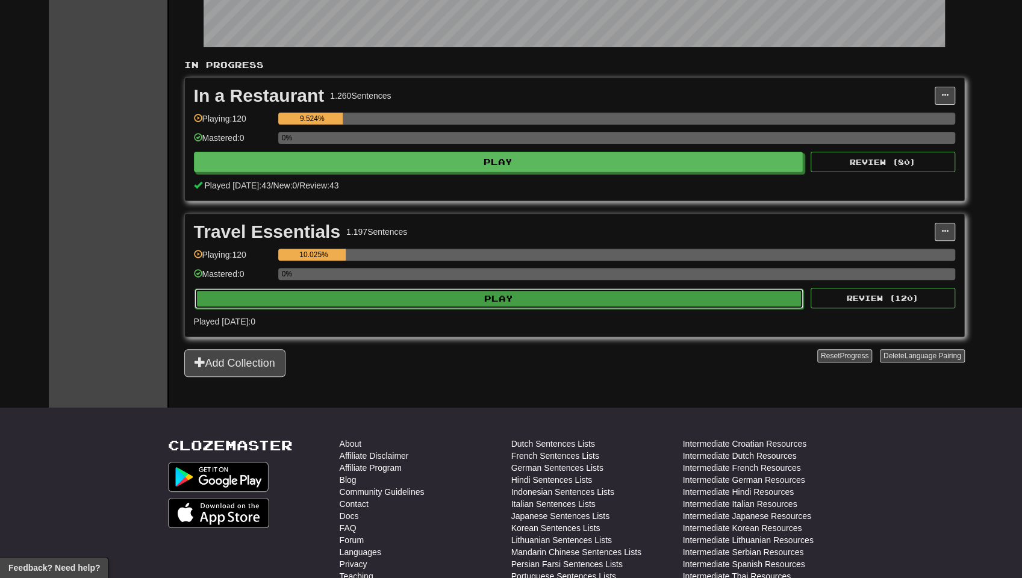
click at [508, 294] on button "Play" at bounding box center [499, 298] width 609 height 20
select select "**"
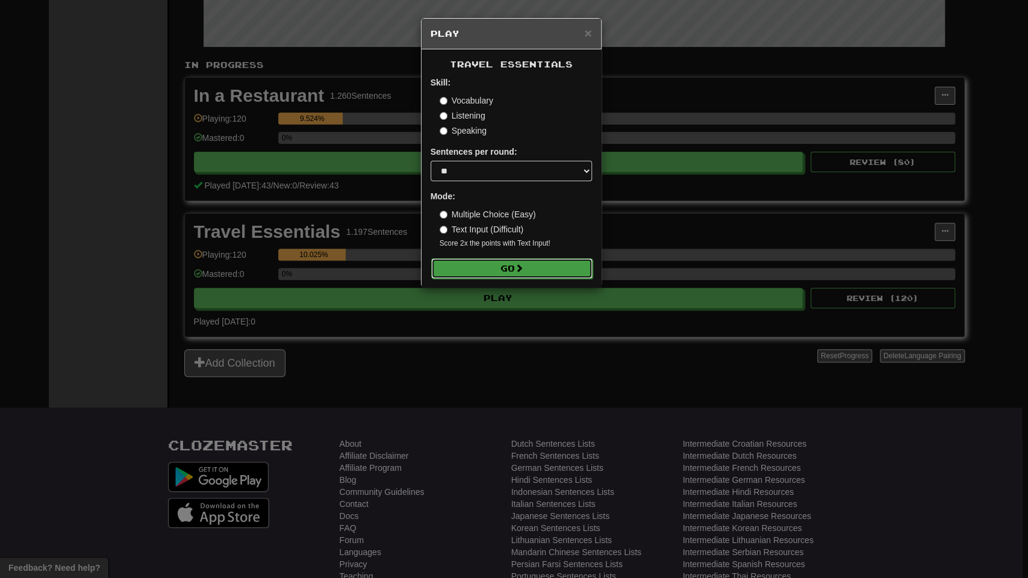
click at [502, 270] on button "Go" at bounding box center [511, 268] width 161 height 20
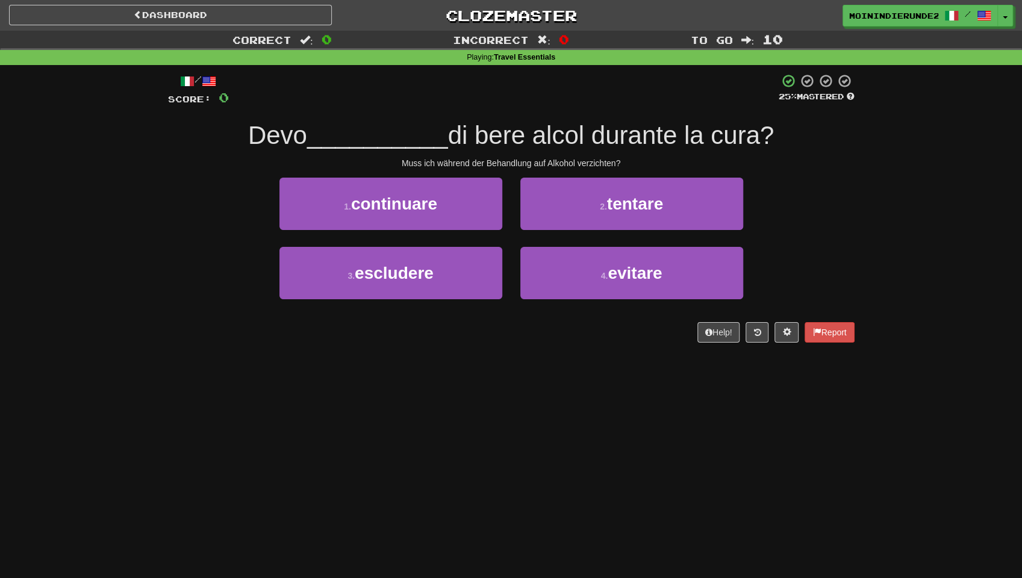
drag, startPoint x: 572, startPoint y: 349, endPoint x: 535, endPoint y: 346, distance: 36.9
click at [535, 346] on div "/ Score: 0 25 % Mastered Devo __________ di bere alcol durante la cura? Muss ic…" at bounding box center [511, 212] width 687 height 295
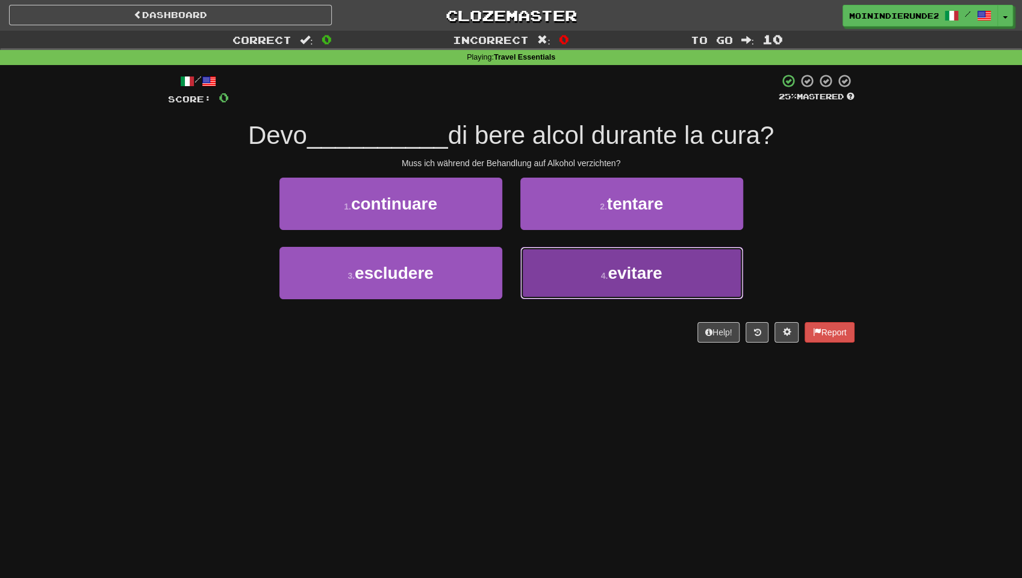
click at [617, 276] on span "evitare" at bounding box center [635, 273] width 54 height 19
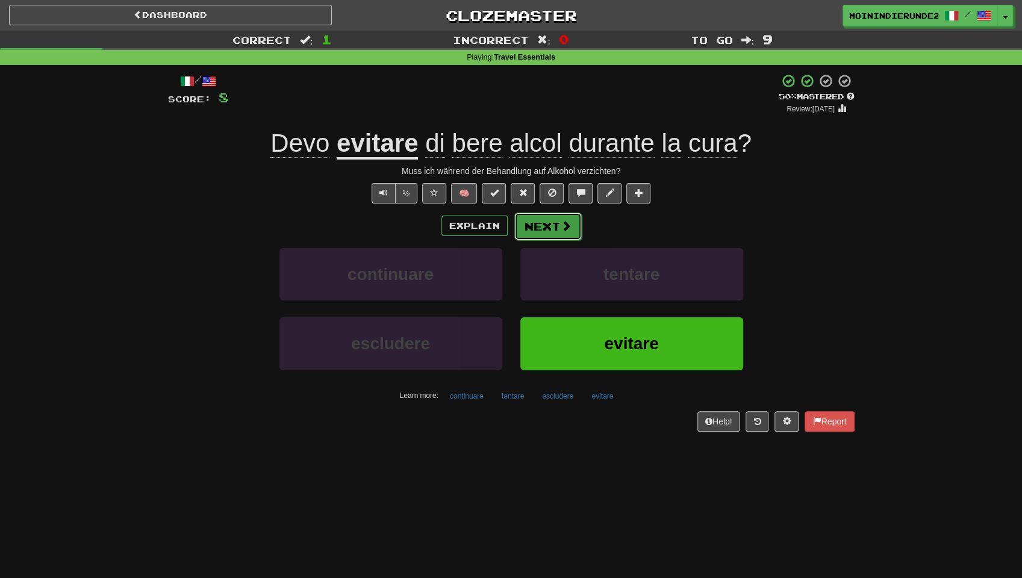
click at [537, 226] on button "Next" at bounding box center [547, 227] width 67 height 28
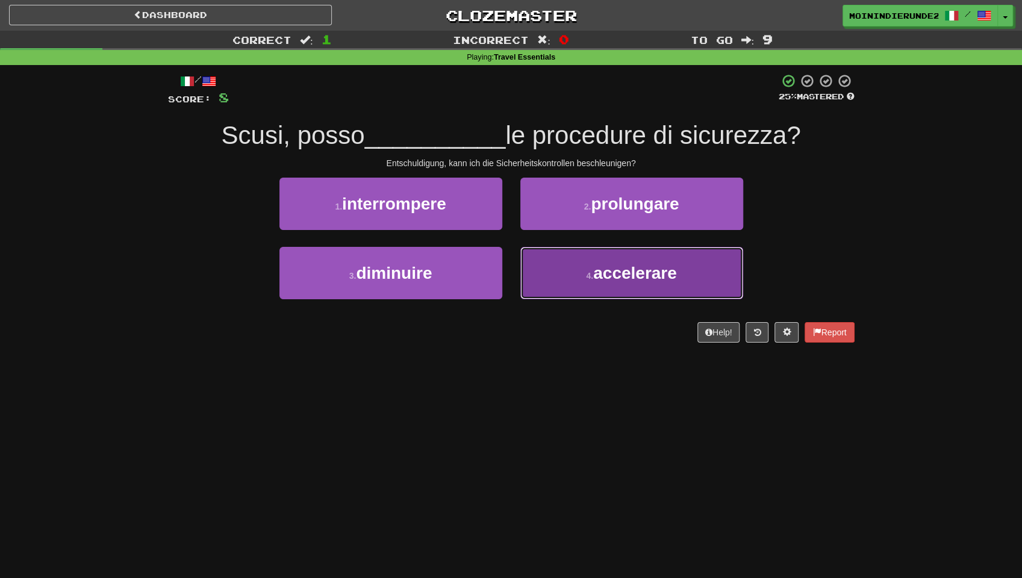
click at [610, 271] on span "accelerare" at bounding box center [635, 273] width 84 height 19
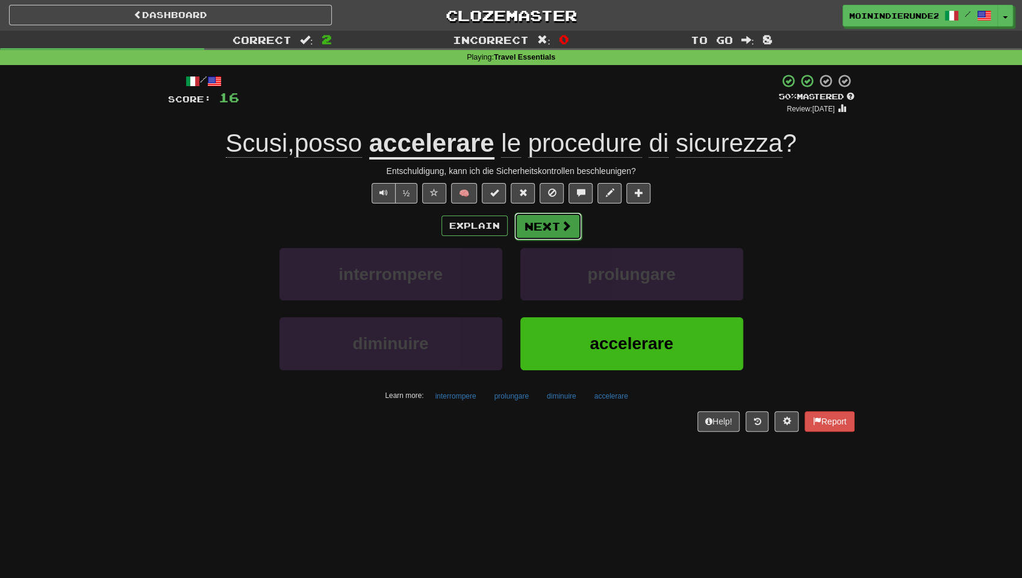
click at [543, 225] on button "Next" at bounding box center [547, 227] width 67 height 28
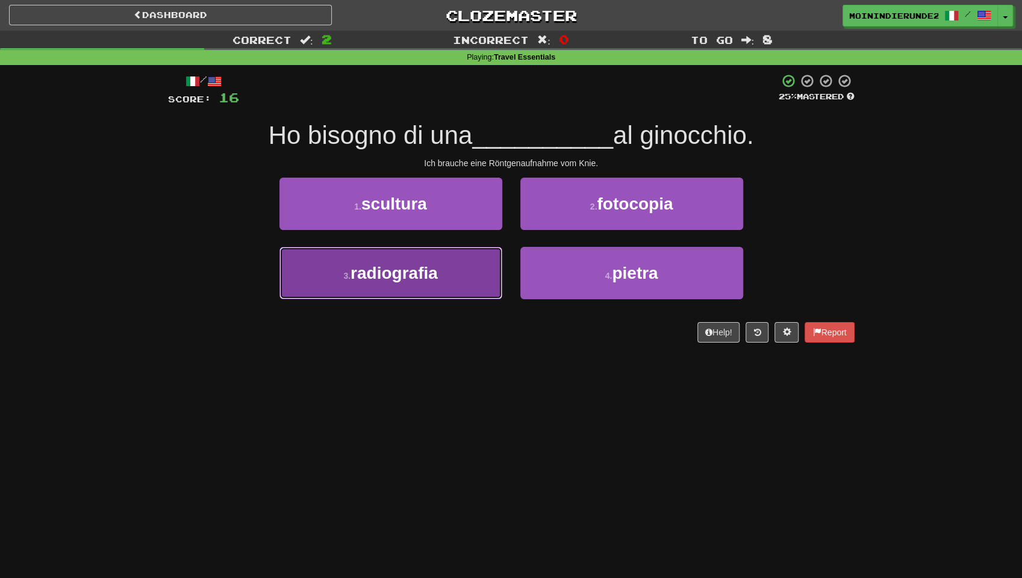
click at [382, 279] on span "radiografia" at bounding box center [394, 273] width 87 height 19
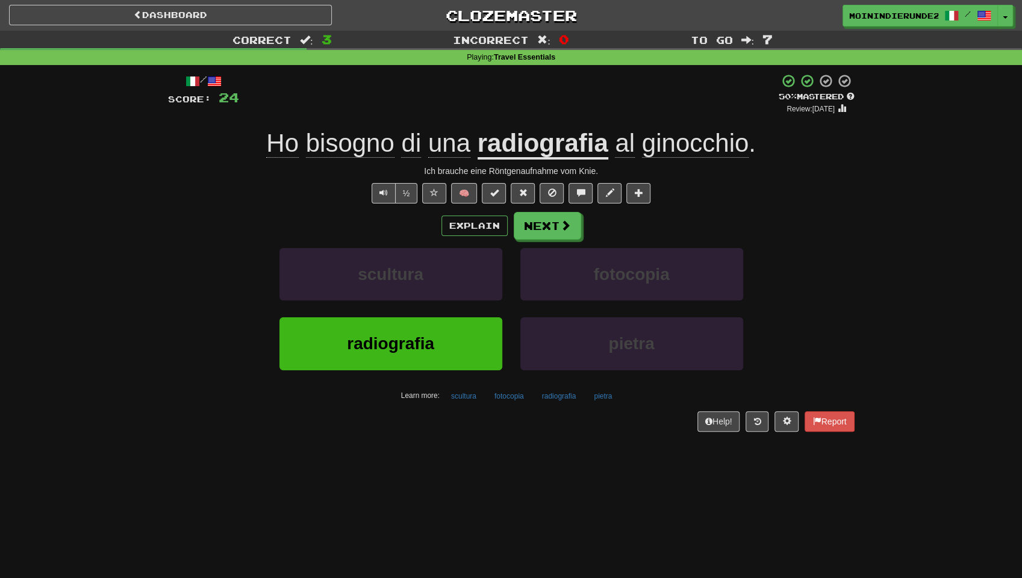
click at [669, 141] on span "ginocchio" at bounding box center [695, 143] width 107 height 29
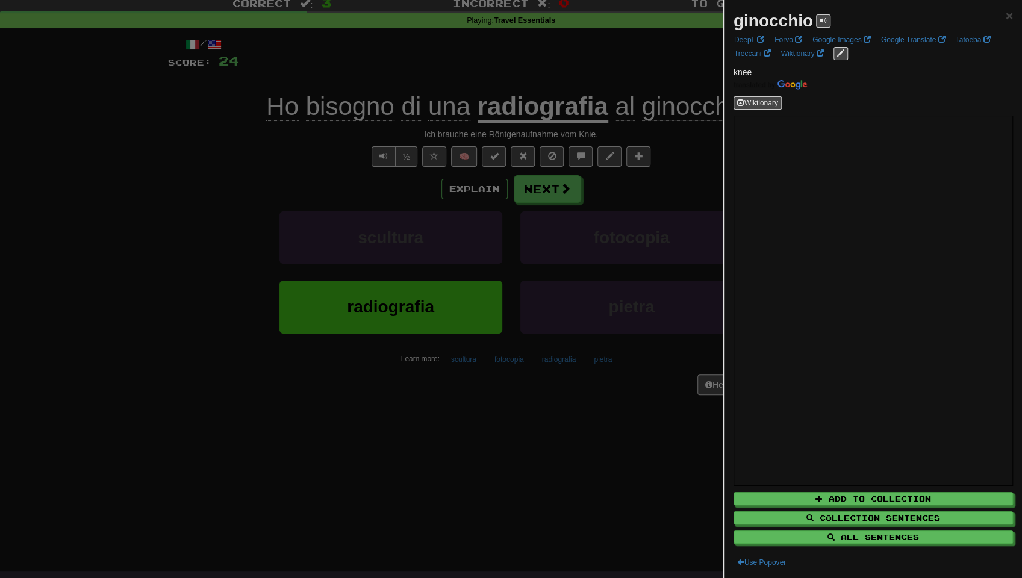
scroll to position [40, 0]
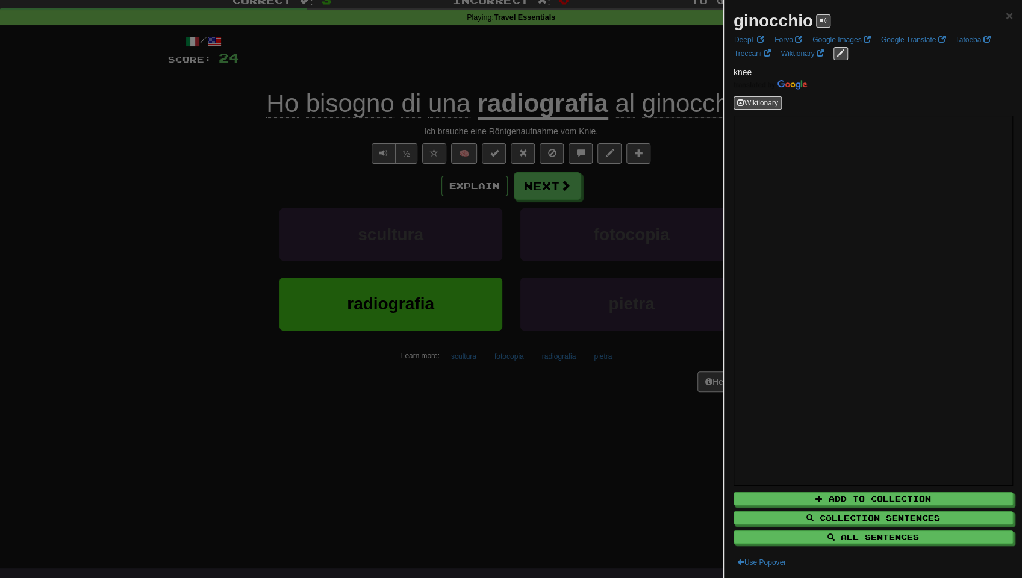
click at [675, 308] on div at bounding box center [511, 289] width 1022 height 578
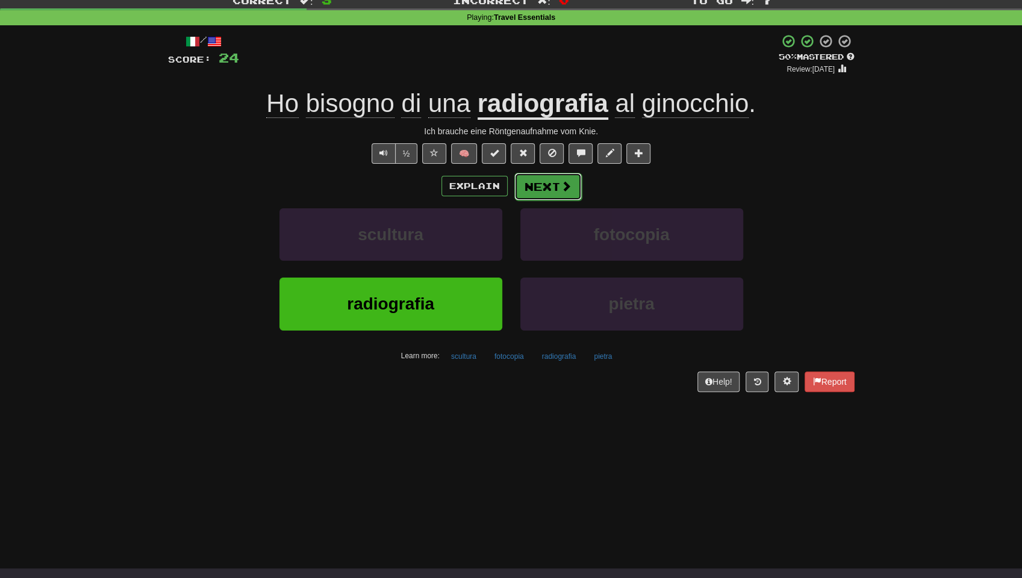
click at [541, 190] on button "Next" at bounding box center [547, 187] width 67 height 28
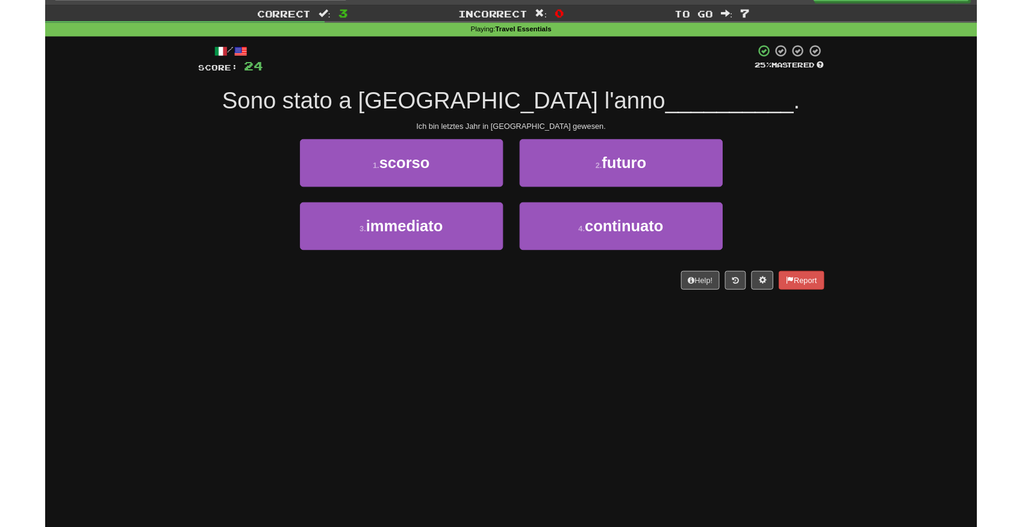
scroll to position [0, 0]
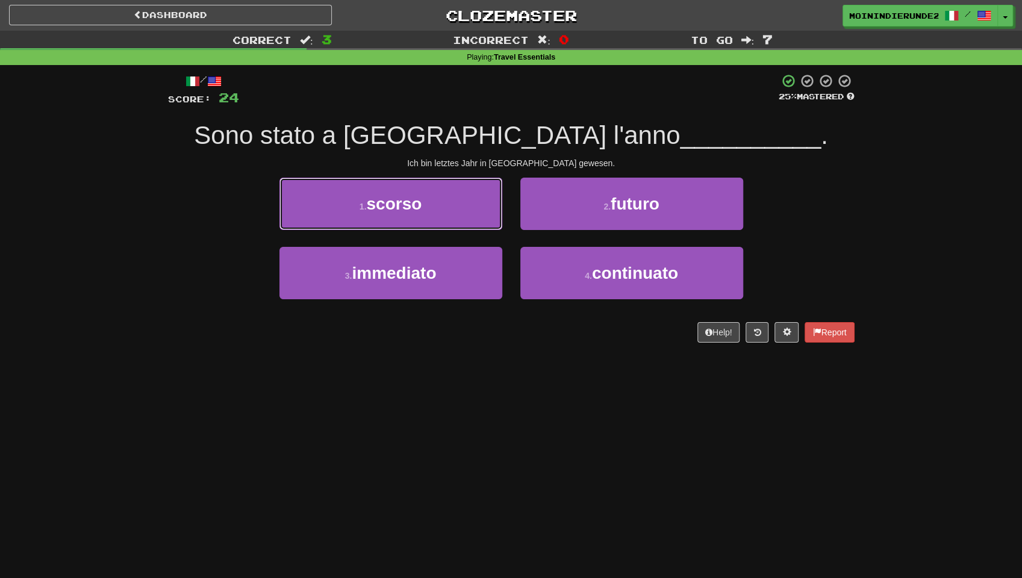
click at [418, 205] on button "1 . scorso" at bounding box center [390, 204] width 223 height 52
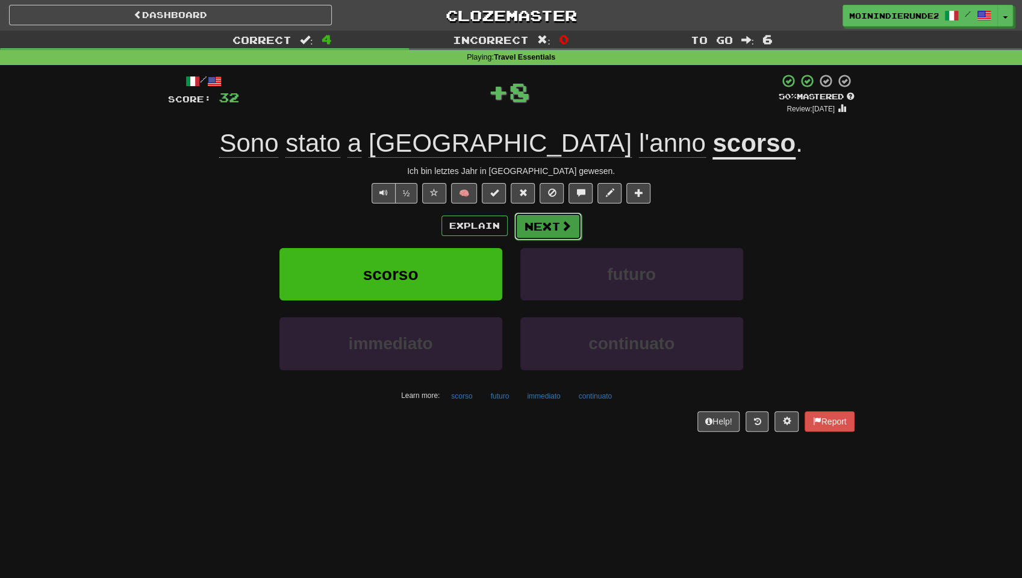
click at [547, 225] on button "Next" at bounding box center [547, 227] width 67 height 28
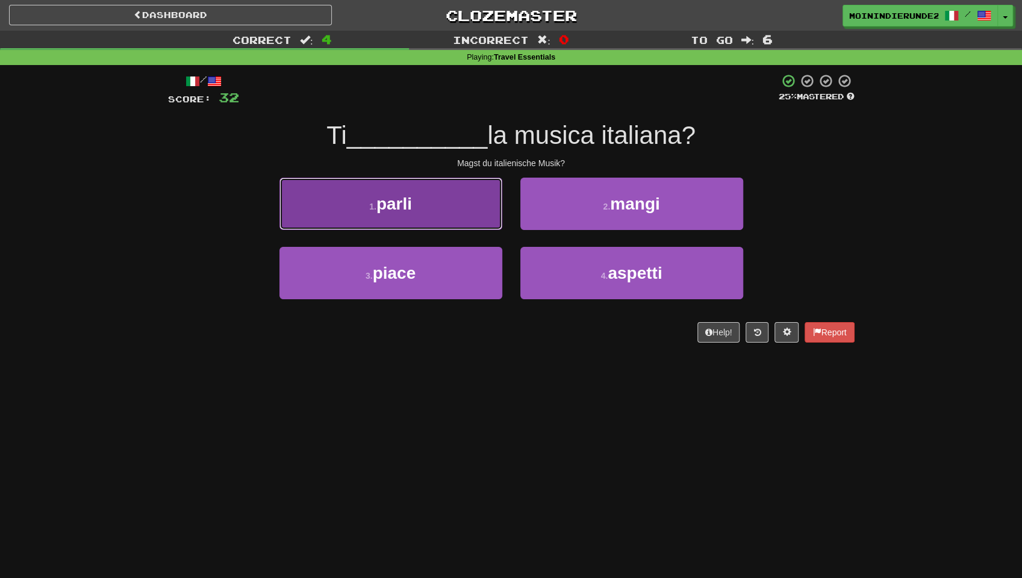
click at [429, 214] on button "1 . parli" at bounding box center [390, 204] width 223 height 52
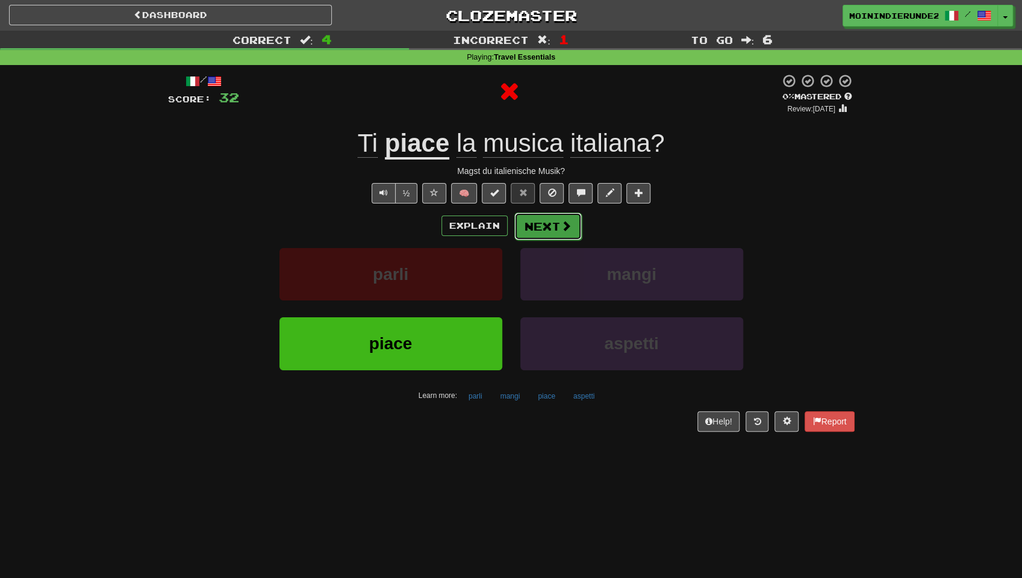
click at [536, 218] on button "Next" at bounding box center [547, 227] width 67 height 28
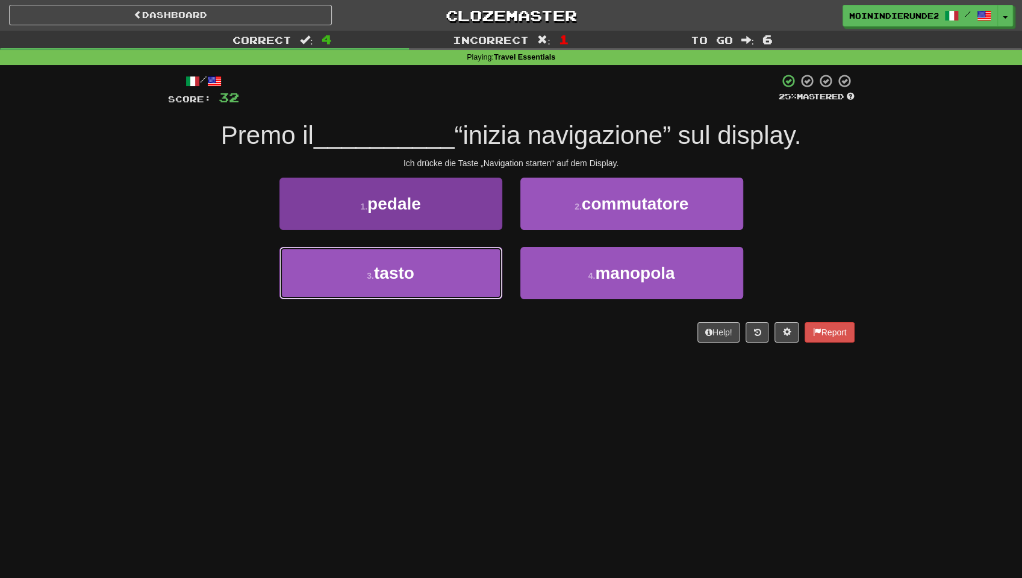
drag, startPoint x: 394, startPoint y: 273, endPoint x: 402, endPoint y: 264, distance: 11.5
click at [401, 266] on span "tasto" at bounding box center [394, 273] width 40 height 19
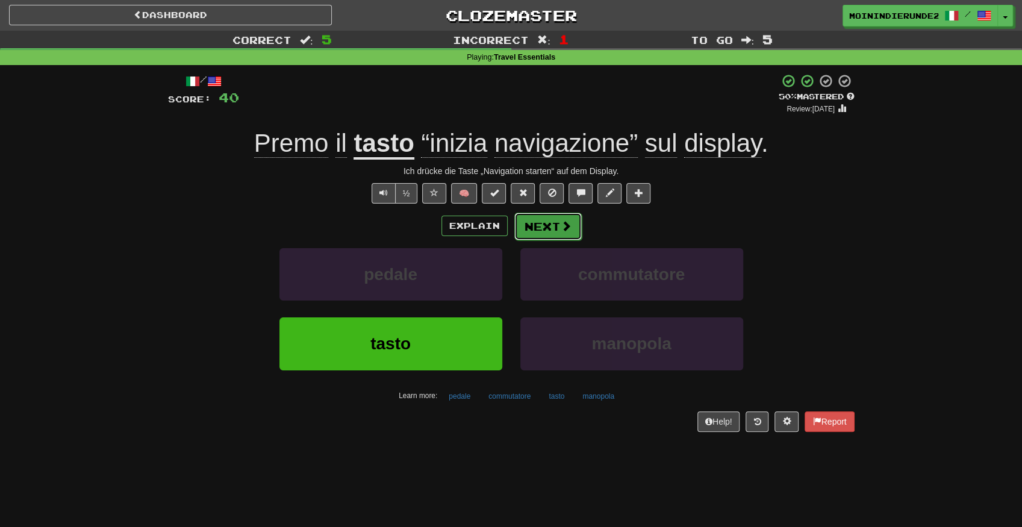
click at [549, 224] on button "Next" at bounding box center [547, 227] width 67 height 28
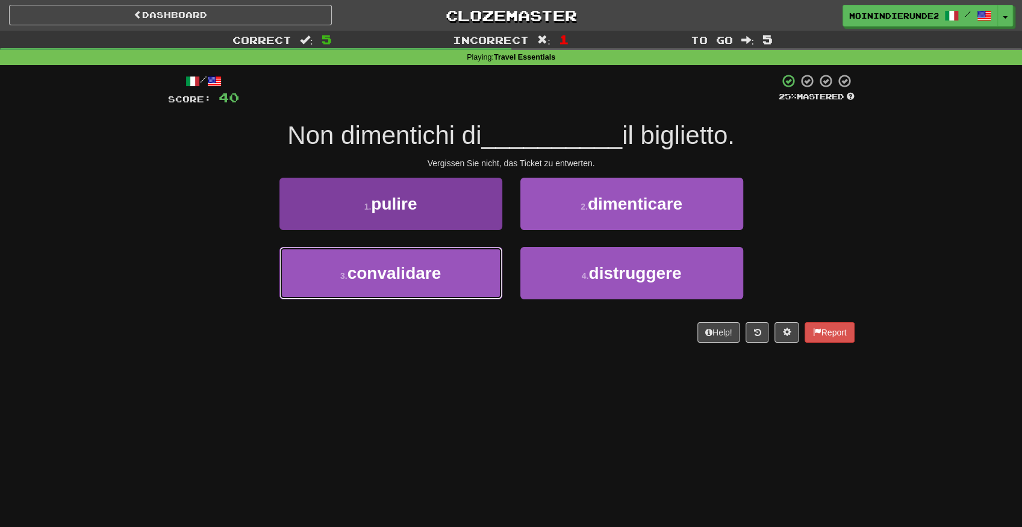
click at [446, 270] on button "3 . convalidare" at bounding box center [390, 273] width 223 height 52
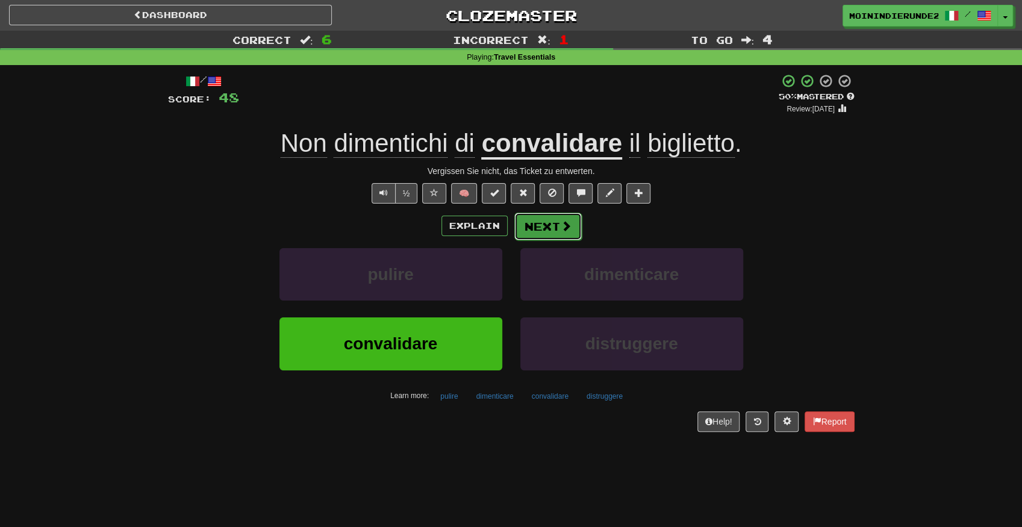
click at [546, 225] on button "Next" at bounding box center [547, 227] width 67 height 28
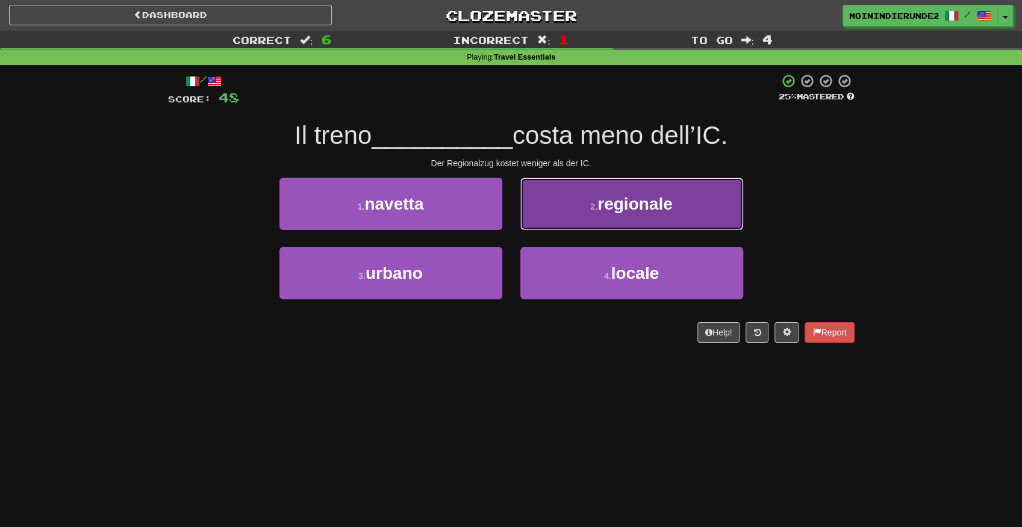
click at [617, 219] on button "2 . regionale" at bounding box center [631, 204] width 223 height 52
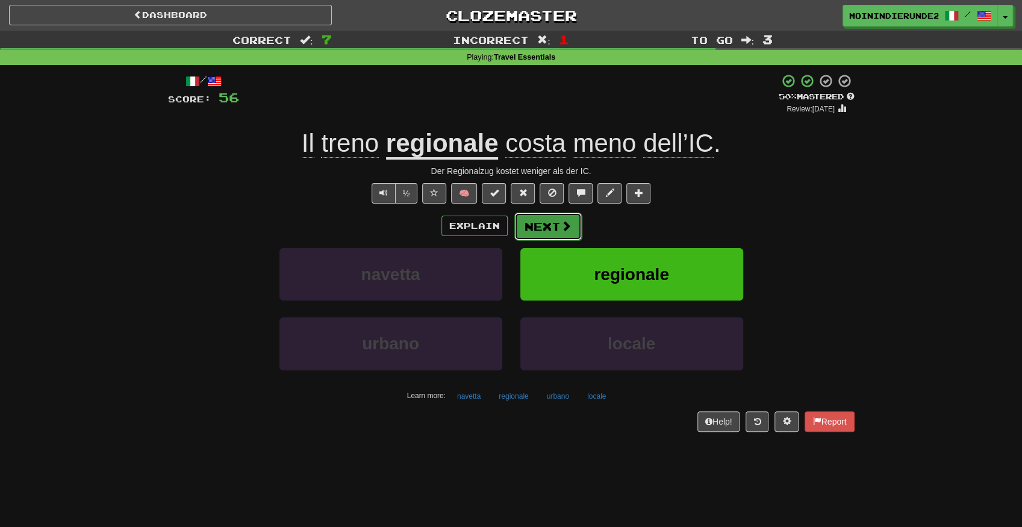
click at [558, 222] on button "Next" at bounding box center [547, 227] width 67 height 28
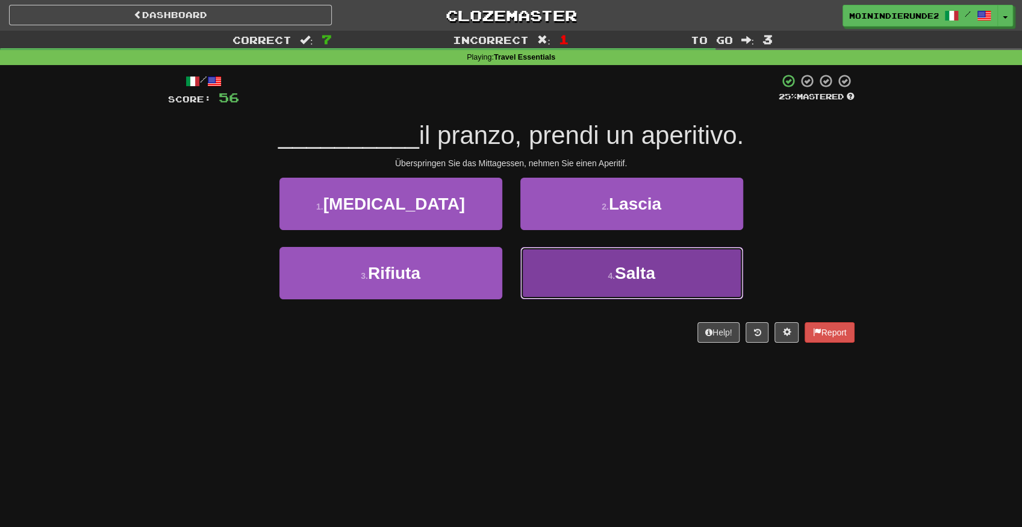
click at [570, 295] on button "4 . Salta" at bounding box center [631, 273] width 223 height 52
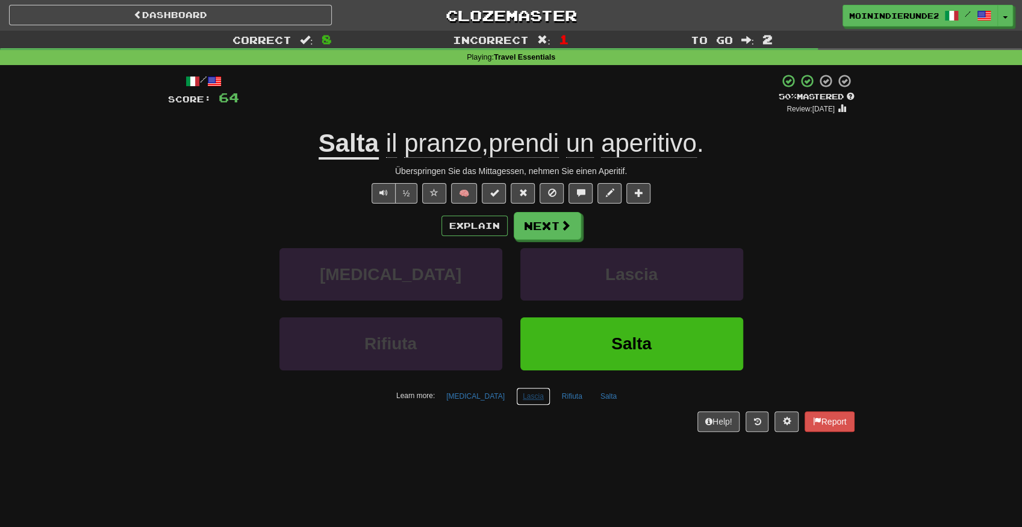
click at [516, 393] on button "Lascia" at bounding box center [533, 396] width 34 height 18
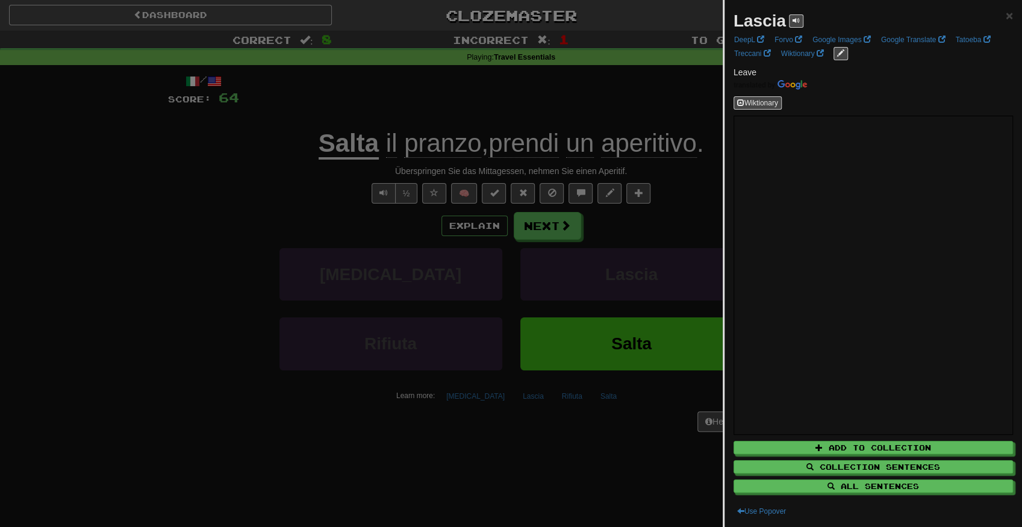
click at [547, 328] on div at bounding box center [511, 263] width 1022 height 527
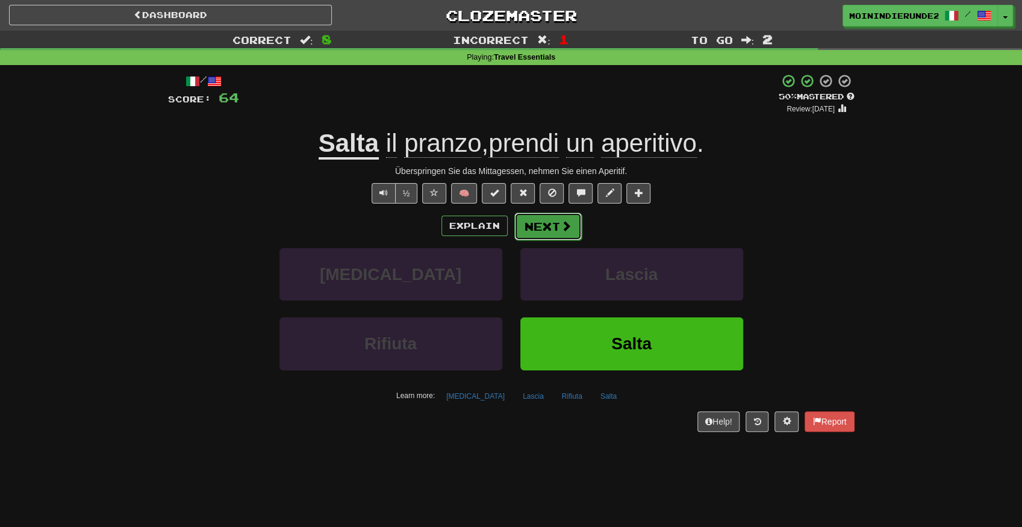
click at [552, 228] on button "Next" at bounding box center [547, 227] width 67 height 28
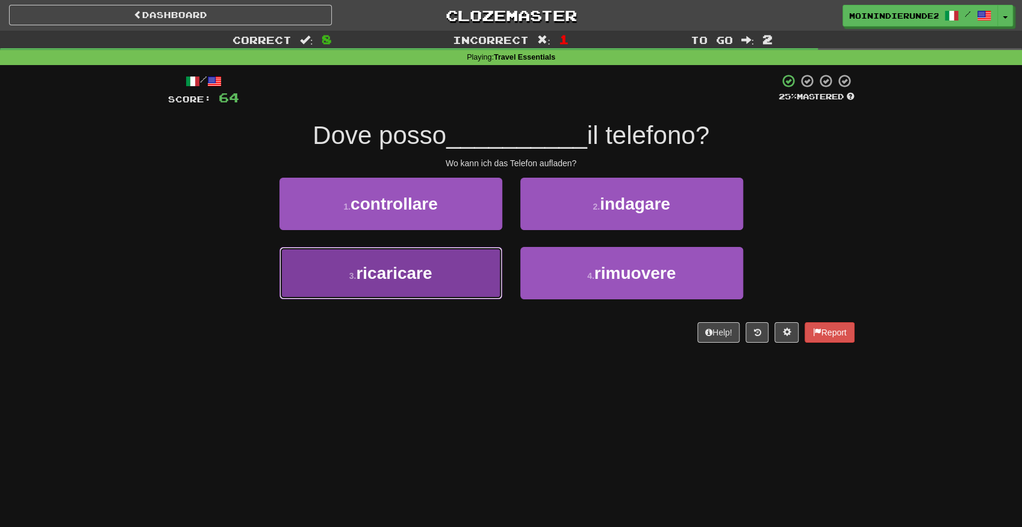
click at [472, 285] on button "3 . ricaricare" at bounding box center [390, 273] width 223 height 52
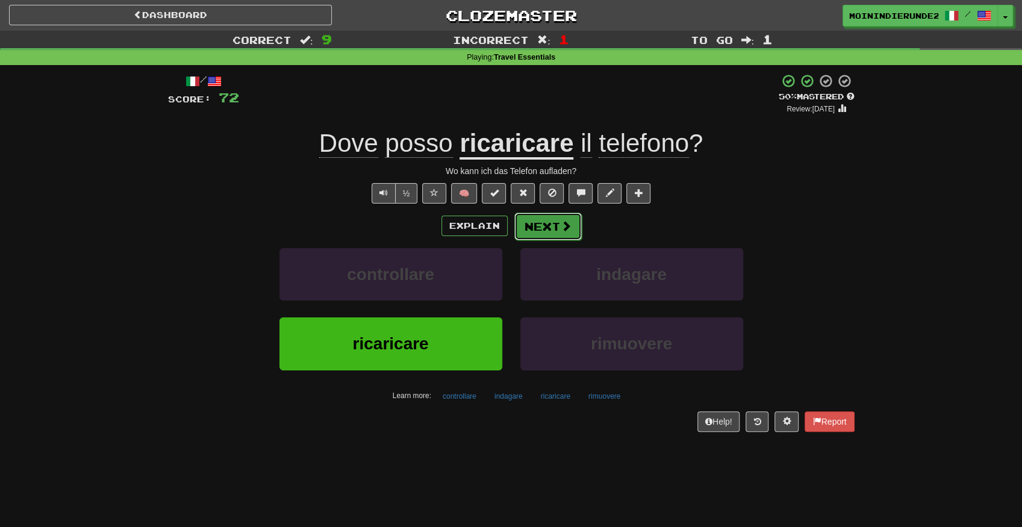
click at [538, 224] on button "Next" at bounding box center [547, 227] width 67 height 28
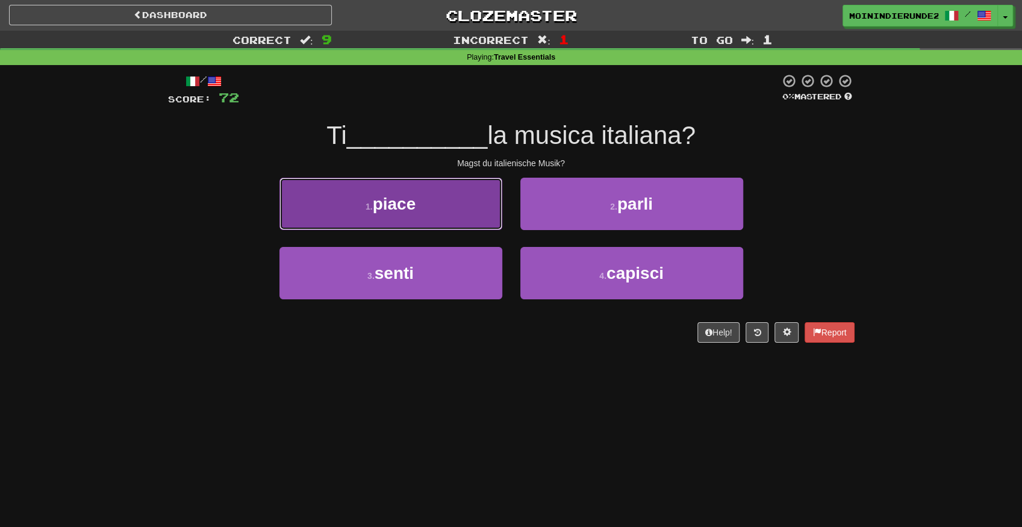
click at [454, 201] on button "1 . piace" at bounding box center [390, 204] width 223 height 52
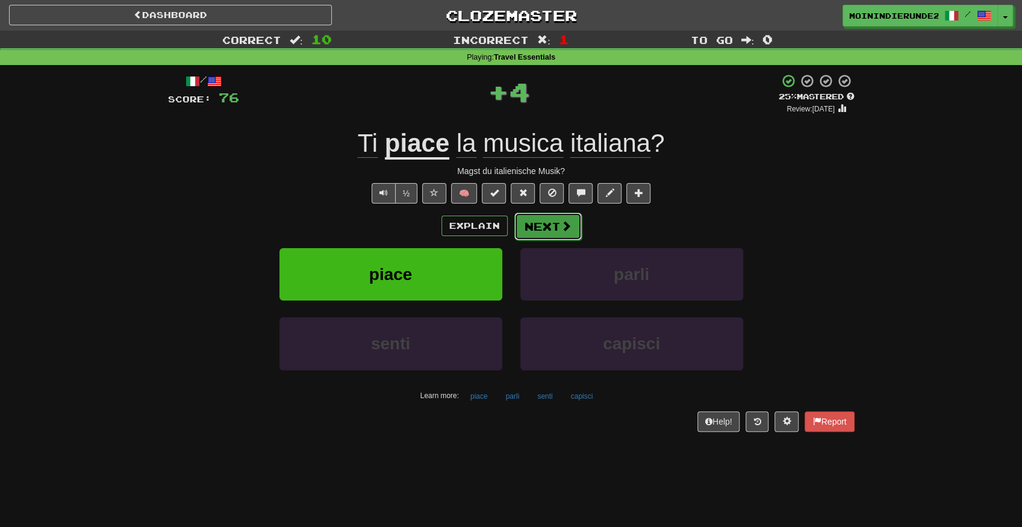
click at [530, 223] on button "Next" at bounding box center [547, 227] width 67 height 28
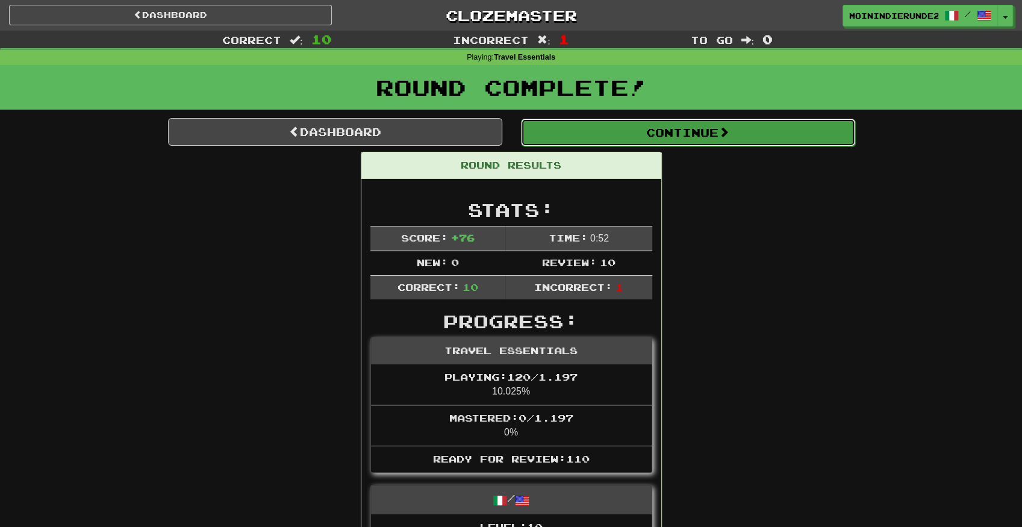
click at [665, 132] on button "Continue" at bounding box center [688, 133] width 334 height 28
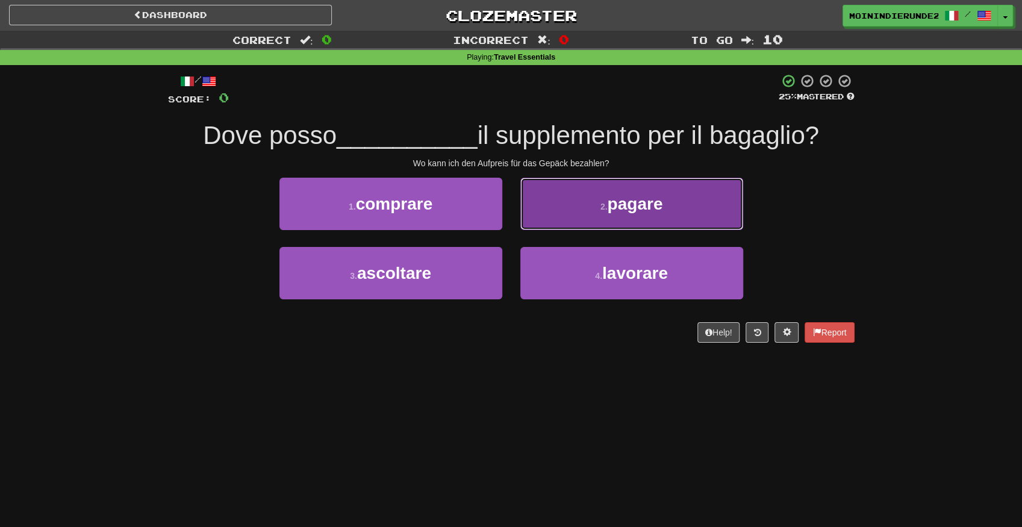
click at [611, 205] on span "pagare" at bounding box center [634, 204] width 55 height 19
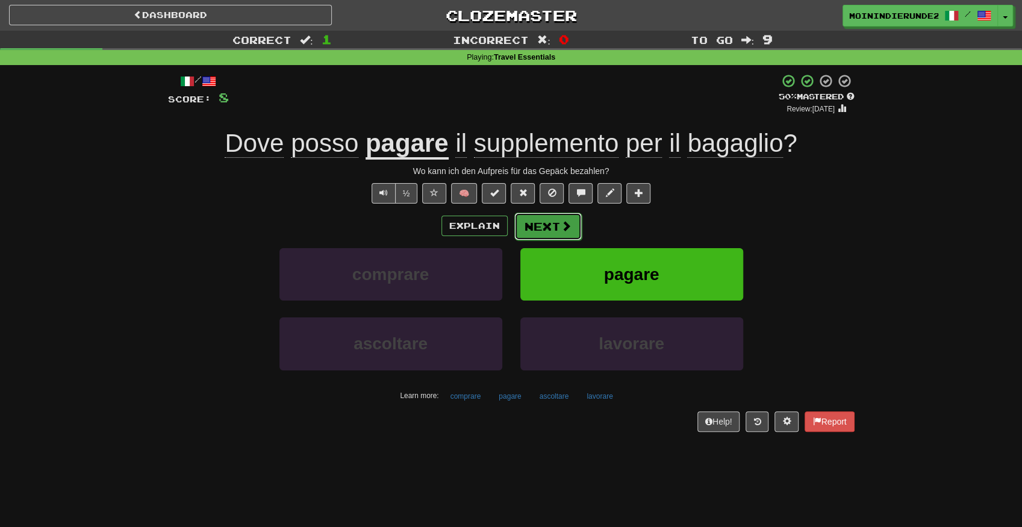
click at [549, 231] on button "Next" at bounding box center [547, 227] width 67 height 28
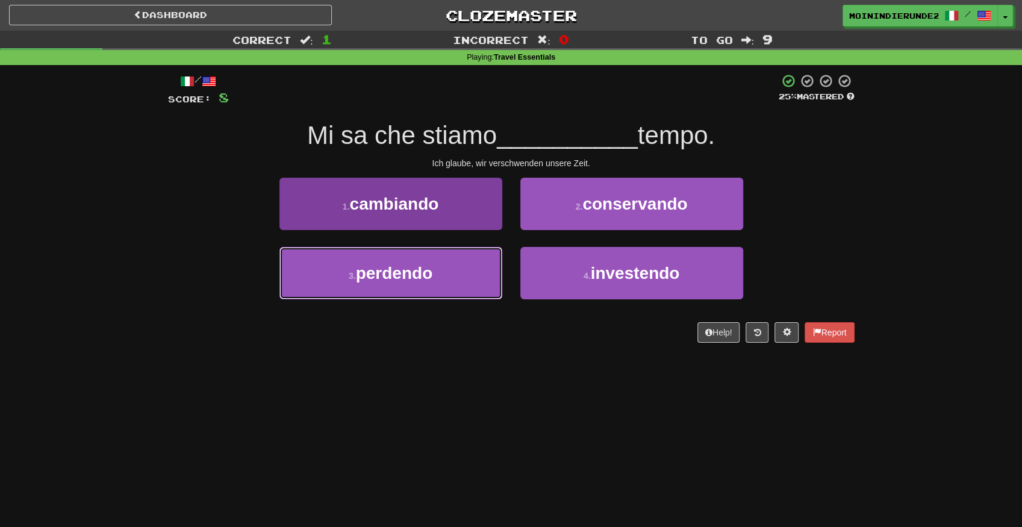
click at [457, 266] on button "3 . perdendo" at bounding box center [390, 273] width 223 height 52
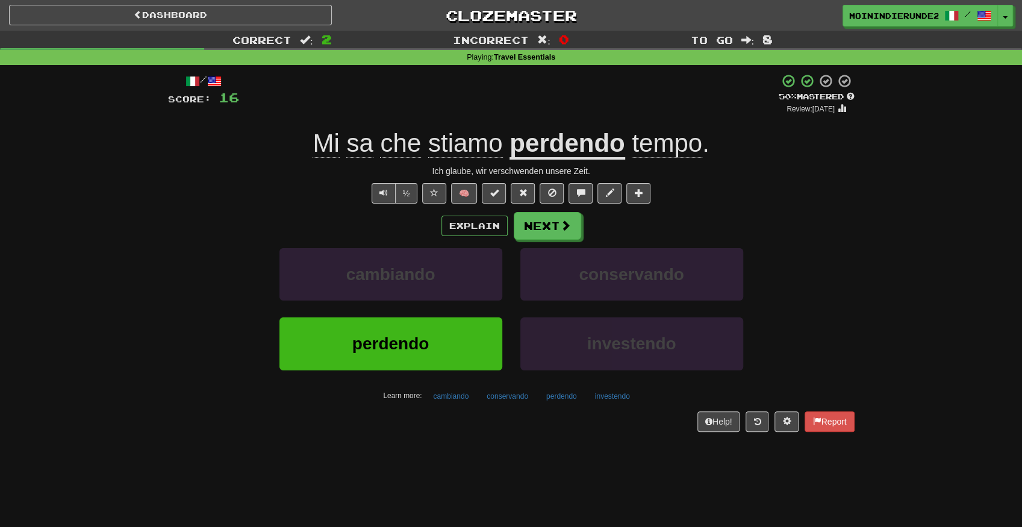
click at [380, 140] on span "sa" at bounding box center [400, 143] width 41 height 29
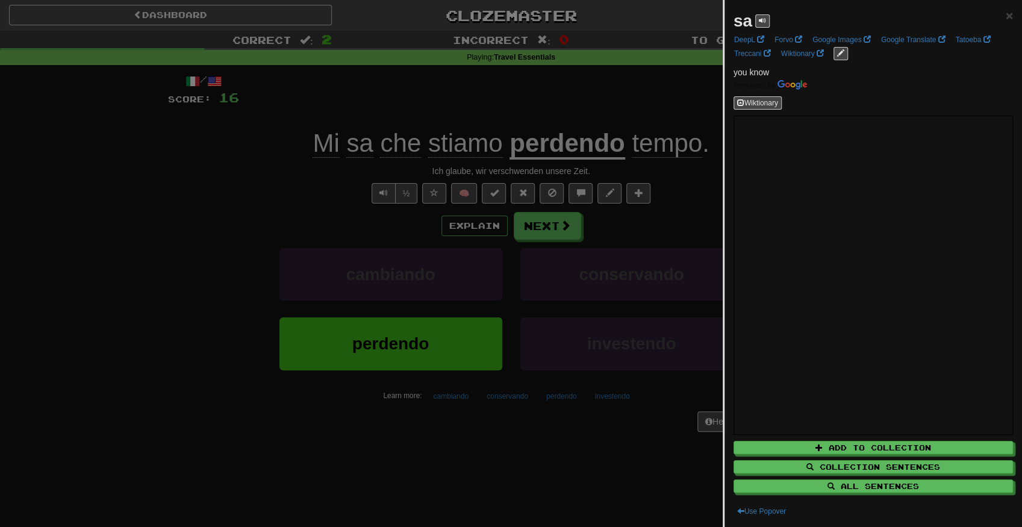
click at [569, 288] on div at bounding box center [511, 263] width 1022 height 527
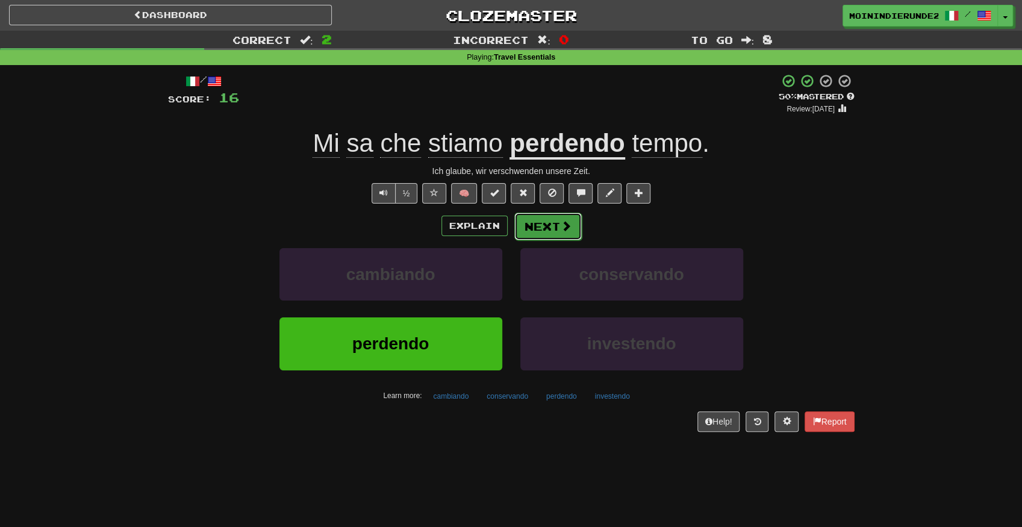
click at [544, 226] on button "Next" at bounding box center [547, 227] width 67 height 28
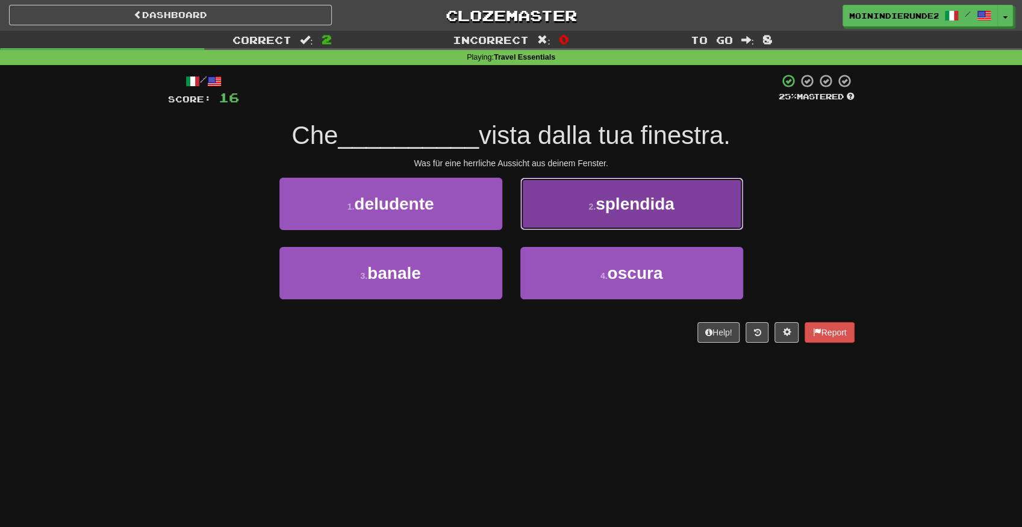
click at [630, 202] on span "splendida" at bounding box center [635, 204] width 79 height 19
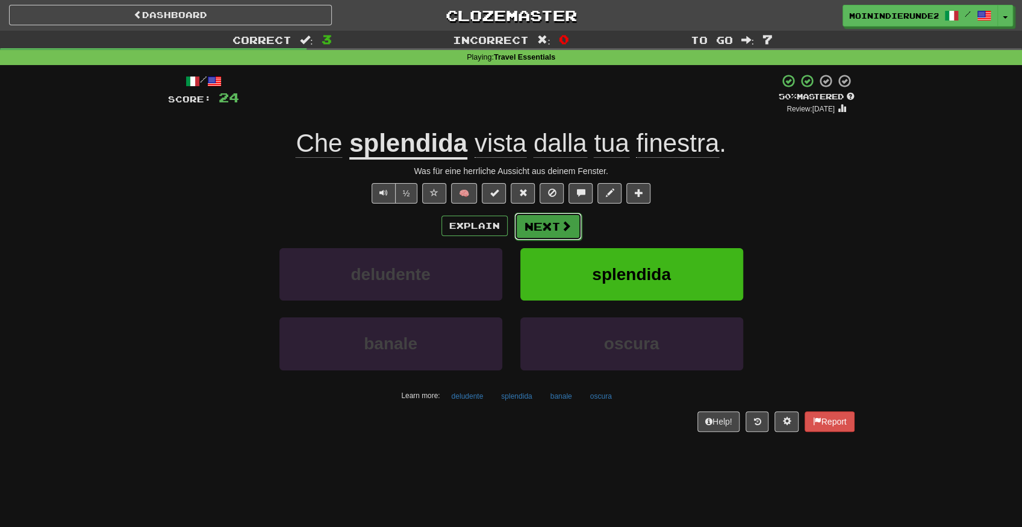
click at [552, 231] on button "Next" at bounding box center [547, 227] width 67 height 28
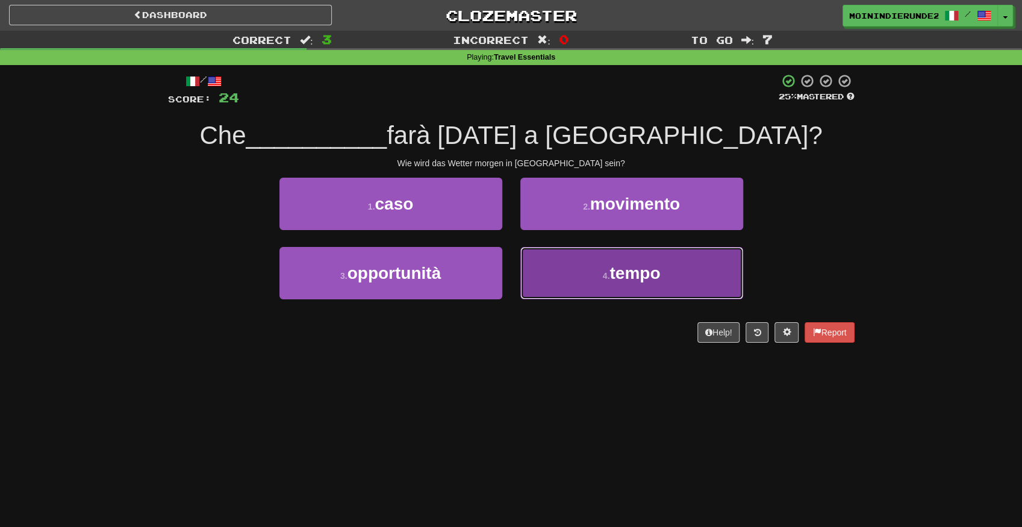
click at [563, 269] on button "4 . tempo" at bounding box center [631, 273] width 223 height 52
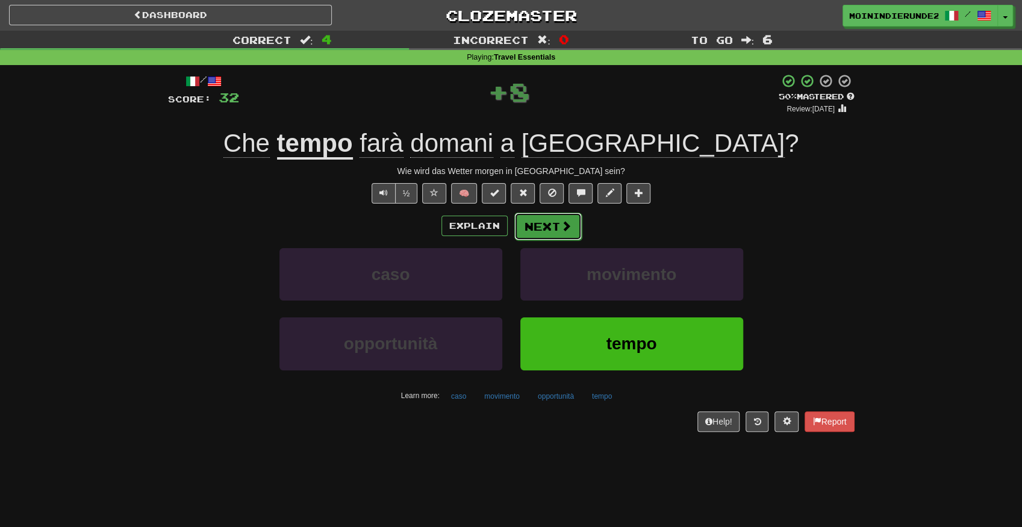
click at [547, 231] on button "Next" at bounding box center [547, 227] width 67 height 28
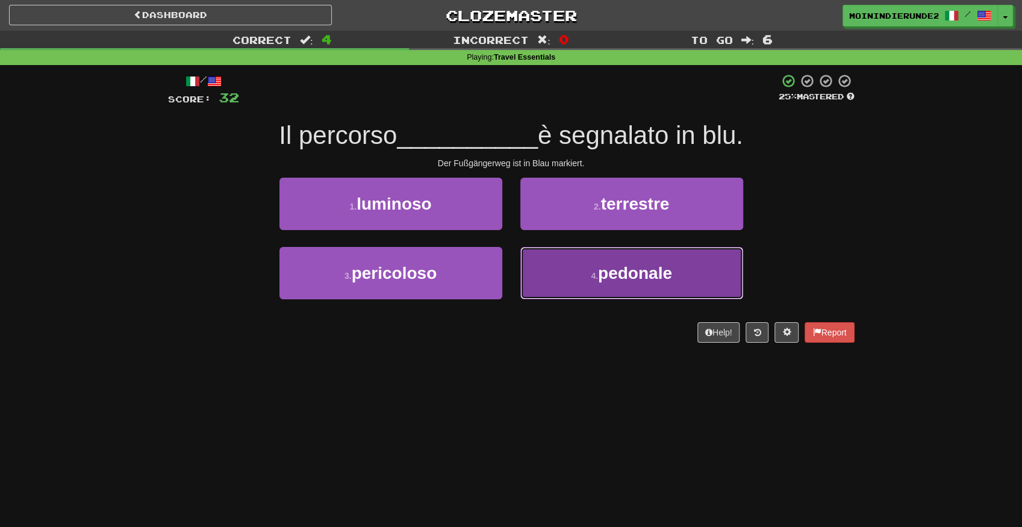
click at [548, 264] on button "4 . pedonale" at bounding box center [631, 273] width 223 height 52
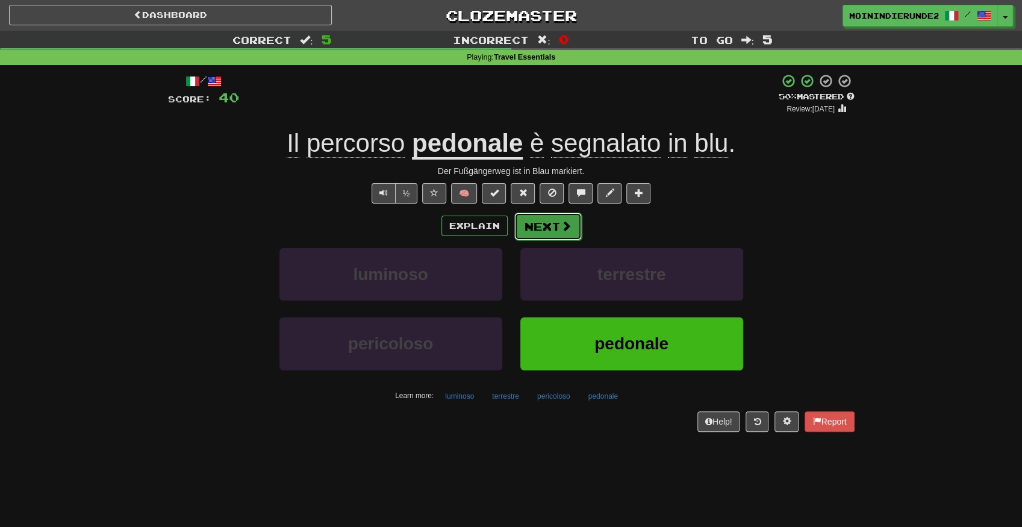
click at [541, 222] on button "Next" at bounding box center [547, 227] width 67 height 28
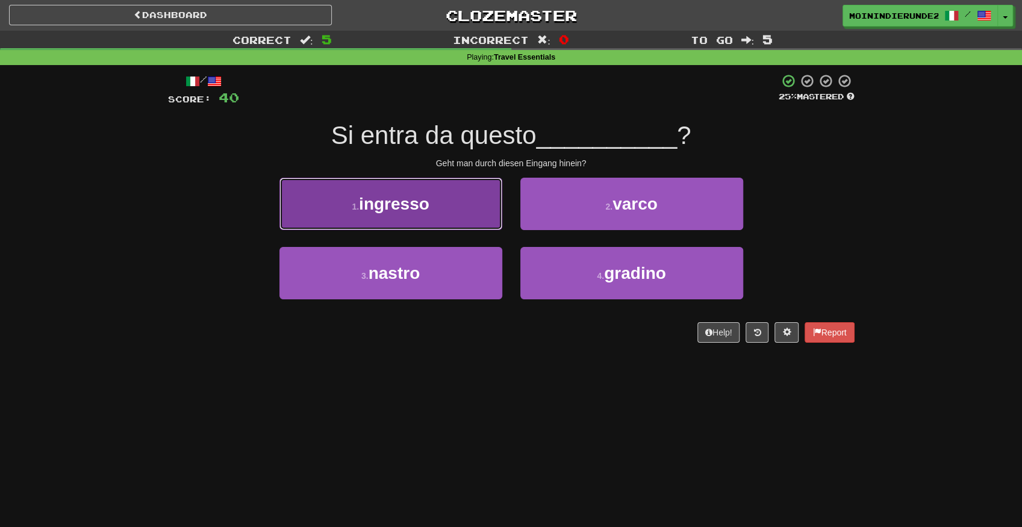
click at [428, 196] on span "ingresso" at bounding box center [394, 204] width 70 height 19
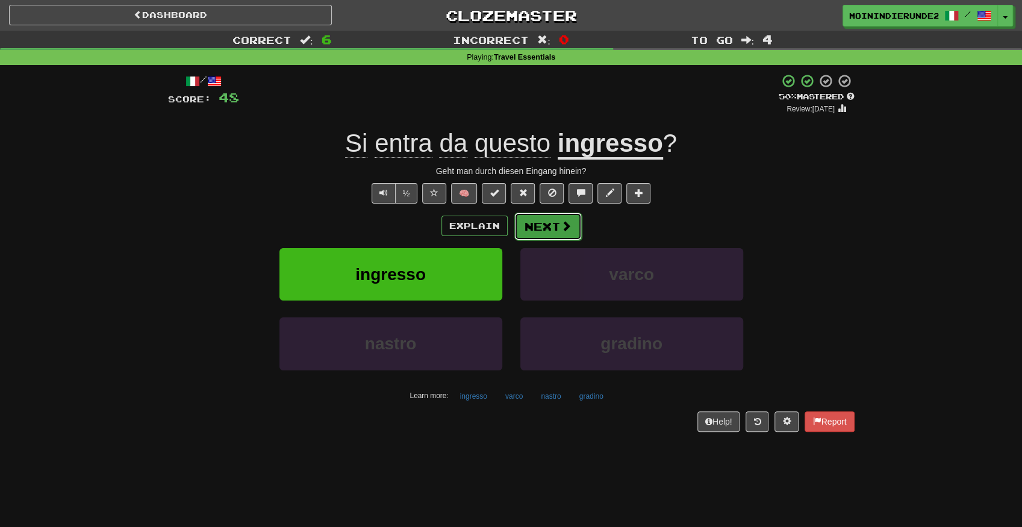
click at [557, 219] on button "Next" at bounding box center [547, 227] width 67 height 28
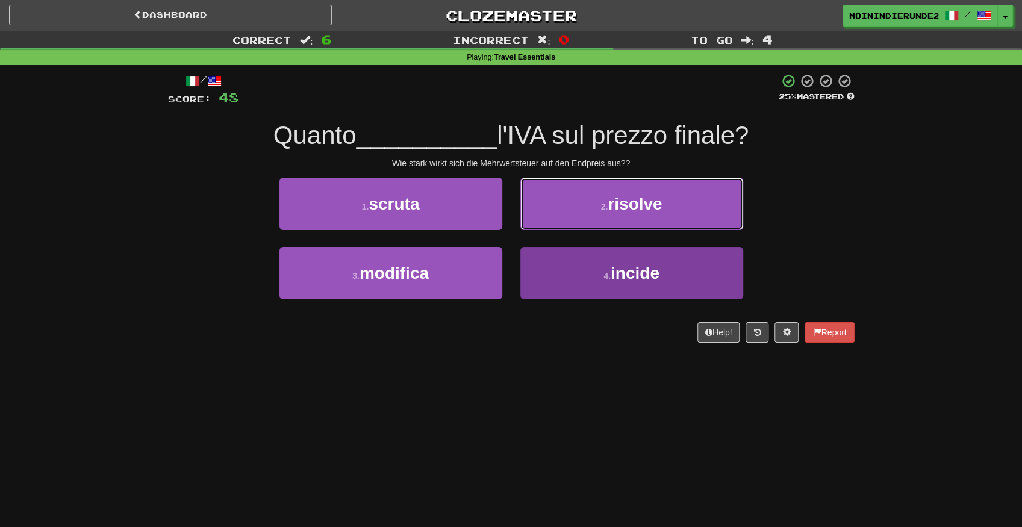
drag, startPoint x: 557, startPoint y: 219, endPoint x: 573, endPoint y: 273, distance: 56.0
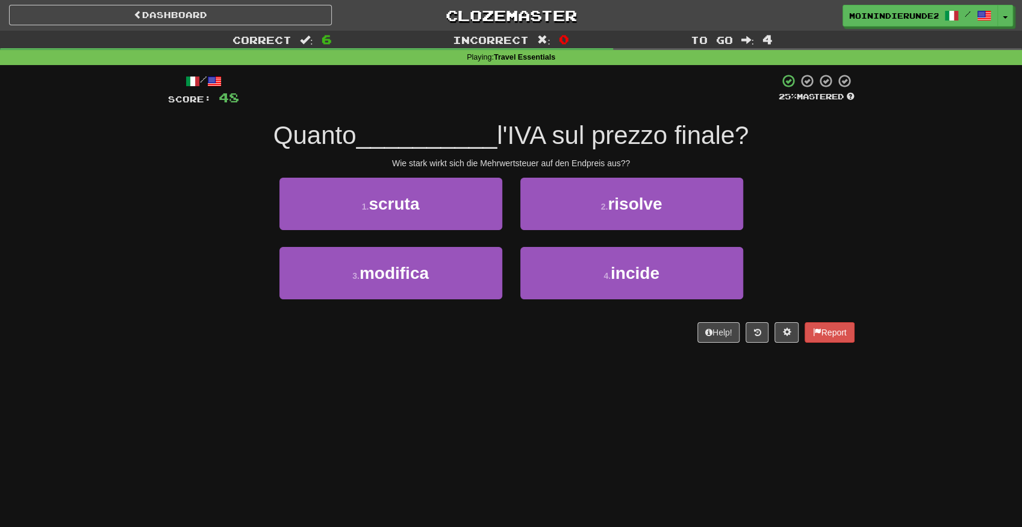
drag, startPoint x: 573, startPoint y: 273, endPoint x: 482, endPoint y: 373, distance: 135.6
click at [482, 373] on div "Dashboard Clozemaster MOININDIERUNDE21 / Toggle Dropdown Dashboard Leaderboard …" at bounding box center [511, 263] width 1022 height 527
drag, startPoint x: 563, startPoint y: 343, endPoint x: 479, endPoint y: 352, distance: 84.1
click at [479, 352] on div "/ Score: 48 25 % Mastered Quanto __________ l'IVA sul prezzo finale? Wie stark …" at bounding box center [511, 212] width 687 height 295
drag, startPoint x: 479, startPoint y: 352, endPoint x: 547, endPoint y: 350, distance: 67.5
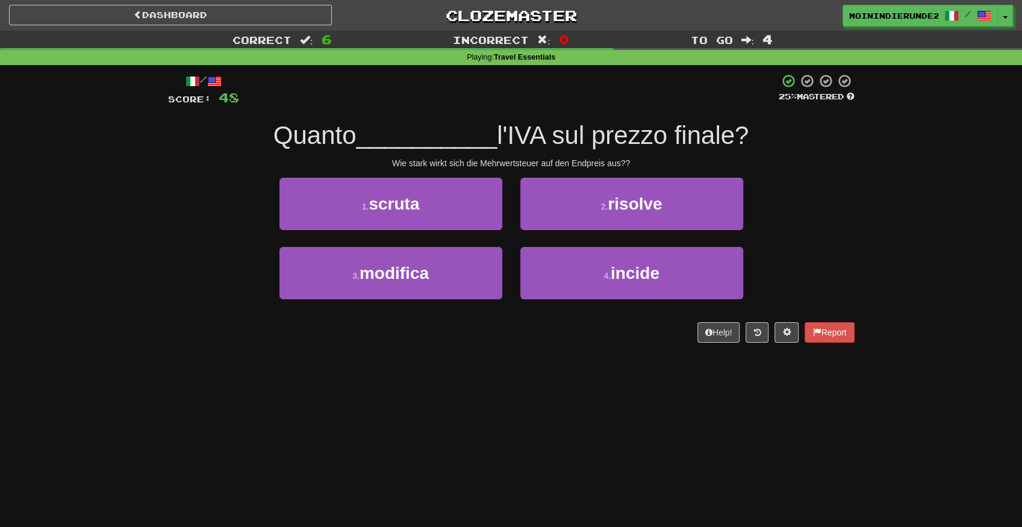
click at [548, 349] on div "/ Score: 48 25 % Mastered Quanto __________ l'IVA sul prezzo finale? Wie stark …" at bounding box center [511, 212] width 687 height 295
drag, startPoint x: 547, startPoint y: 350, endPoint x: 479, endPoint y: 357, distance: 68.4
click at [479, 357] on div "/ Score: 48 25 % Mastered Quanto __________ l'IVA sul prezzo finale? Wie stark …" at bounding box center [511, 212] width 687 height 295
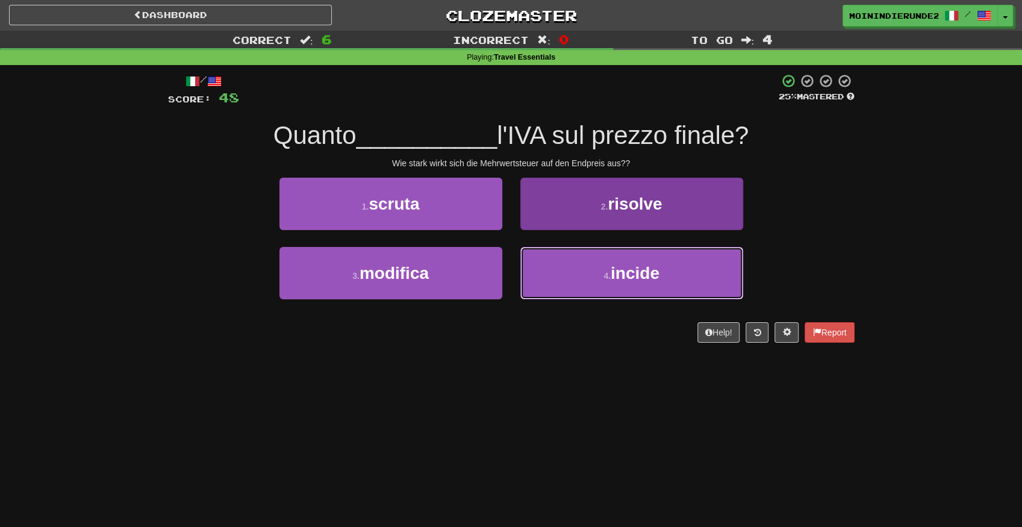
click at [594, 267] on button "4 . incide" at bounding box center [631, 273] width 223 height 52
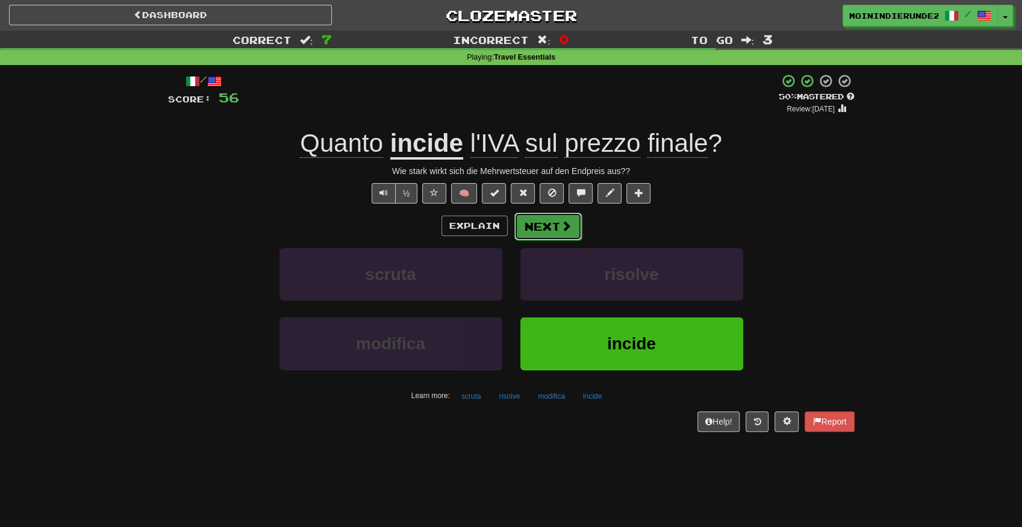
click at [554, 229] on button "Next" at bounding box center [547, 227] width 67 height 28
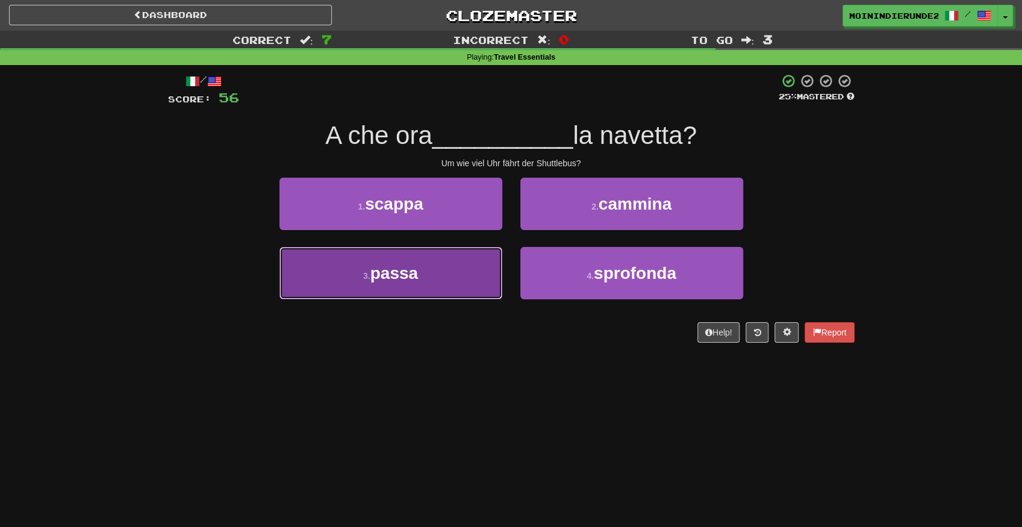
click at [387, 277] on span "passa" at bounding box center [394, 273] width 48 height 19
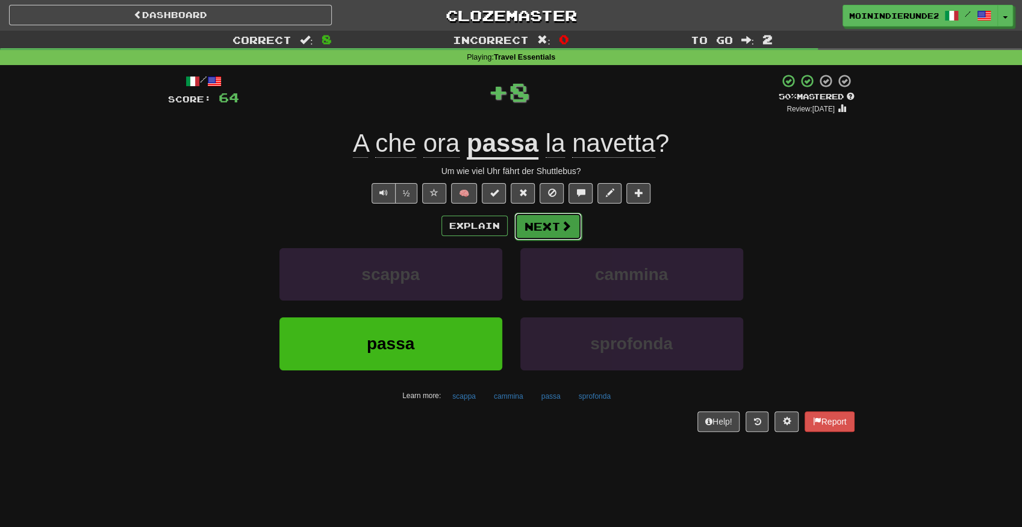
click at [547, 223] on button "Next" at bounding box center [547, 227] width 67 height 28
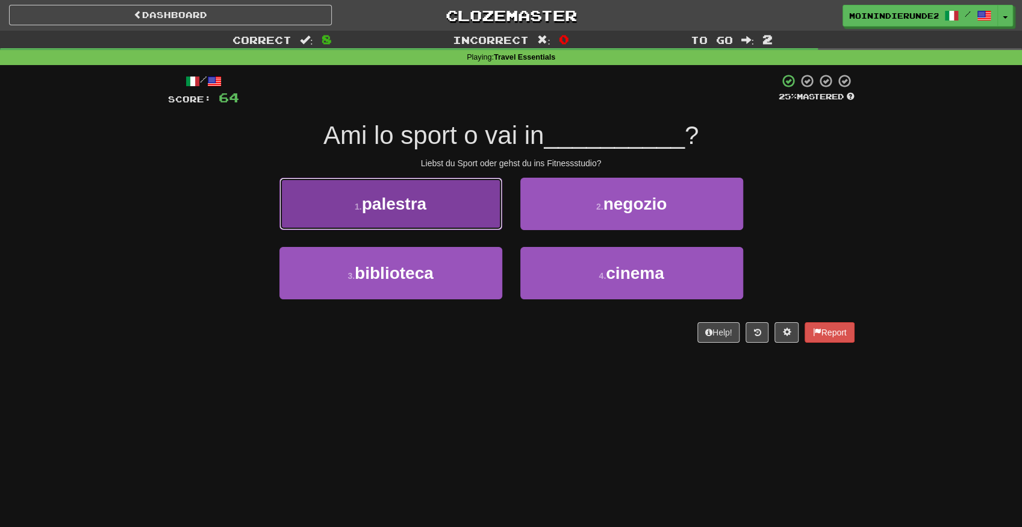
click at [450, 212] on button "1 . palestra" at bounding box center [390, 204] width 223 height 52
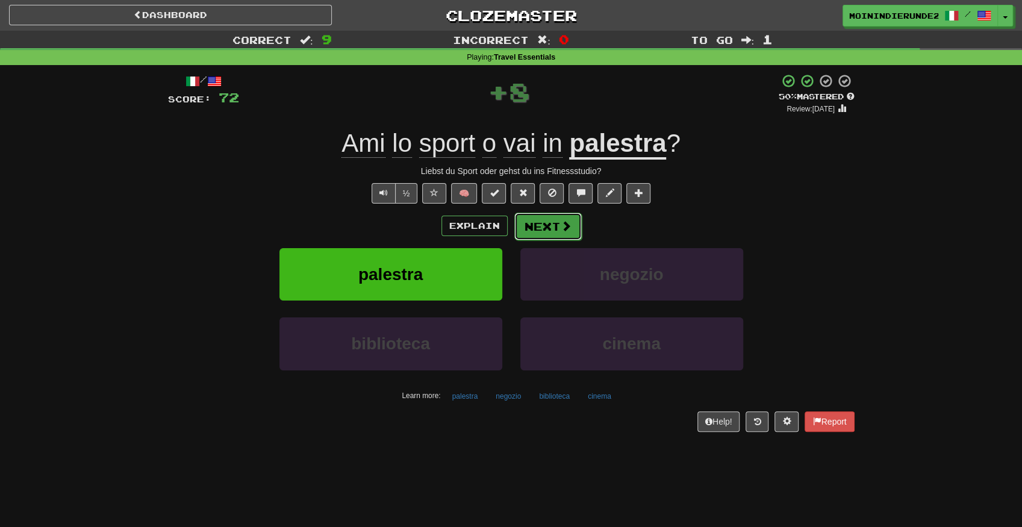
click at [551, 225] on button "Next" at bounding box center [547, 227] width 67 height 28
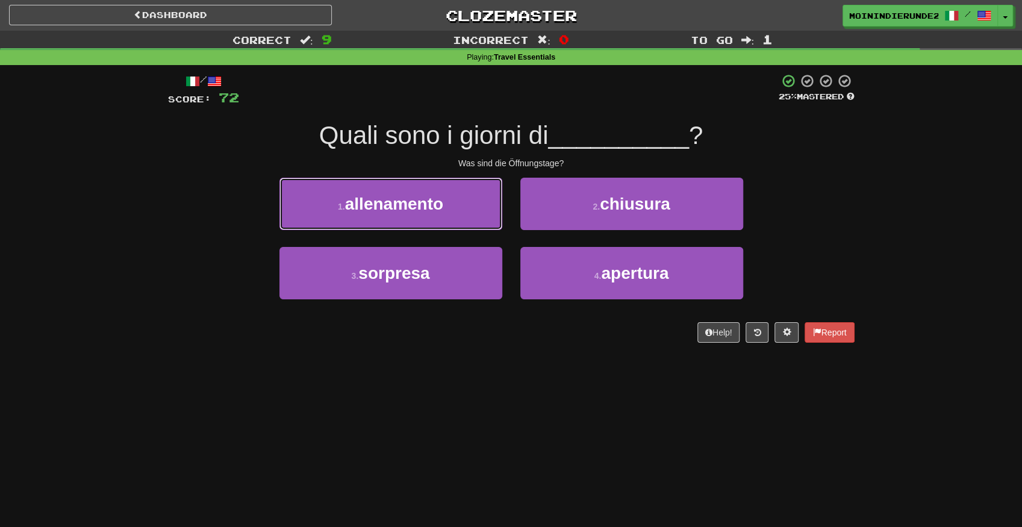
drag, startPoint x: 450, startPoint y: 207, endPoint x: 535, endPoint y: 393, distance: 204.6
click at [532, 394] on div "Dashboard Clozemaster MOININDIERUNDE21 / Toggle Dropdown Dashboard Leaderboard …" at bounding box center [511, 263] width 1022 height 527
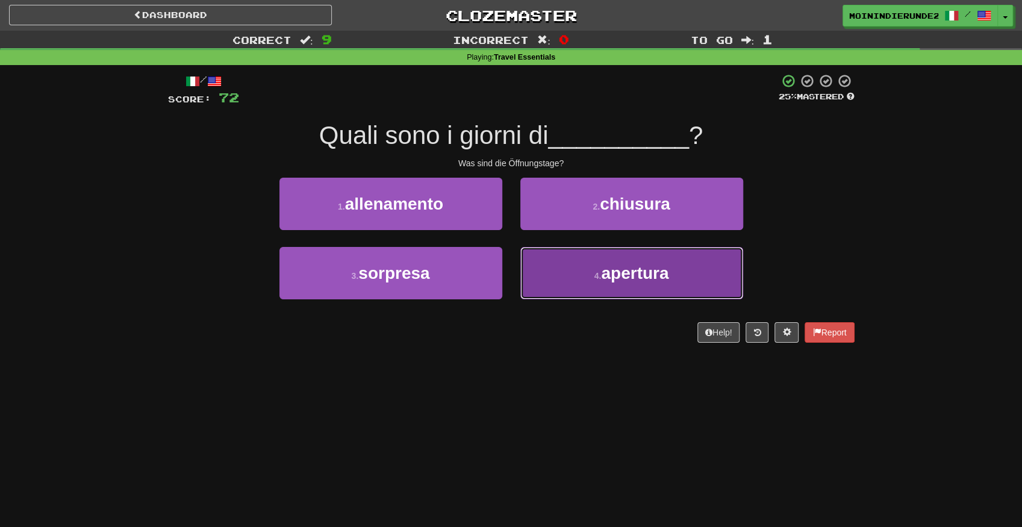
click at [585, 278] on button "4 . apertura" at bounding box center [631, 273] width 223 height 52
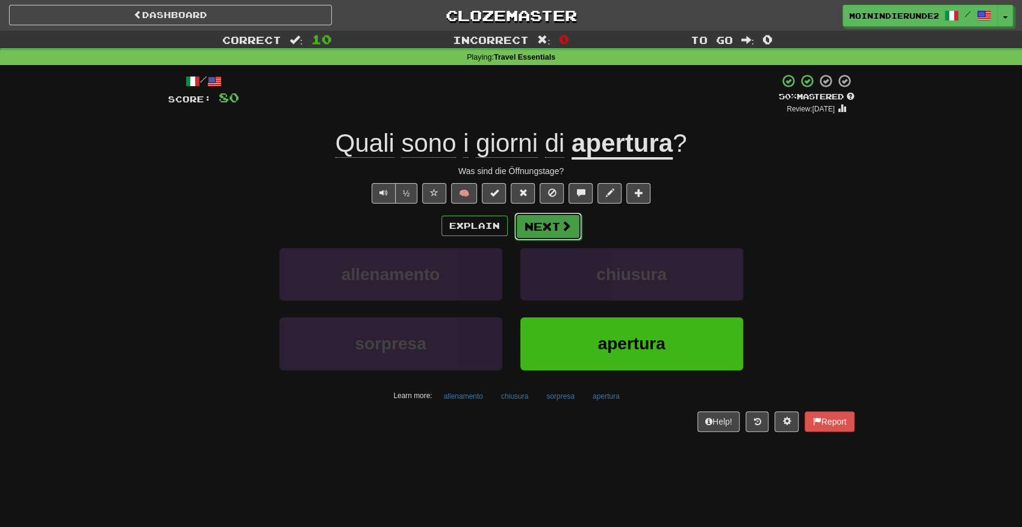
click at [546, 225] on button "Next" at bounding box center [547, 227] width 67 height 28
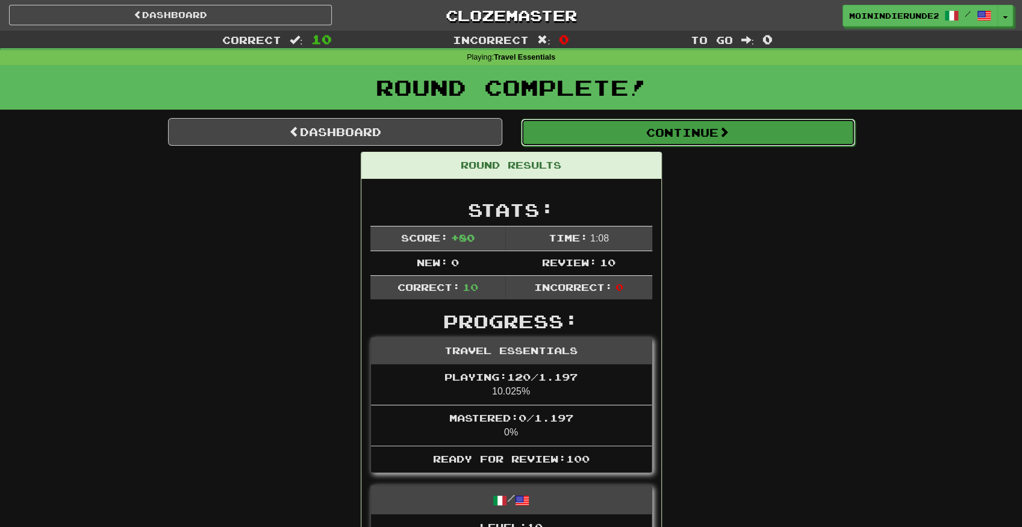
click at [598, 131] on button "Continue" at bounding box center [688, 133] width 334 height 28
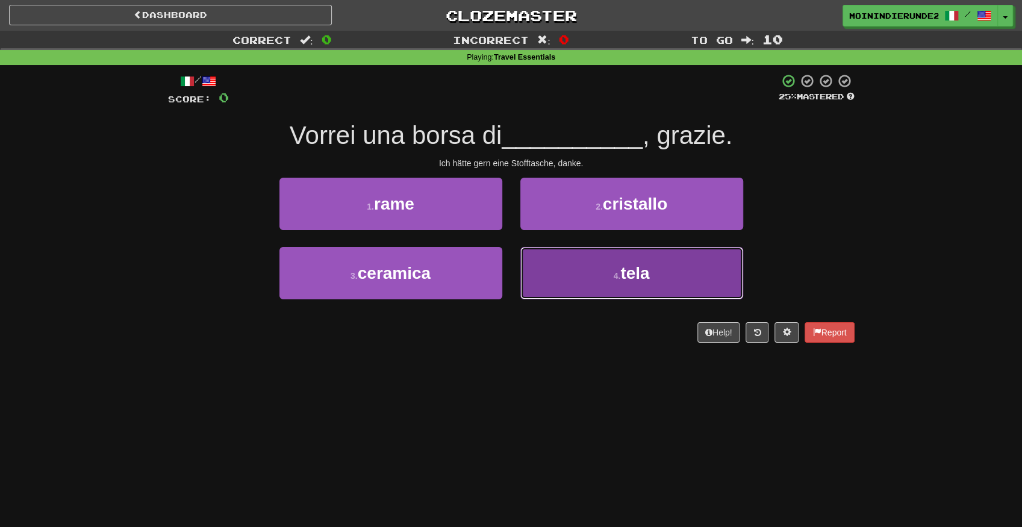
click at [620, 266] on button "4 . tela" at bounding box center [631, 273] width 223 height 52
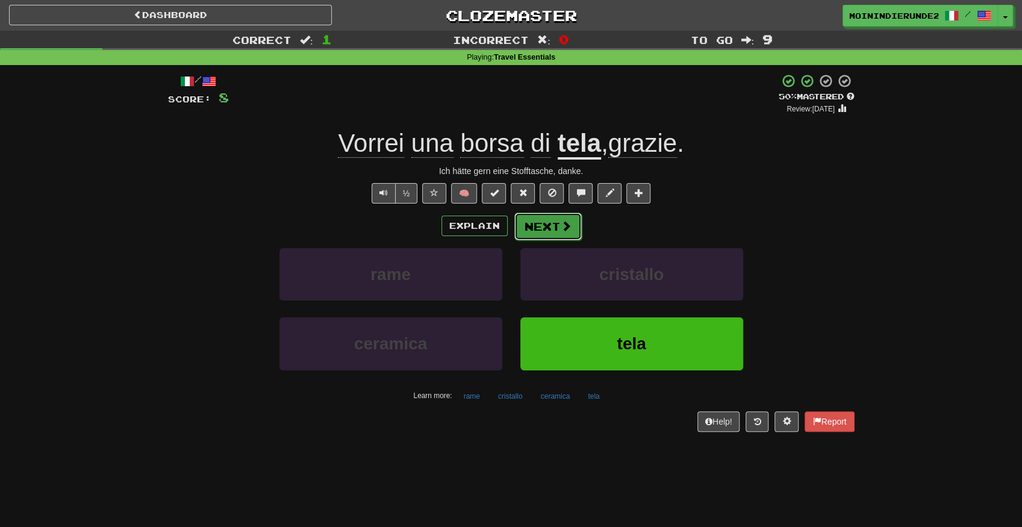
click at [546, 225] on button "Next" at bounding box center [547, 227] width 67 height 28
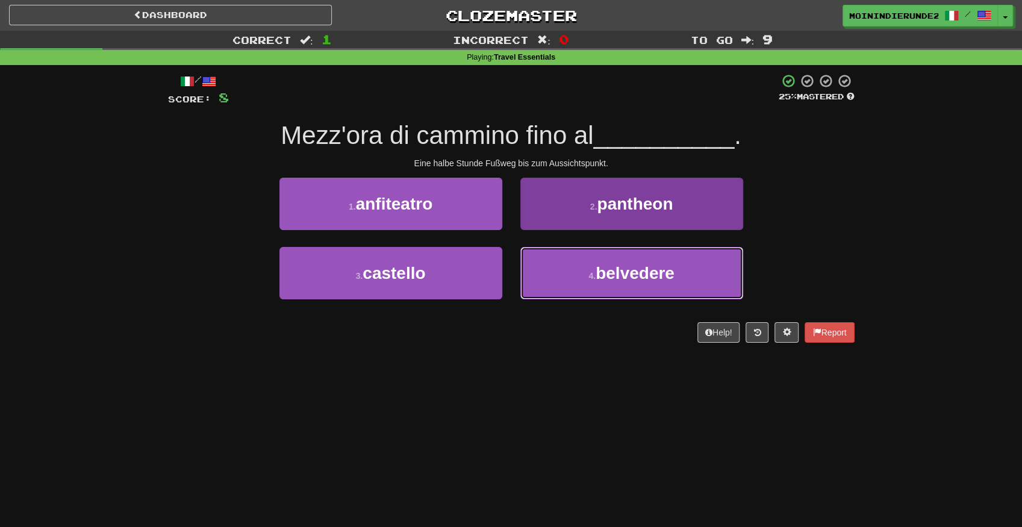
click at [604, 257] on button "4 . belvedere" at bounding box center [631, 273] width 223 height 52
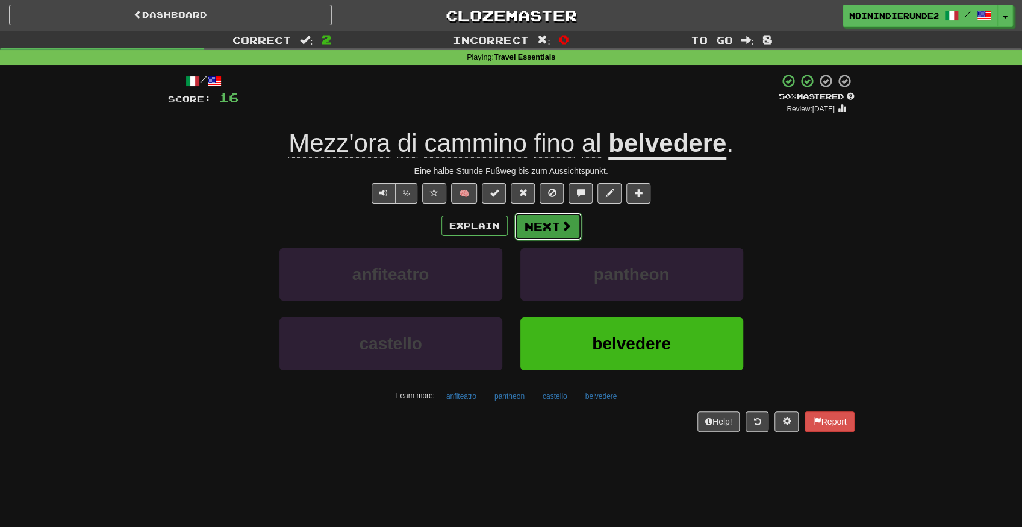
click at [540, 228] on button "Next" at bounding box center [547, 227] width 67 height 28
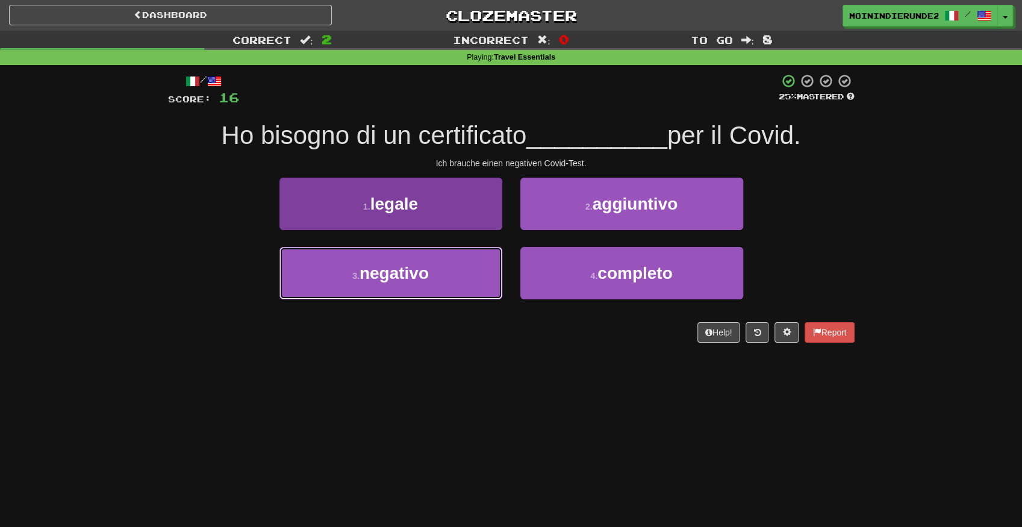
click at [454, 278] on button "3 . negativo" at bounding box center [390, 273] width 223 height 52
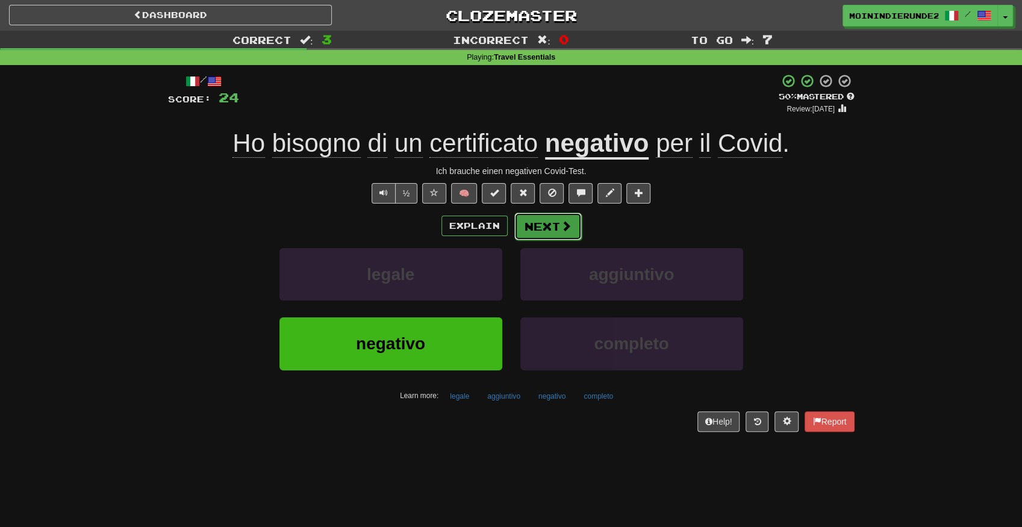
click at [534, 230] on button "Next" at bounding box center [547, 227] width 67 height 28
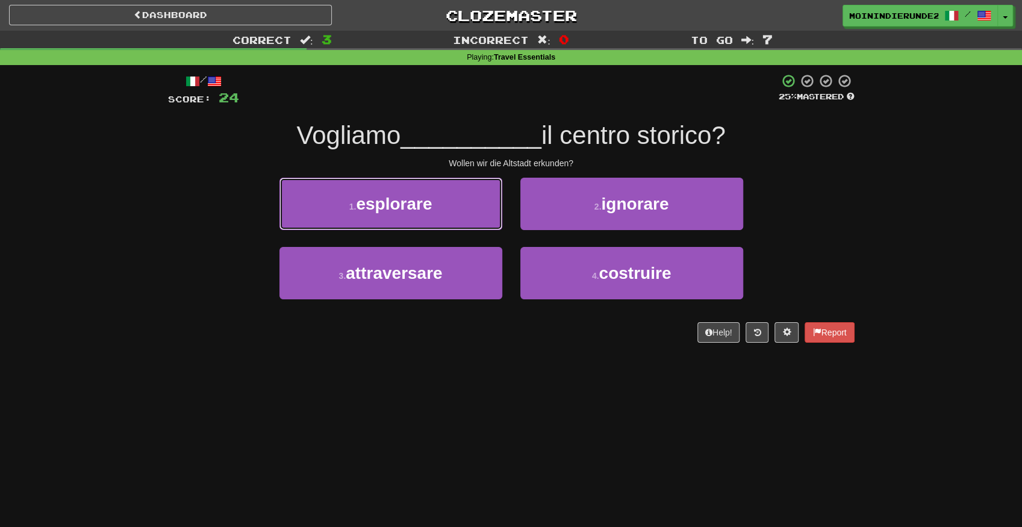
click at [425, 205] on span "esplorare" at bounding box center [394, 204] width 76 height 19
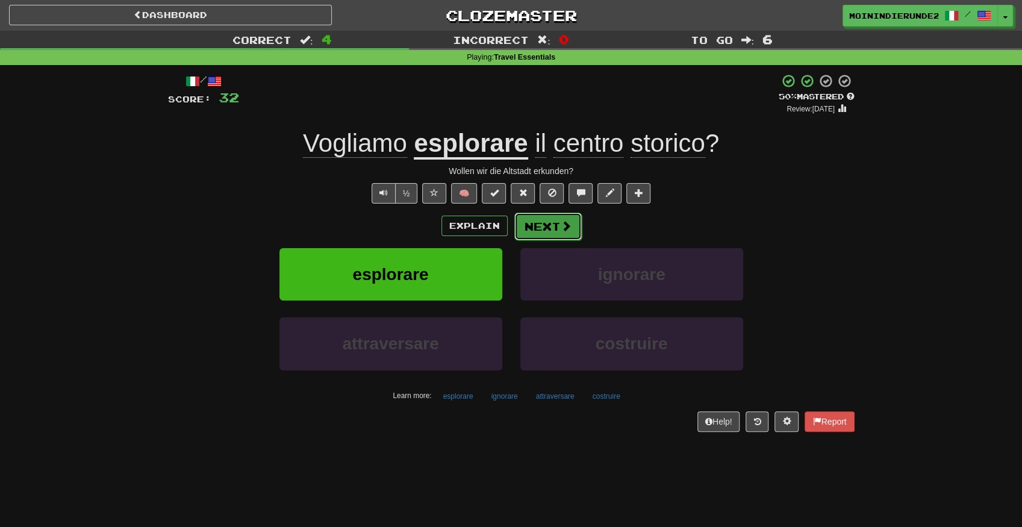
drag, startPoint x: 536, startPoint y: 230, endPoint x: 543, endPoint y: 228, distance: 7.6
click at [543, 228] on button "Next" at bounding box center [547, 227] width 67 height 28
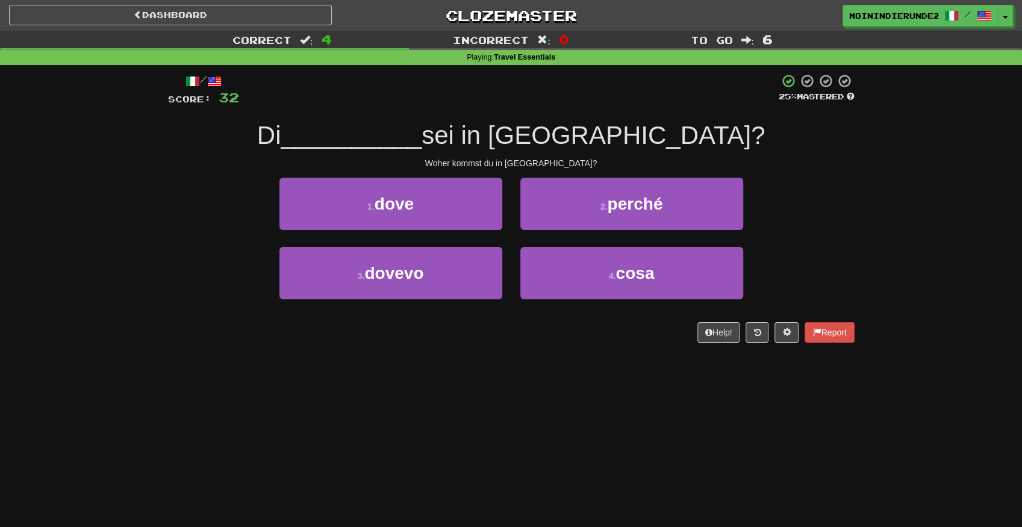
drag, startPoint x: 588, startPoint y: 417, endPoint x: 514, endPoint y: 414, distance: 74.2
click at [514, 414] on div "Dashboard Clozemaster MOININDIERUNDE21 / Toggle Dropdown Dashboard Leaderboard …" at bounding box center [511, 263] width 1022 height 527
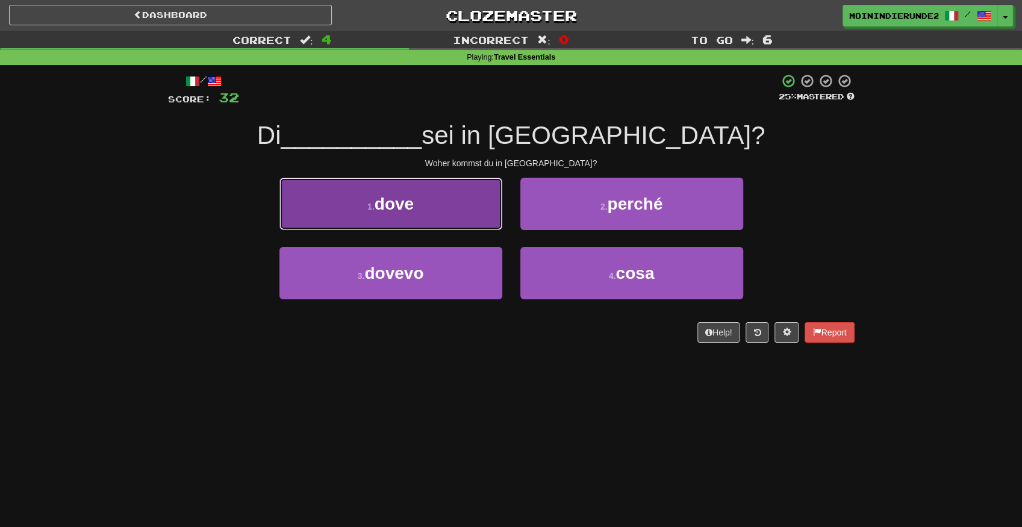
click at [426, 189] on button "1 . dove" at bounding box center [390, 204] width 223 height 52
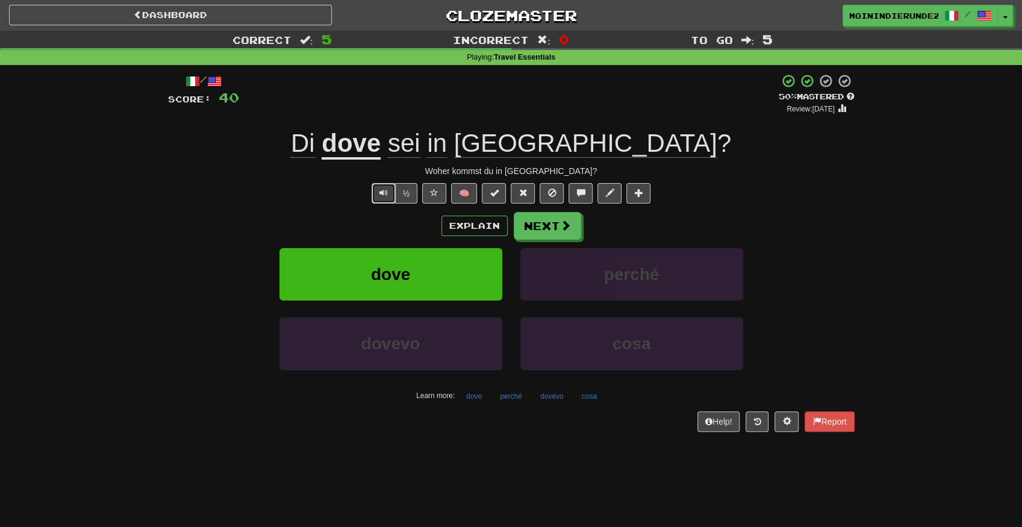
click at [385, 199] on button "Text-to-speech controls" at bounding box center [384, 193] width 24 height 20
click at [547, 222] on button "Next" at bounding box center [547, 227] width 67 height 28
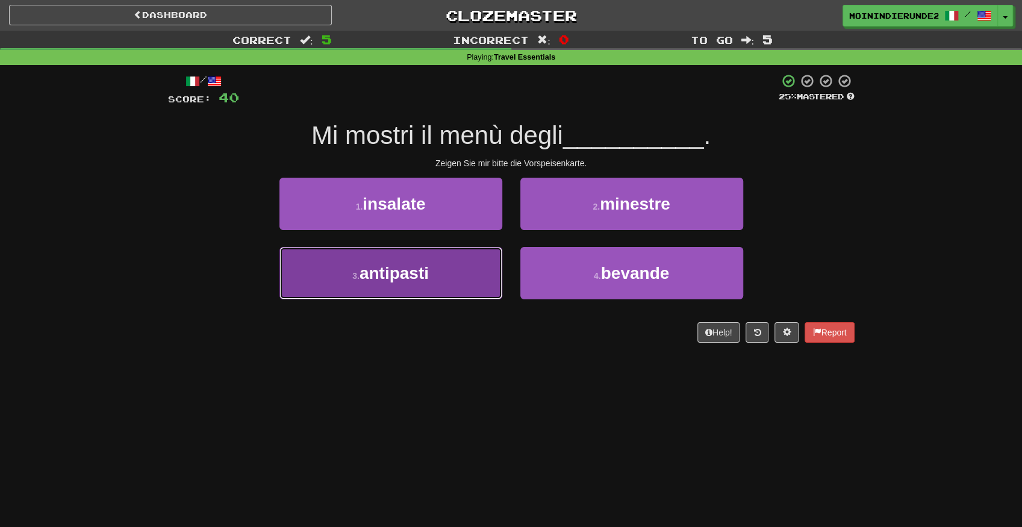
click at [469, 275] on button "3 . antipasti" at bounding box center [390, 273] width 223 height 52
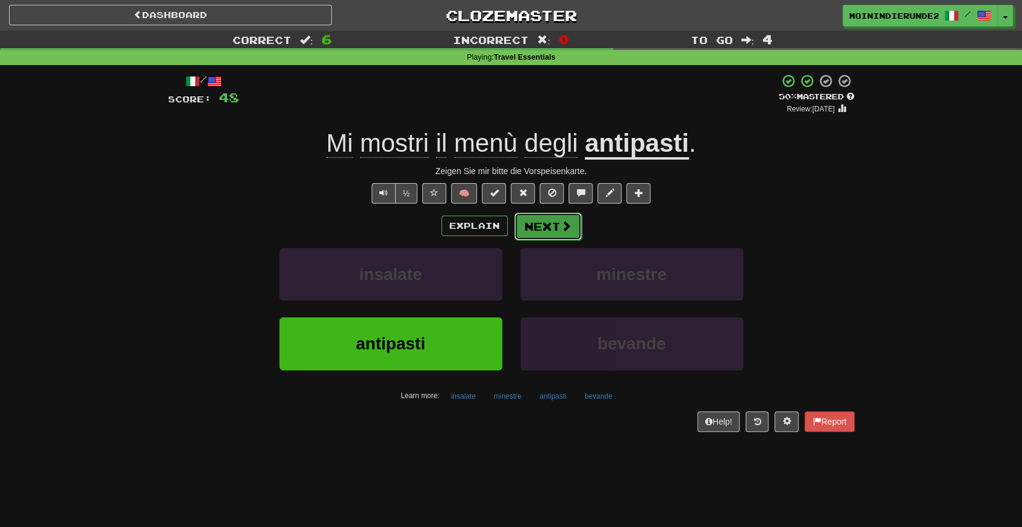
click at [541, 232] on button "Next" at bounding box center [547, 227] width 67 height 28
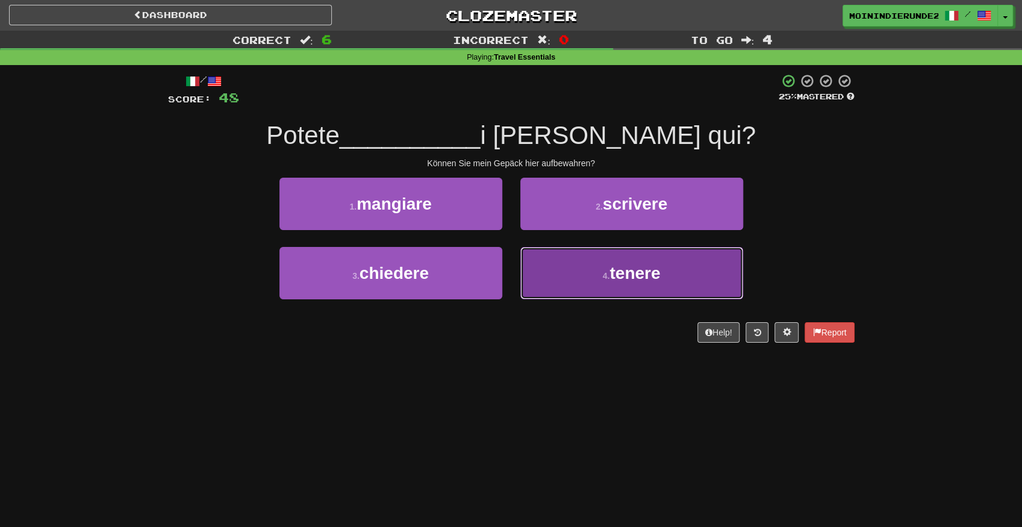
click at [573, 270] on button "4 . tenere" at bounding box center [631, 273] width 223 height 52
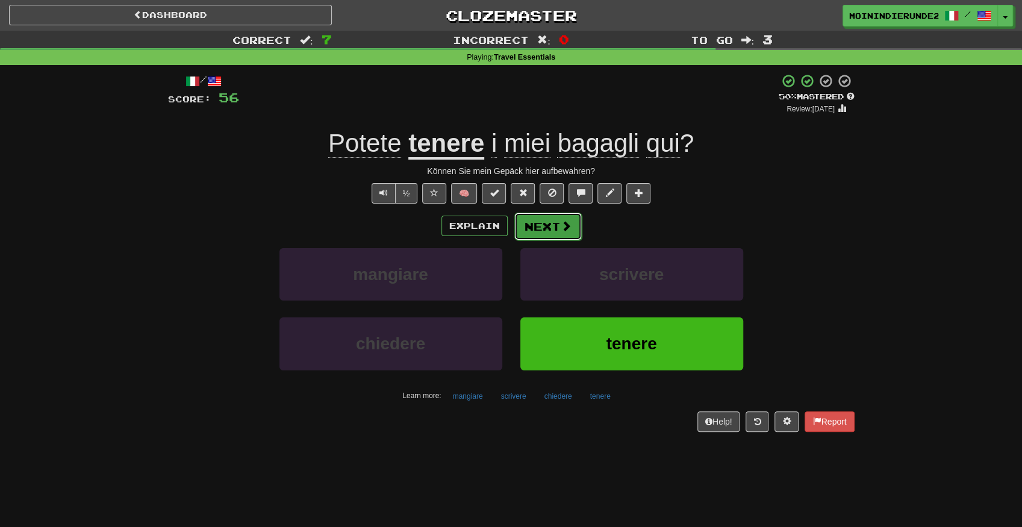
click at [537, 224] on button "Next" at bounding box center [547, 227] width 67 height 28
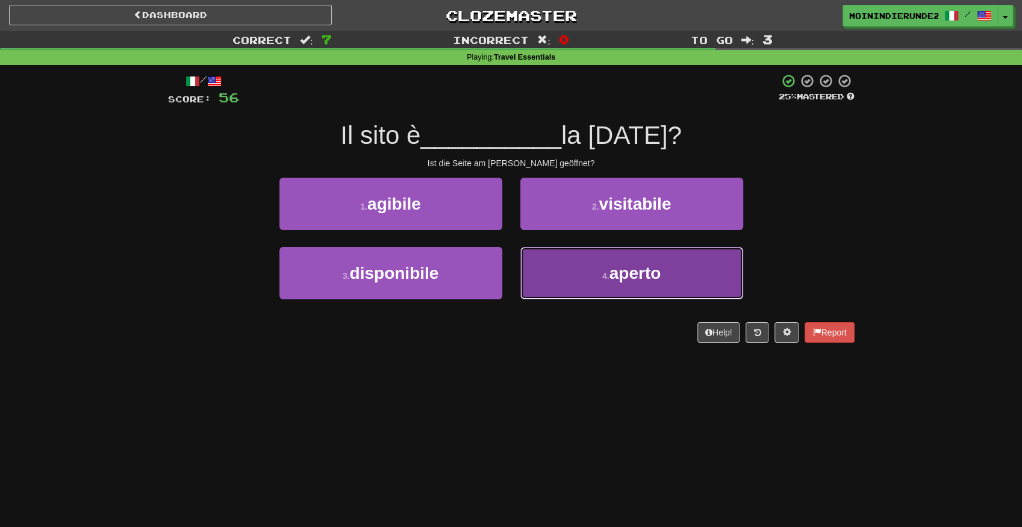
click at [619, 263] on button "4 . aperto" at bounding box center [631, 273] width 223 height 52
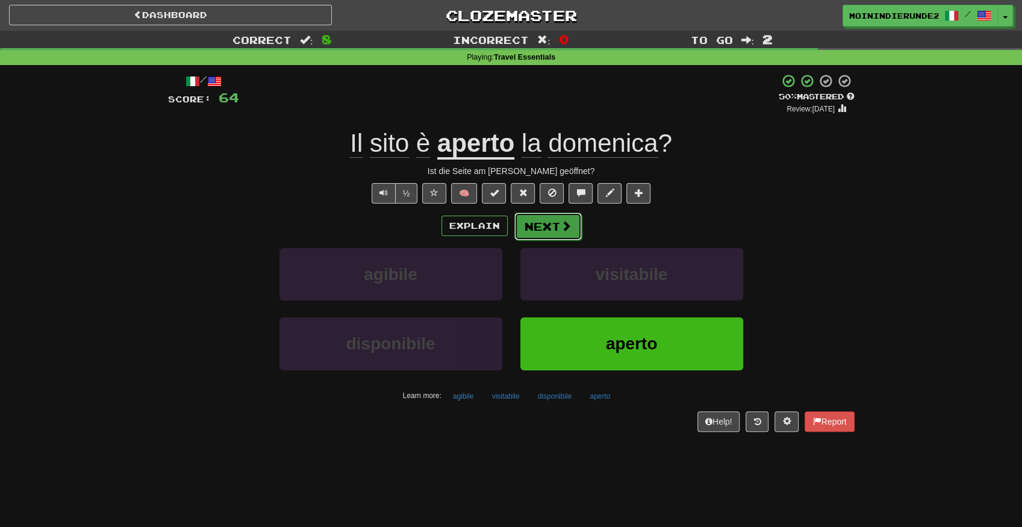
click at [554, 227] on button "Next" at bounding box center [547, 227] width 67 height 28
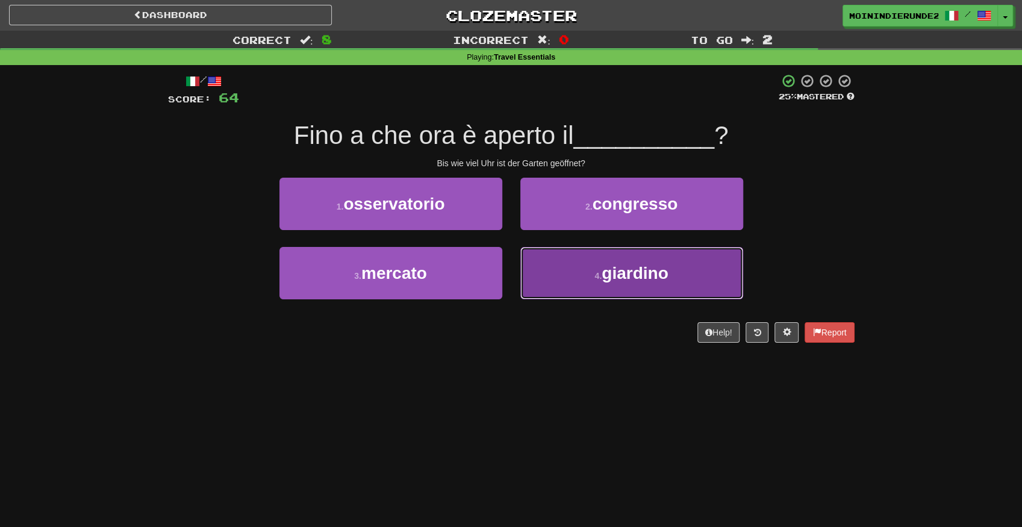
click at [626, 272] on span "giardino" at bounding box center [635, 273] width 66 height 19
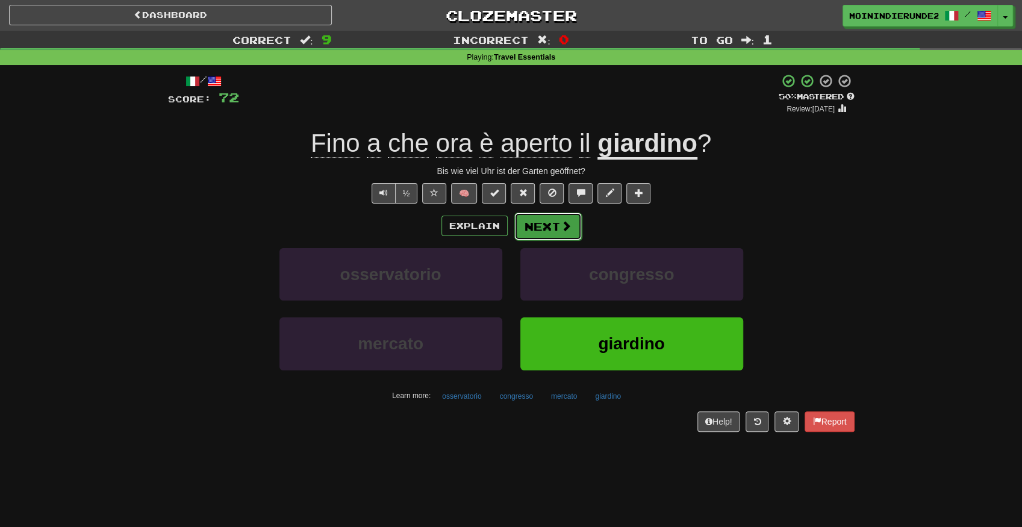
click at [543, 223] on button "Next" at bounding box center [547, 227] width 67 height 28
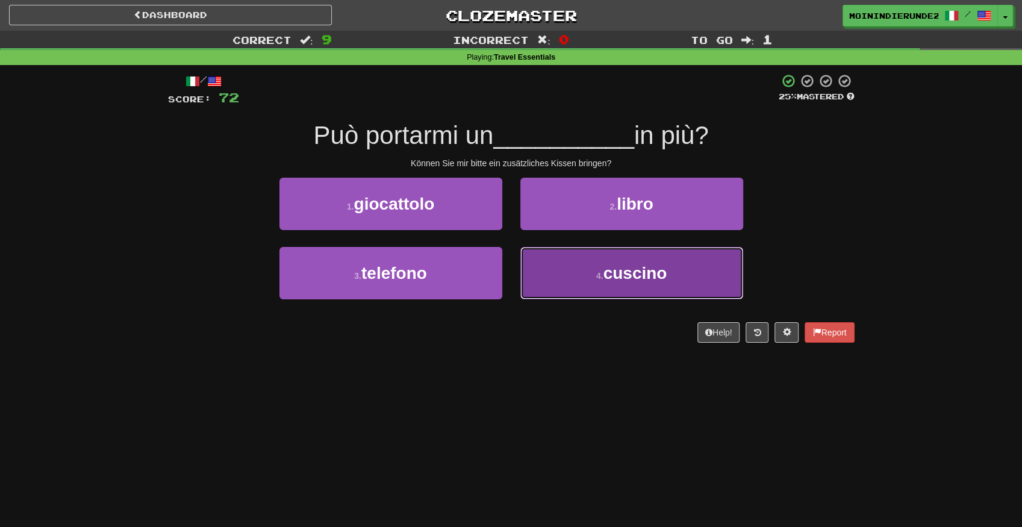
click at [609, 273] on span "cuscino" at bounding box center [635, 273] width 64 height 19
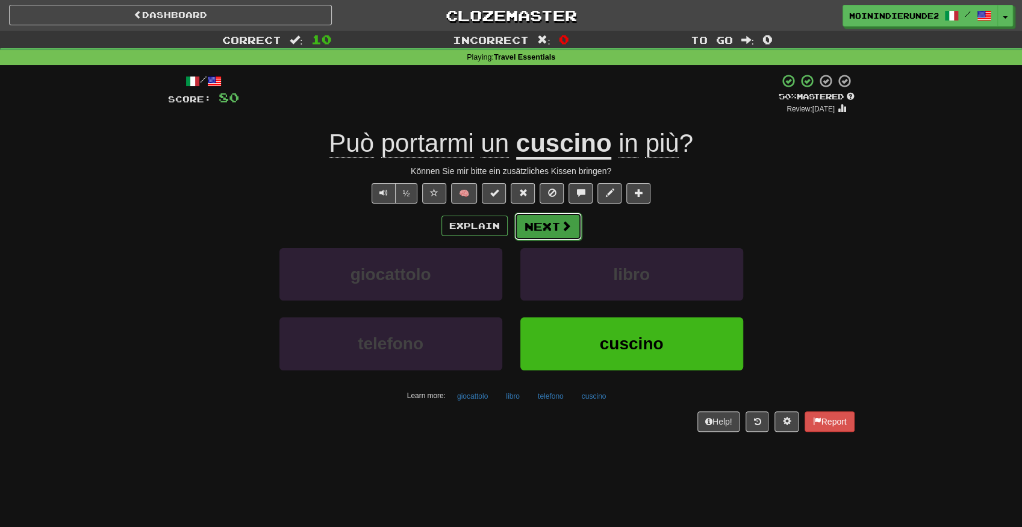
click at [544, 220] on button "Next" at bounding box center [547, 227] width 67 height 28
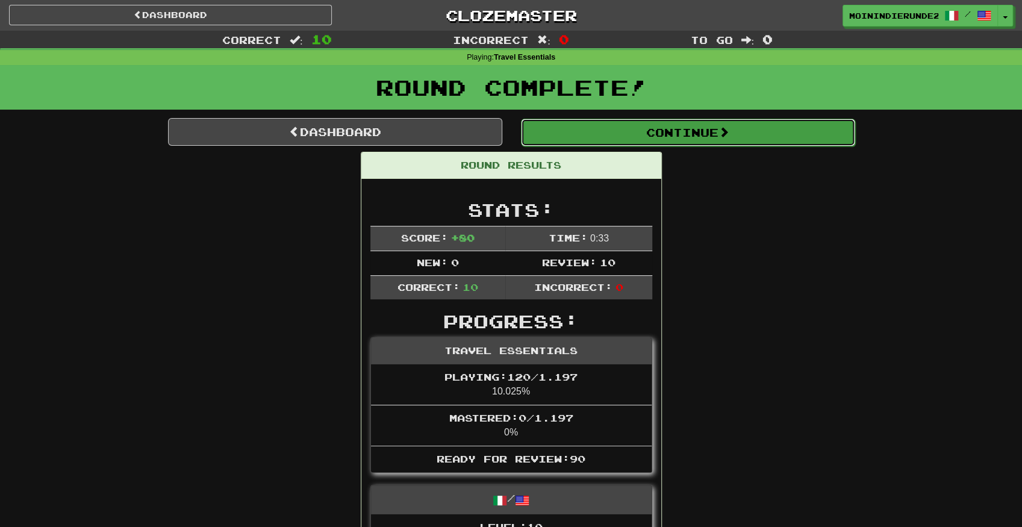
click at [630, 126] on button "Continue" at bounding box center [688, 133] width 334 height 28
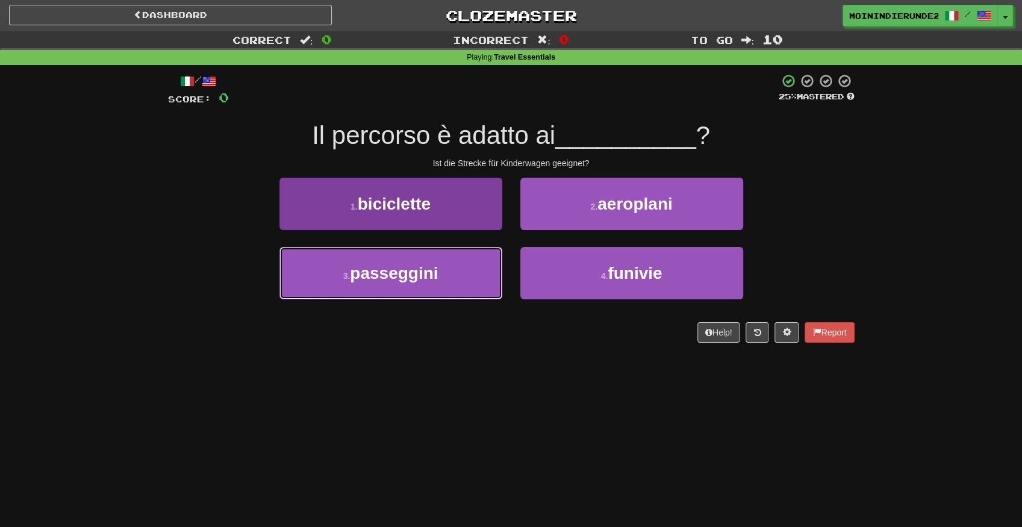
click at [378, 268] on span "passeggini" at bounding box center [394, 273] width 88 height 19
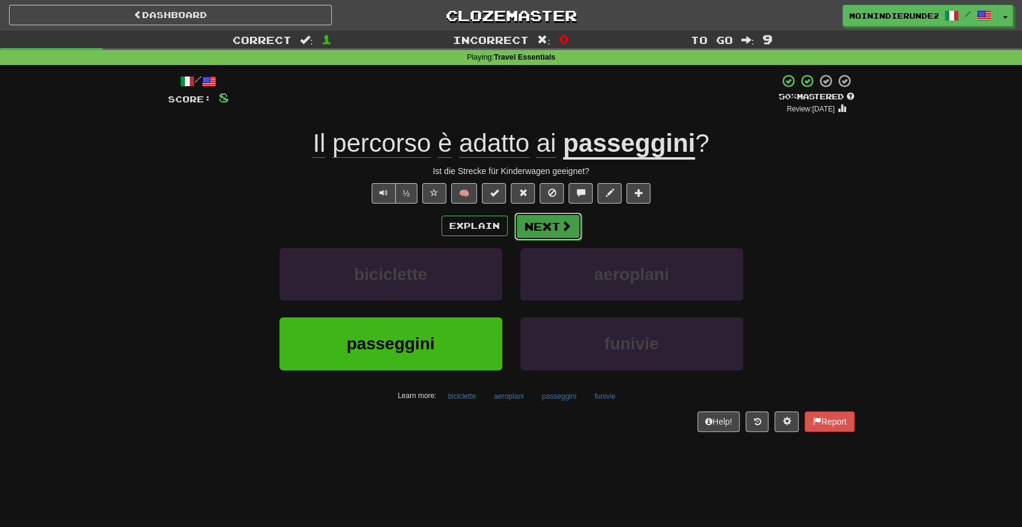
click at [543, 222] on button "Next" at bounding box center [547, 227] width 67 height 28
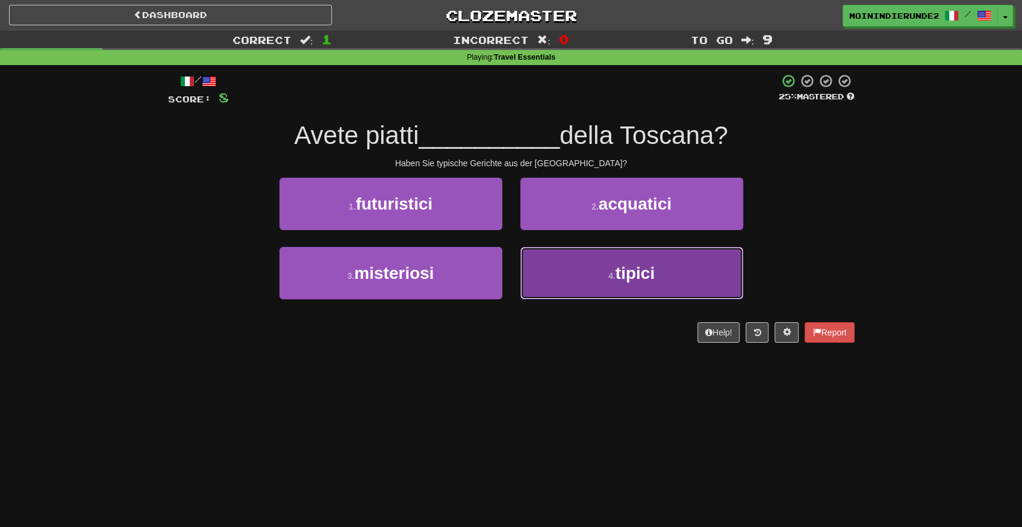
click at [550, 281] on button "4 . tipici" at bounding box center [631, 273] width 223 height 52
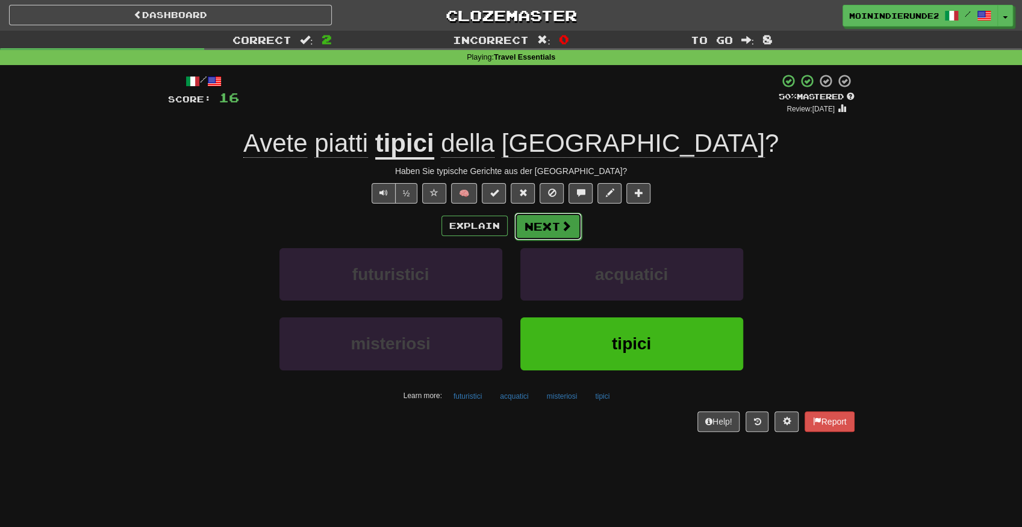
click at [549, 222] on button "Next" at bounding box center [547, 227] width 67 height 28
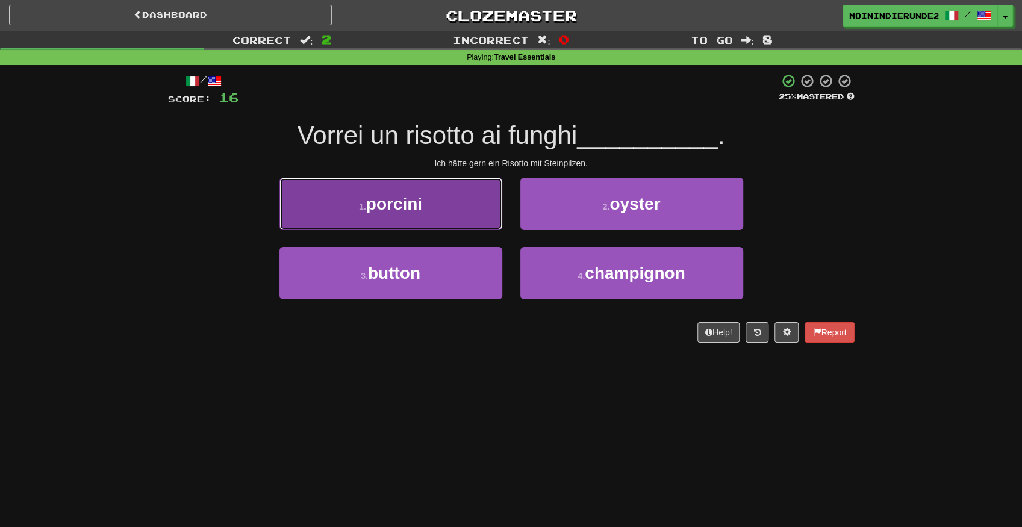
click at [434, 214] on button "1 . porcini" at bounding box center [390, 204] width 223 height 52
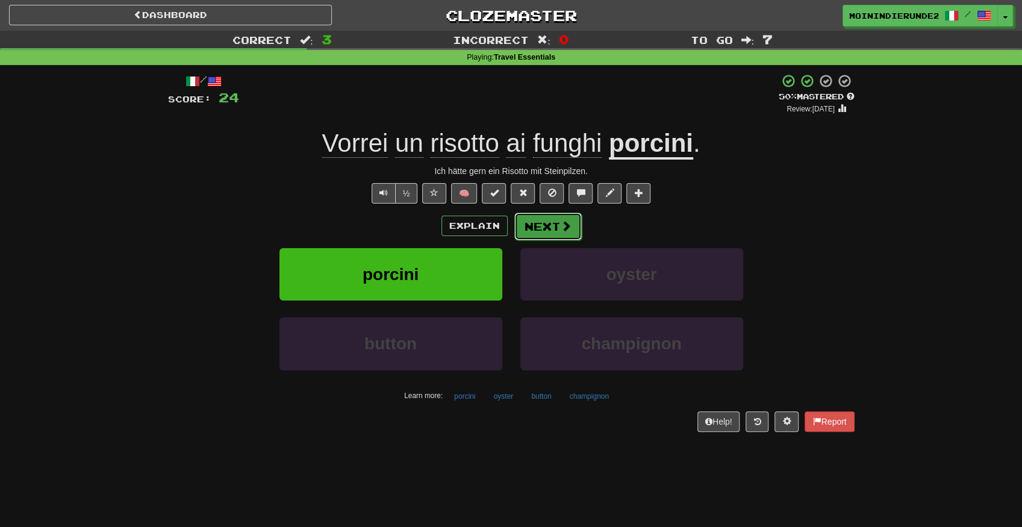
click at [545, 231] on button "Next" at bounding box center [547, 227] width 67 height 28
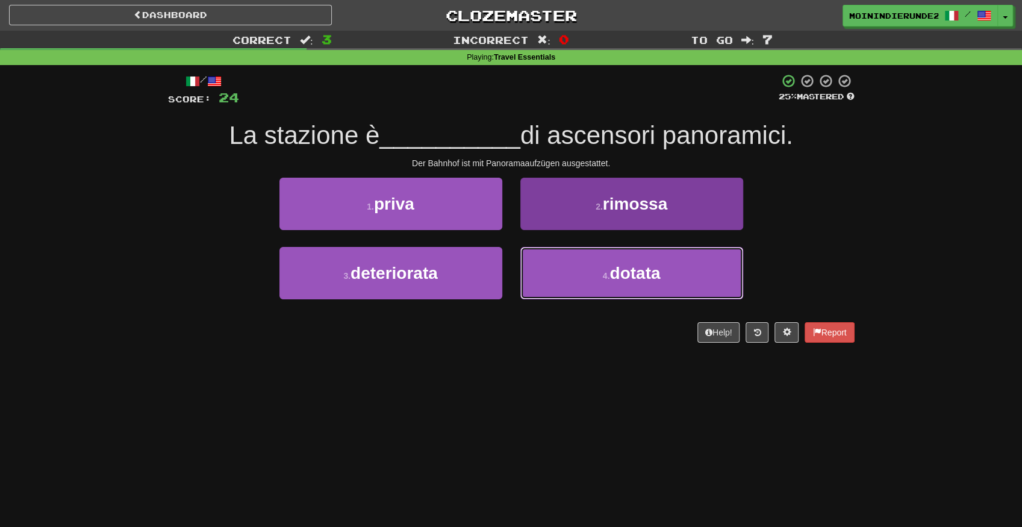
click at [572, 271] on button "4 . dotata" at bounding box center [631, 273] width 223 height 52
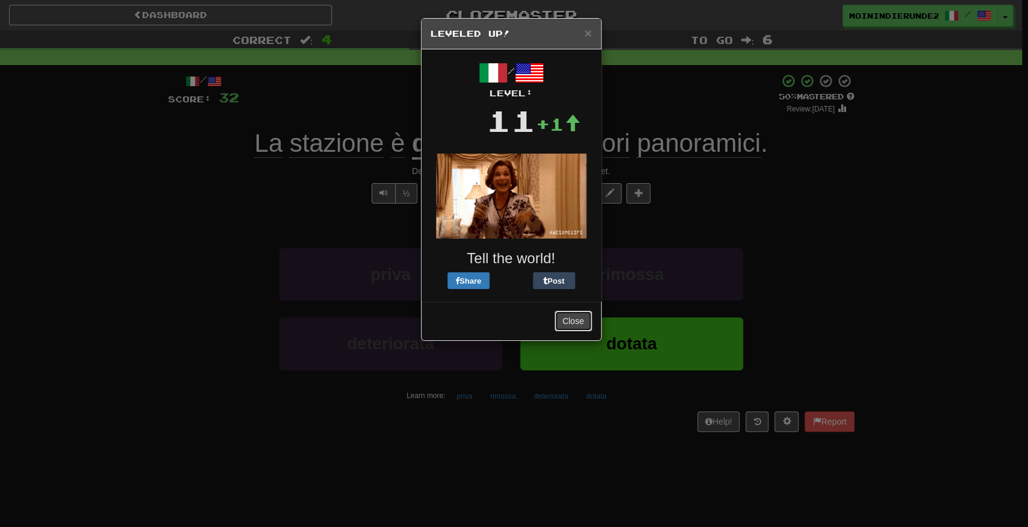
click at [570, 316] on button "Close" at bounding box center [573, 321] width 37 height 20
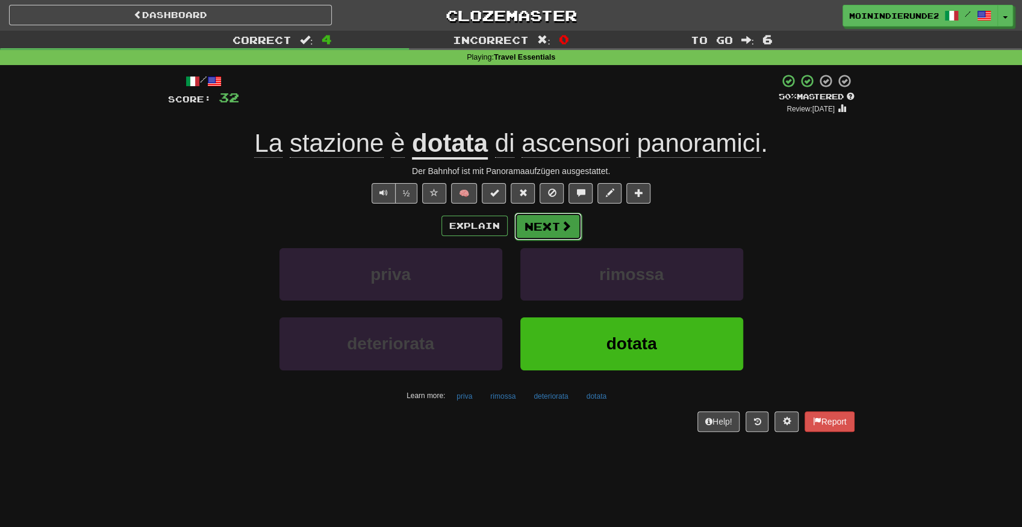
click at [557, 235] on button "Next" at bounding box center [547, 227] width 67 height 28
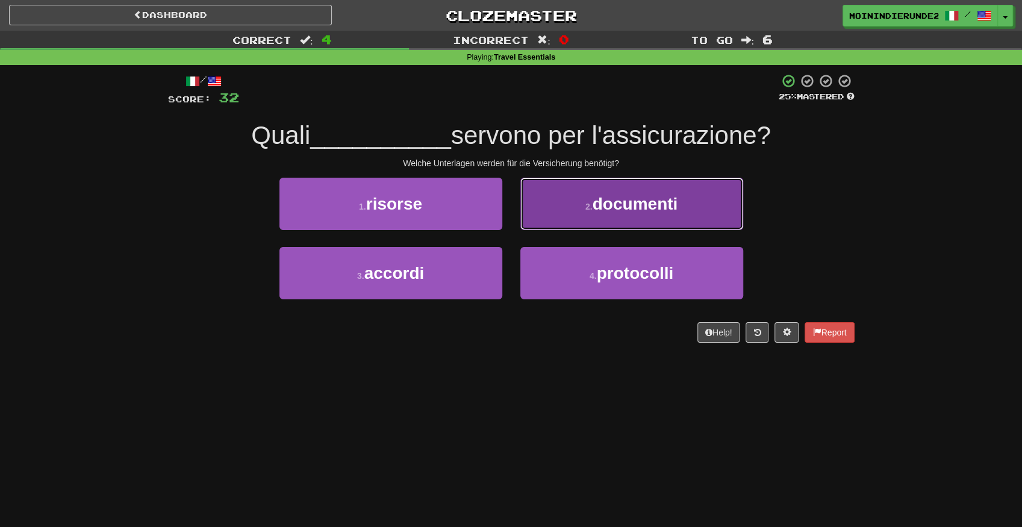
click at [609, 193] on button "2 . documenti" at bounding box center [631, 204] width 223 height 52
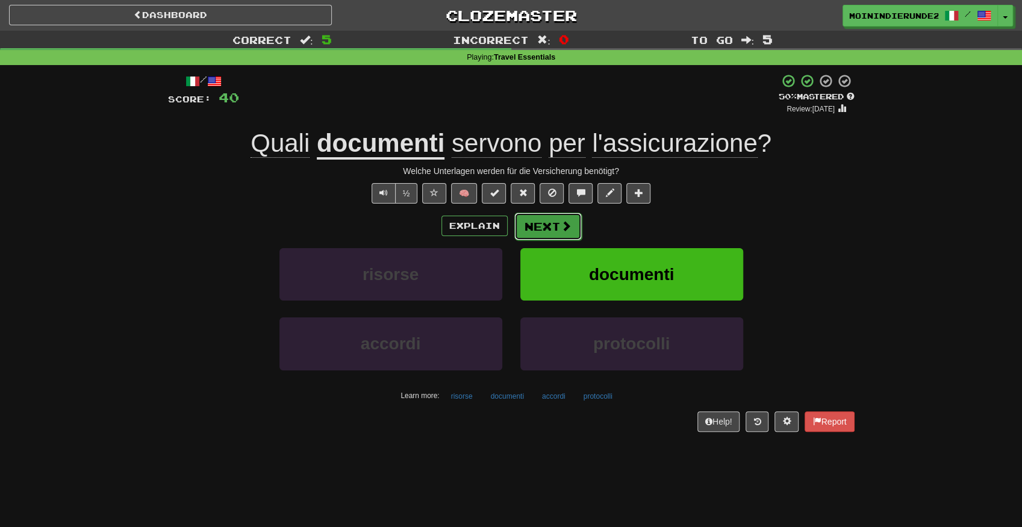
click at [543, 224] on button "Next" at bounding box center [547, 227] width 67 height 28
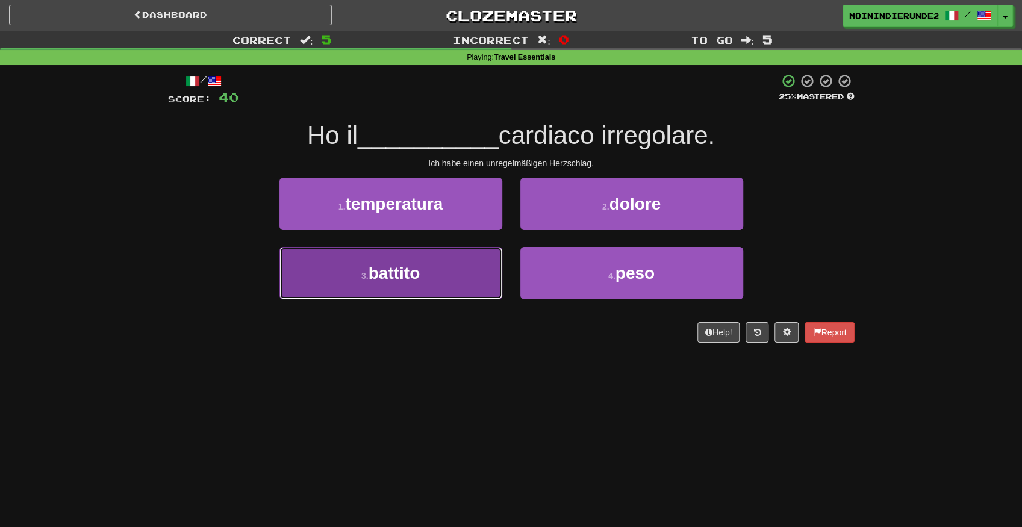
click at [433, 275] on button "3 . battito" at bounding box center [390, 273] width 223 height 52
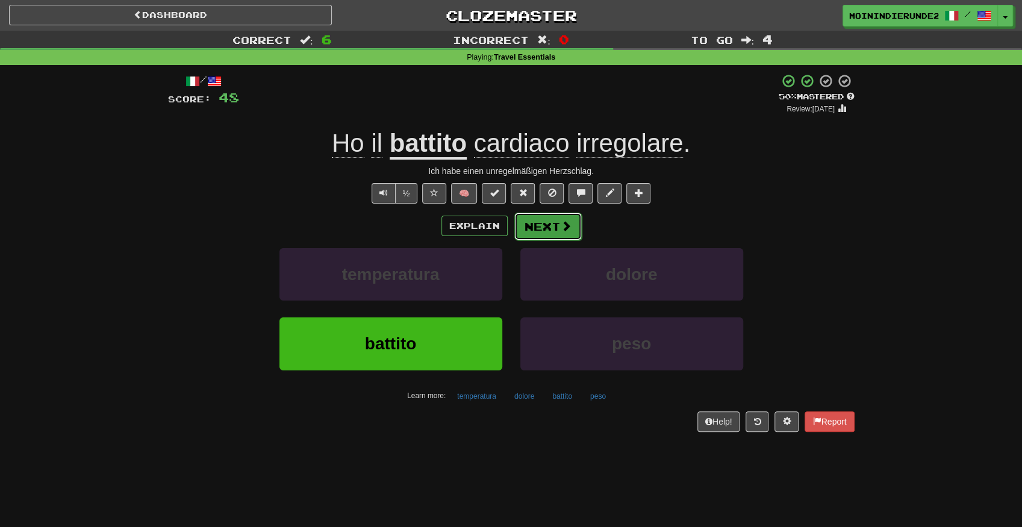
click at [542, 226] on button "Next" at bounding box center [547, 227] width 67 height 28
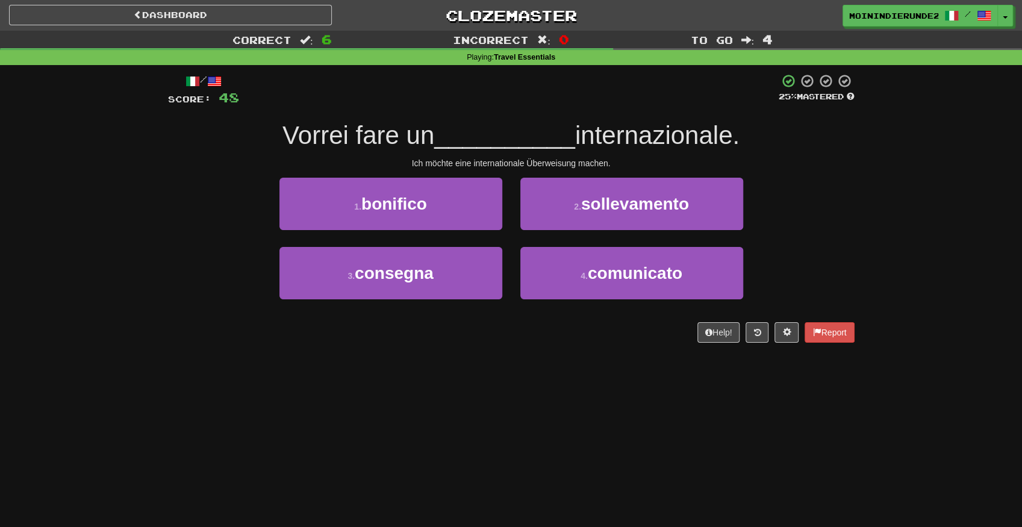
click at [501, 237] on div "1 . bonifico" at bounding box center [390, 212] width 241 height 69
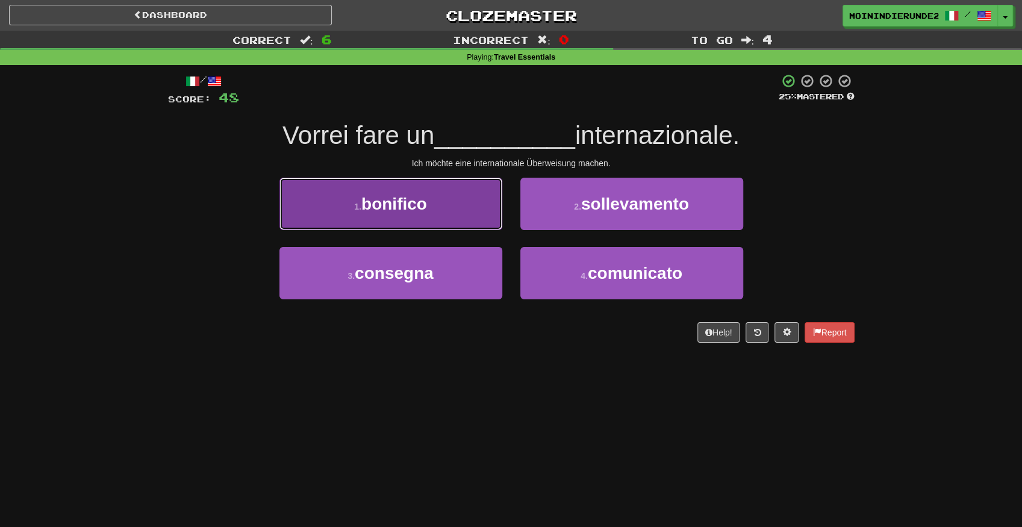
click at [438, 213] on button "1 . bonifico" at bounding box center [390, 204] width 223 height 52
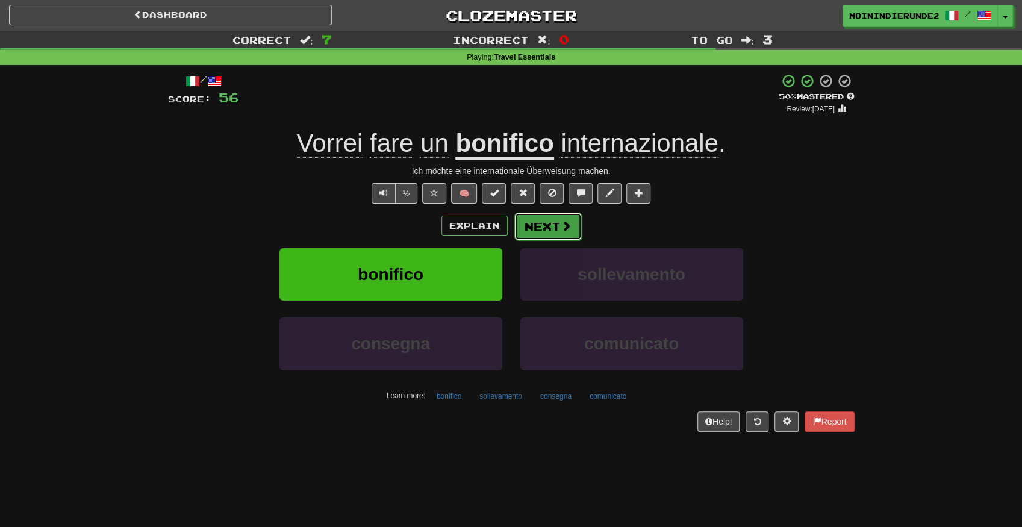
click at [544, 222] on button "Next" at bounding box center [547, 227] width 67 height 28
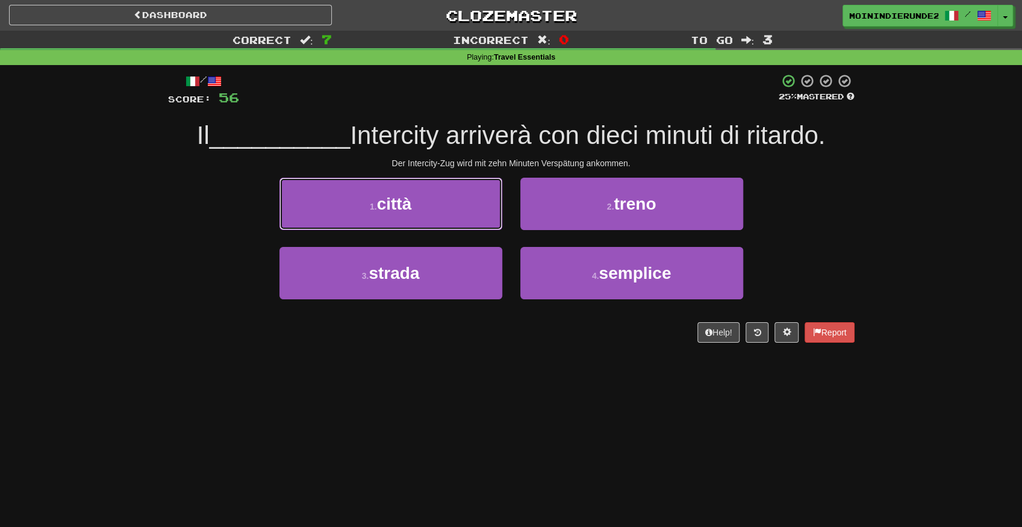
drag, startPoint x: 396, startPoint y: 202, endPoint x: 850, endPoint y: 197, distance: 454.7
click at [858, 195] on div "/ Score: 56 25 % Mastered Il __________ Intercity arriverà con dieci minuti di …" at bounding box center [511, 212] width 705 height 295
click at [846, 198] on div "1 . città 2 . treno" at bounding box center [511, 212] width 723 height 69
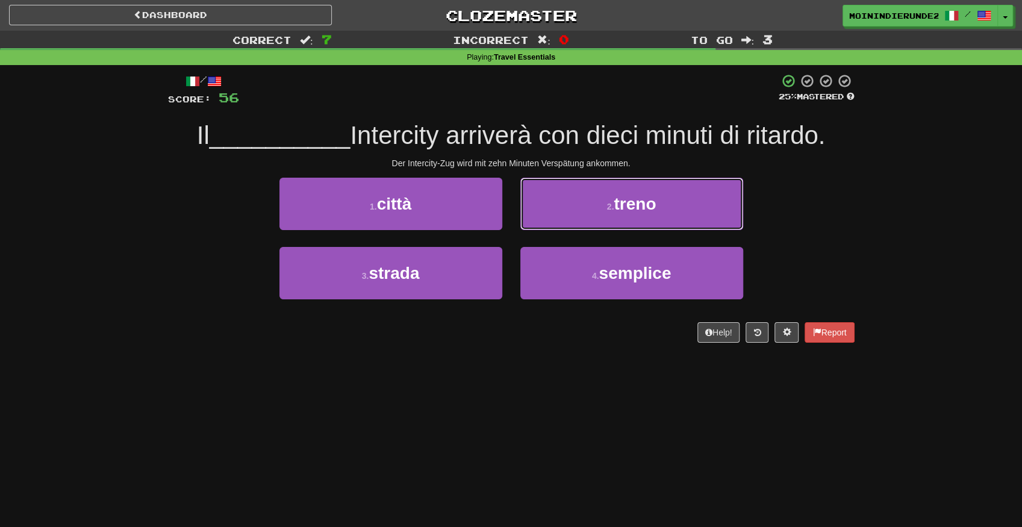
click at [593, 205] on button "2 . treno" at bounding box center [631, 204] width 223 height 52
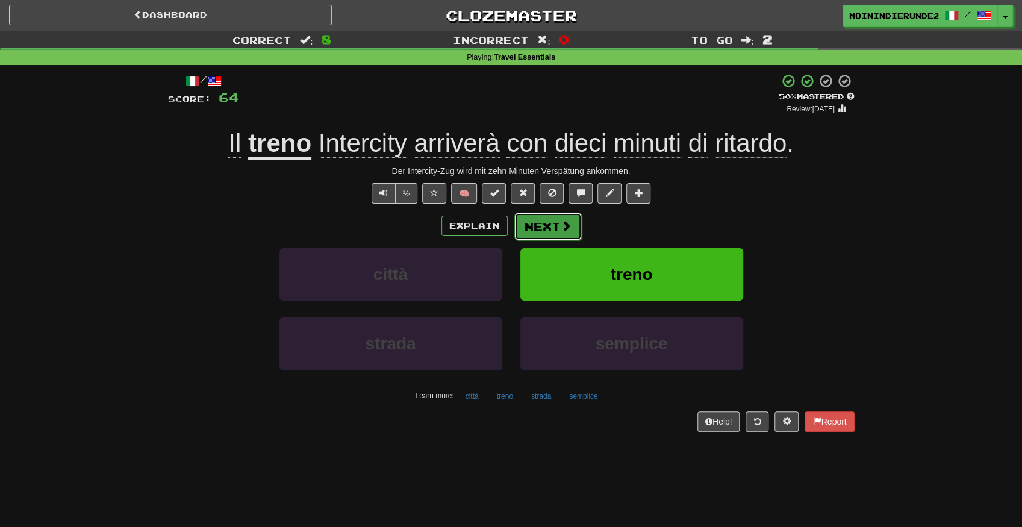
click at [550, 231] on button "Next" at bounding box center [547, 227] width 67 height 28
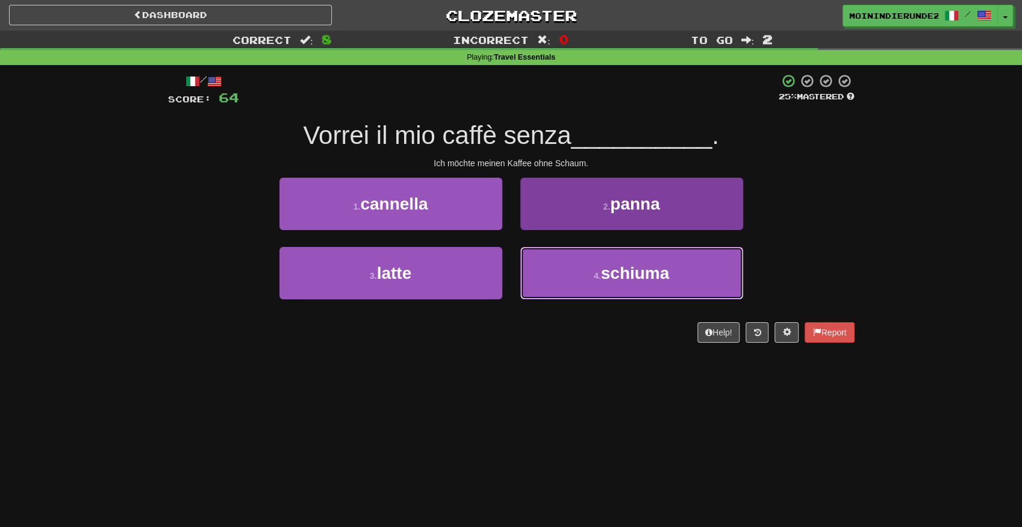
click at [591, 290] on button "4 . schiuma" at bounding box center [631, 273] width 223 height 52
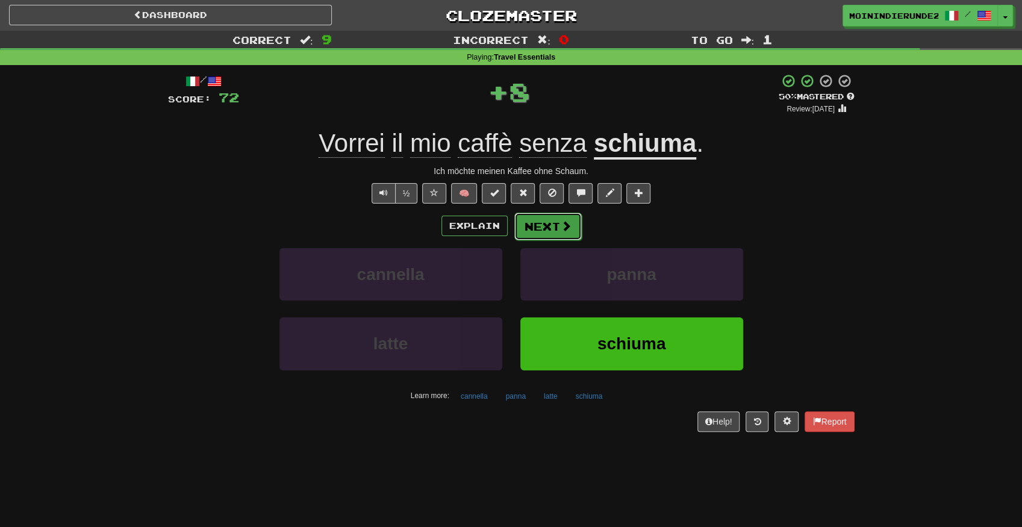
click at [561, 228] on span at bounding box center [566, 225] width 11 height 11
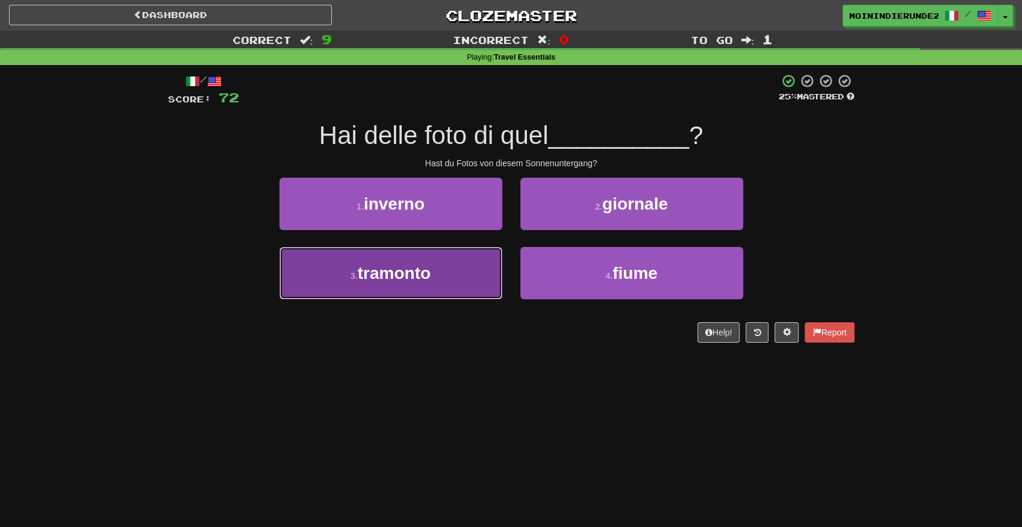
click at [437, 290] on button "3 . tramonto" at bounding box center [390, 273] width 223 height 52
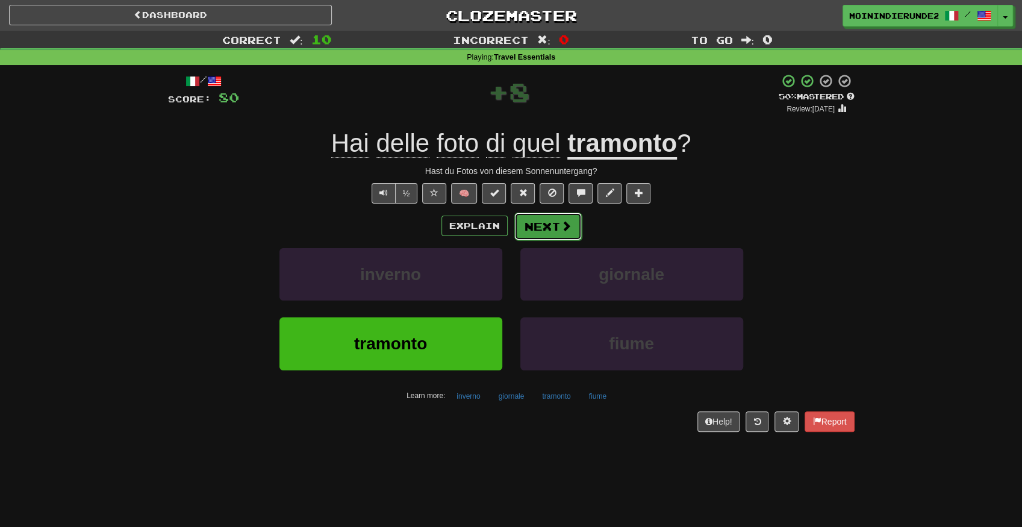
click at [550, 225] on button "Next" at bounding box center [547, 227] width 67 height 28
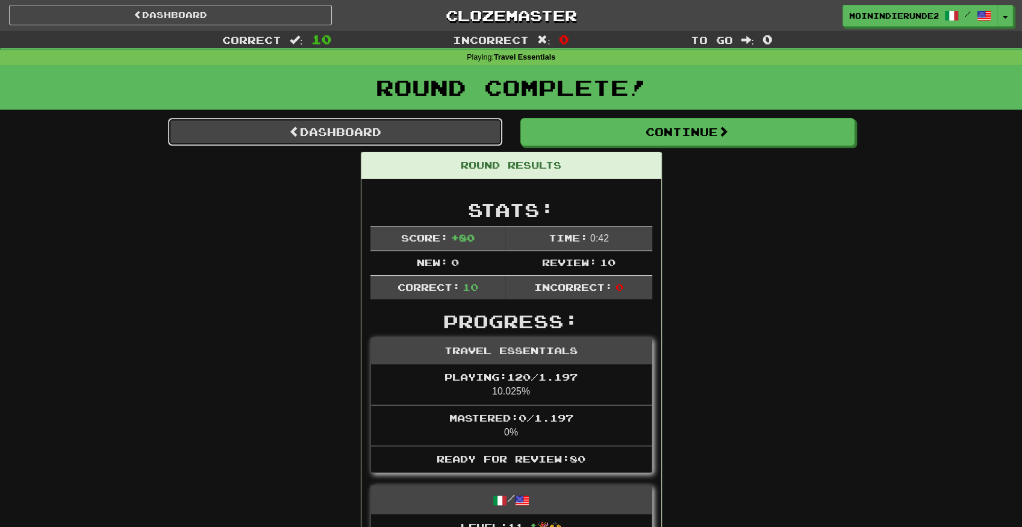
click at [415, 128] on link "Dashboard" at bounding box center [335, 132] width 334 height 28
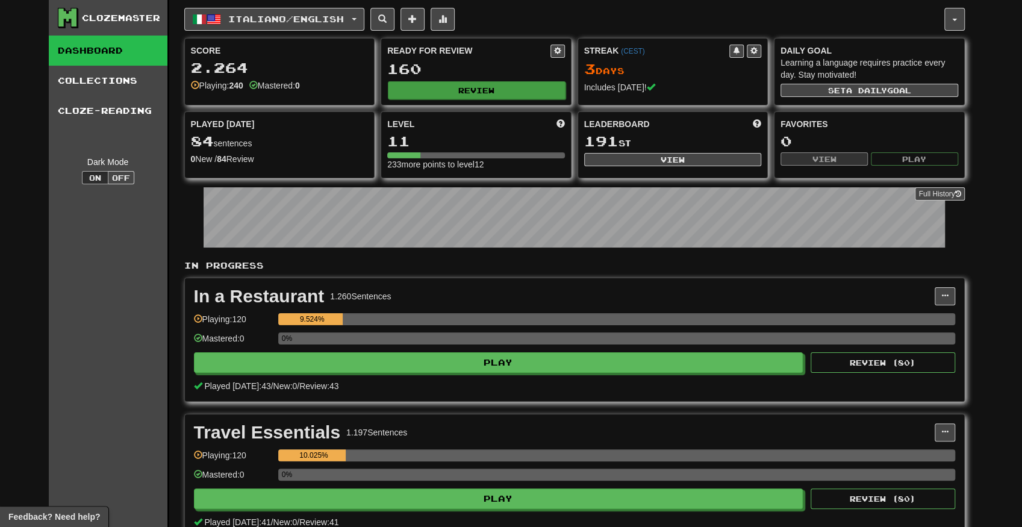
drag, startPoint x: 500, startPoint y: 250, endPoint x: 406, endPoint y: 86, distance: 188.8
drag, startPoint x: 476, startPoint y: 370, endPoint x: 179, endPoint y: 34, distance: 448.5
